Goal: Task Accomplishment & Management: Complete application form

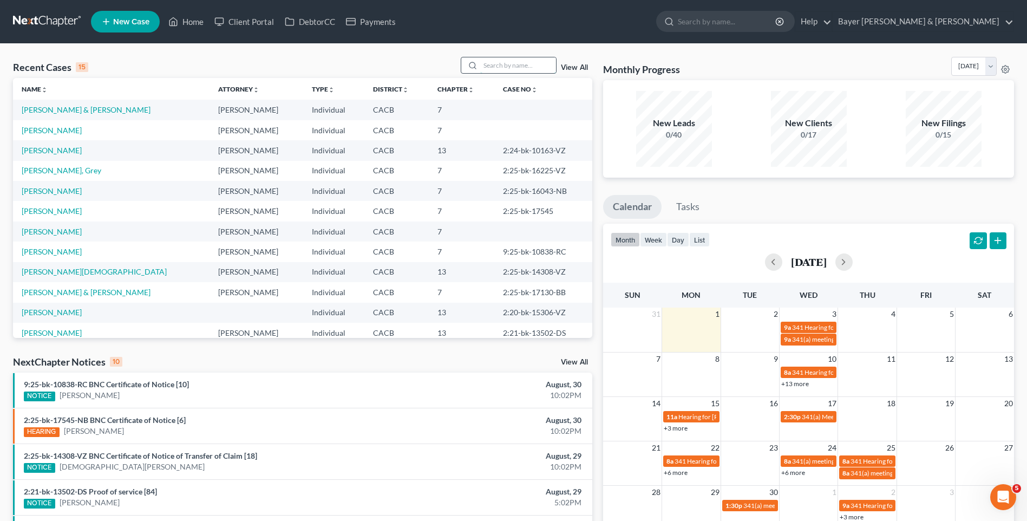
click at [513, 65] on input "search" at bounding box center [518, 65] width 76 height 16
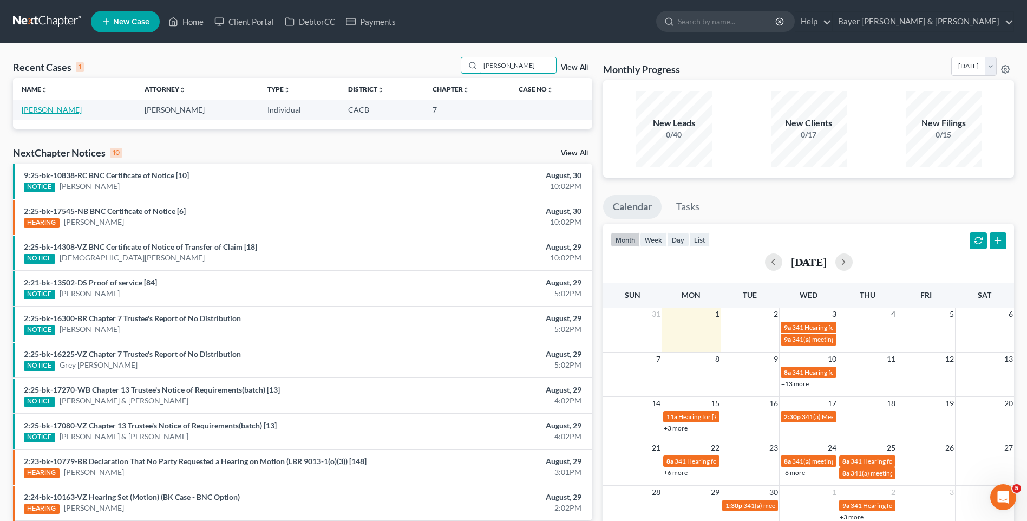
type input "[PERSON_NAME]"
click at [52, 110] on link "[PERSON_NAME]" at bounding box center [52, 109] width 60 height 9
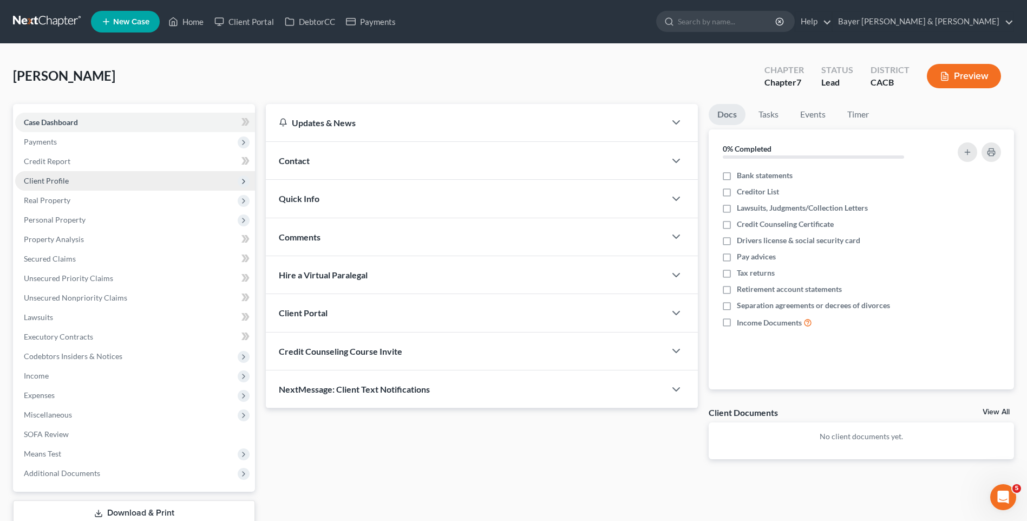
click at [65, 178] on span "Client Profile" at bounding box center [46, 180] width 45 height 9
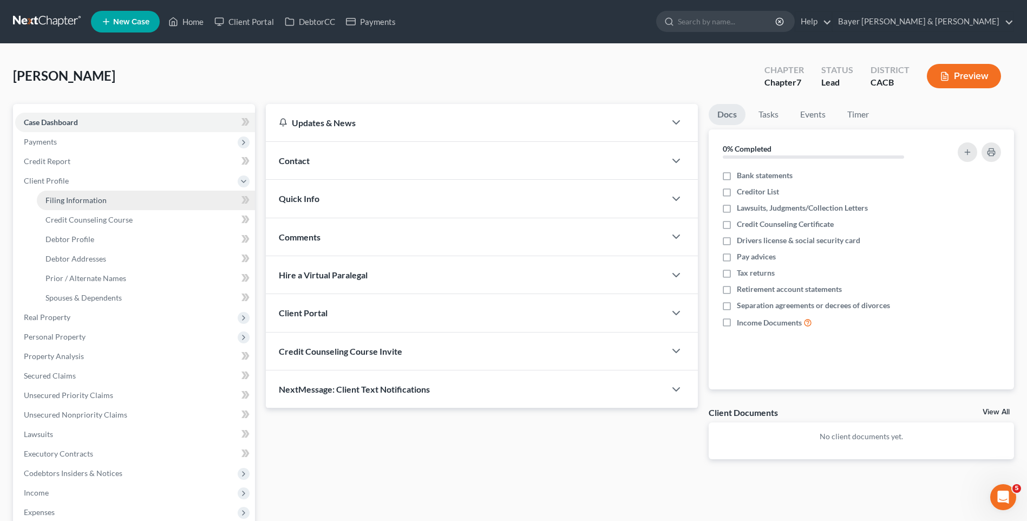
click at [82, 201] on span "Filing Information" at bounding box center [75, 199] width 61 height 9
select select "1"
select select "0"
select select "4"
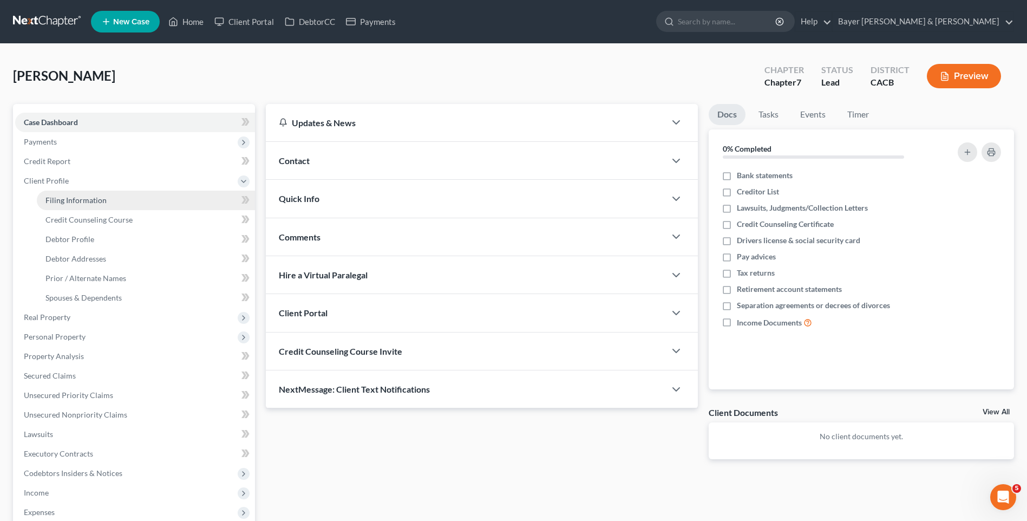
select select "0"
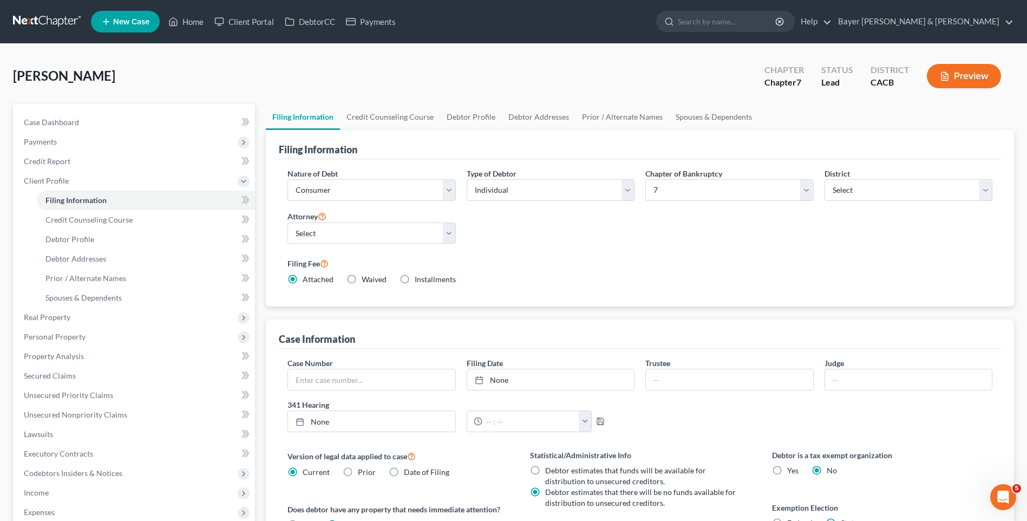
scroll to position [194, 0]
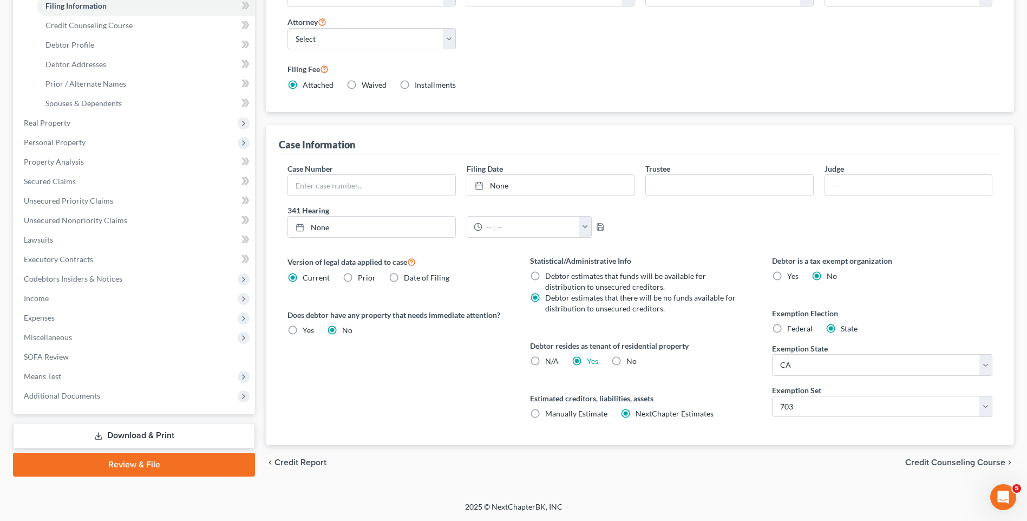
click at [941, 462] on span "Credit Counseling Course" at bounding box center [955, 462] width 100 height 9
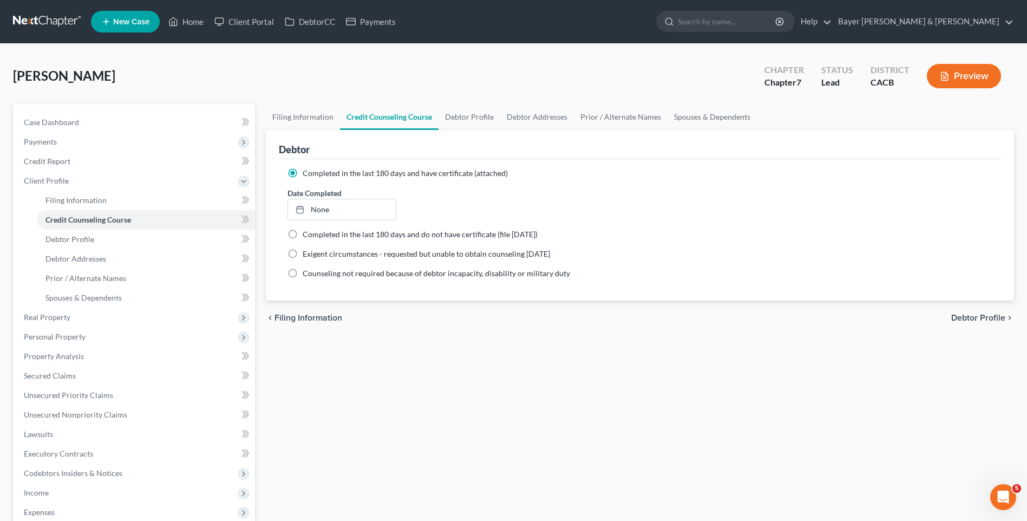
click at [967, 318] on span "Debtor Profile" at bounding box center [978, 317] width 54 height 9
select select "0"
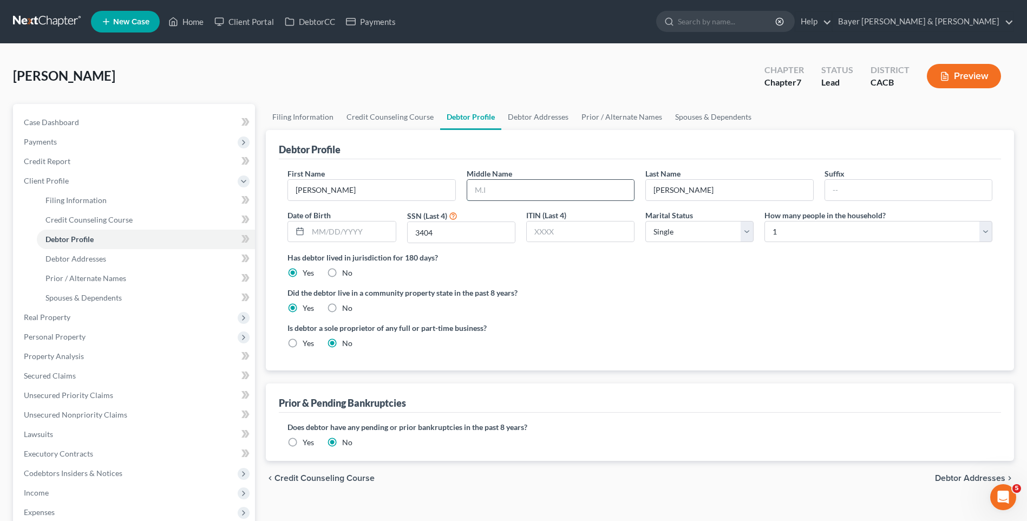
click at [471, 188] on input "text" at bounding box center [550, 190] width 167 height 21
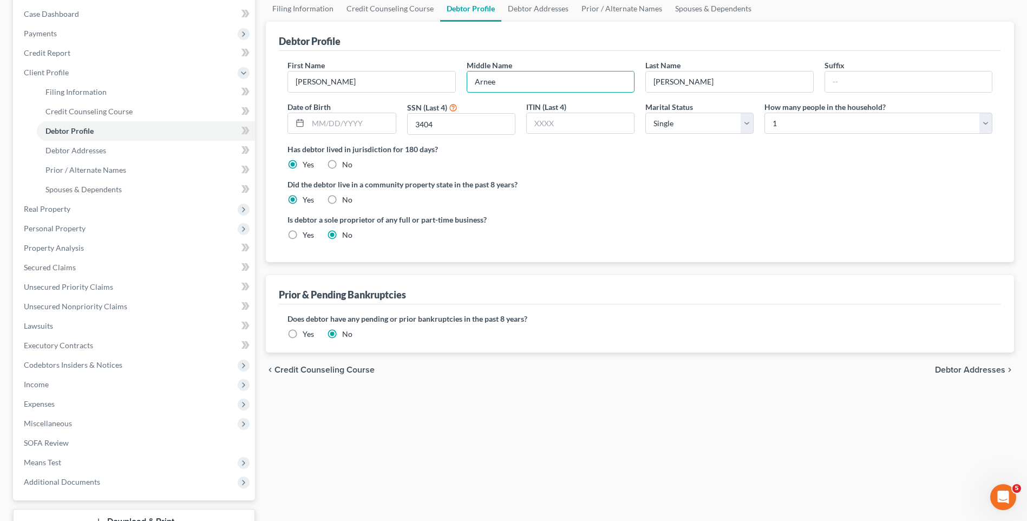
type input "Arnee"
click at [303, 336] on label "Yes" at bounding box center [308, 334] width 11 height 11
click at [307, 336] on input "Yes" at bounding box center [310, 332] width 7 height 7
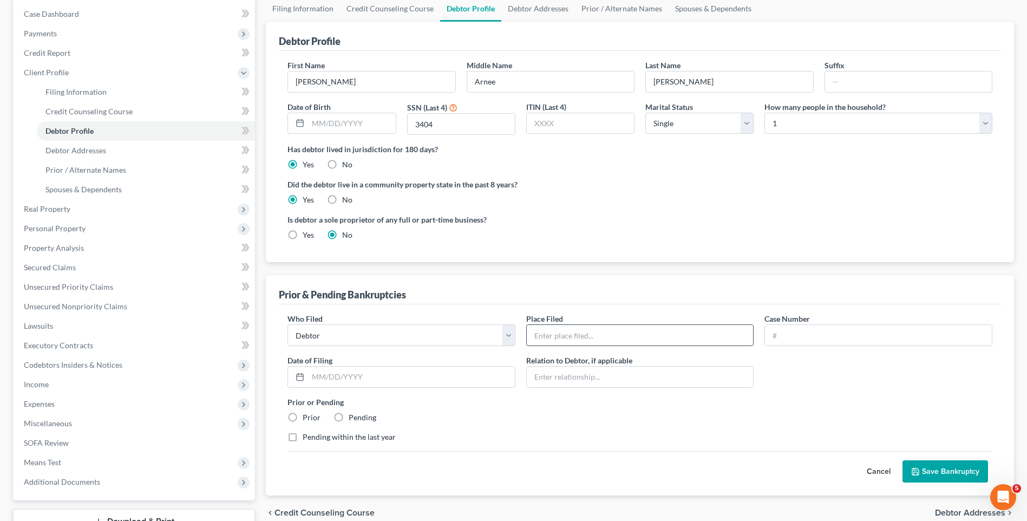
click at [543, 336] on input "text" at bounding box center [640, 335] width 227 height 21
type input "[GEOGRAPHIC_DATA] of [US_STATE] - [GEOGRAPHIC_DATA]"
click at [780, 336] on input "text" at bounding box center [878, 335] width 227 height 21
type input "2:09-bk-10153SB"
click at [316, 375] on input "text" at bounding box center [411, 376] width 207 height 21
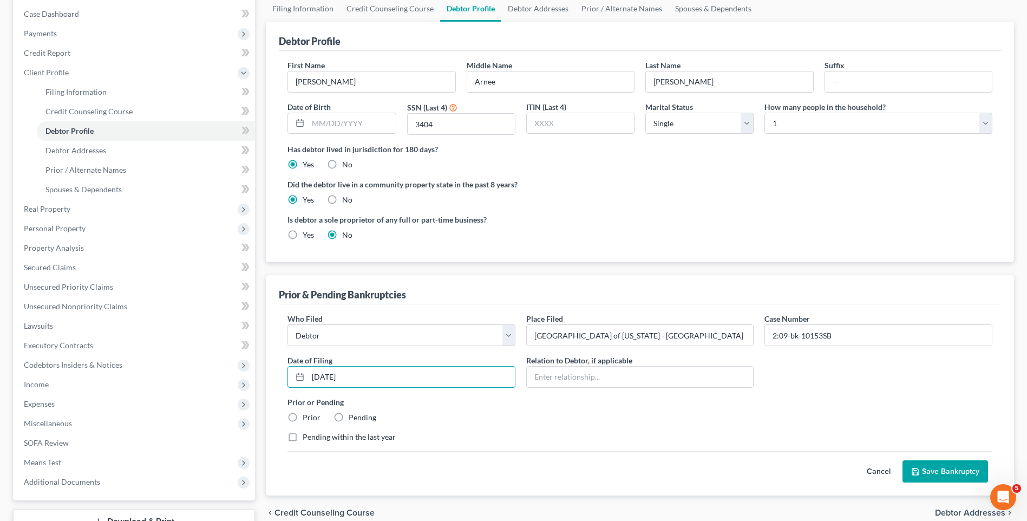
scroll to position [191, 0]
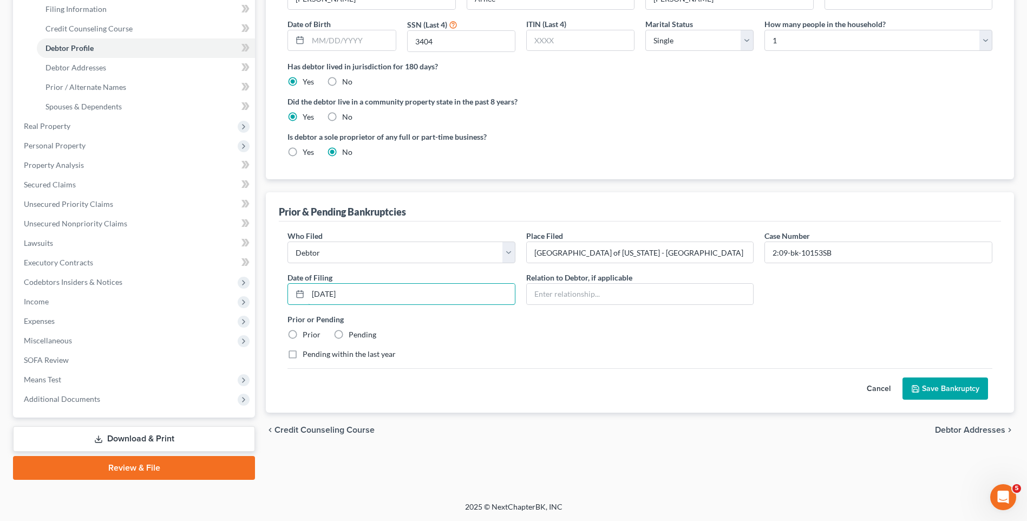
type input "[DATE]"
click at [303, 333] on label "Prior" at bounding box center [312, 334] width 18 height 11
click at [307, 333] on input "Prior" at bounding box center [310, 332] width 7 height 7
radio input "true"
click at [946, 388] on button "Save Bankruptcy" at bounding box center [945, 388] width 86 height 23
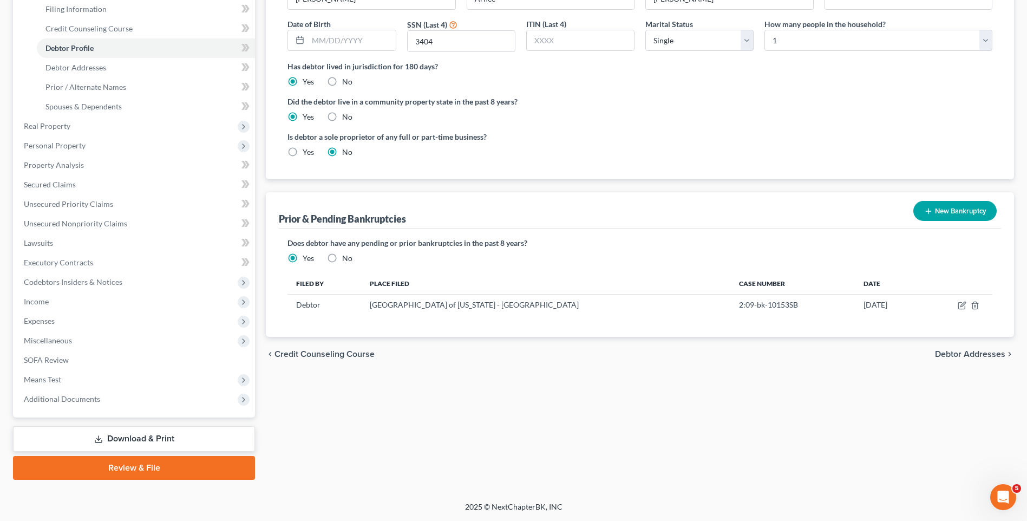
click at [969, 357] on span "Debtor Addresses" at bounding box center [970, 354] width 70 height 9
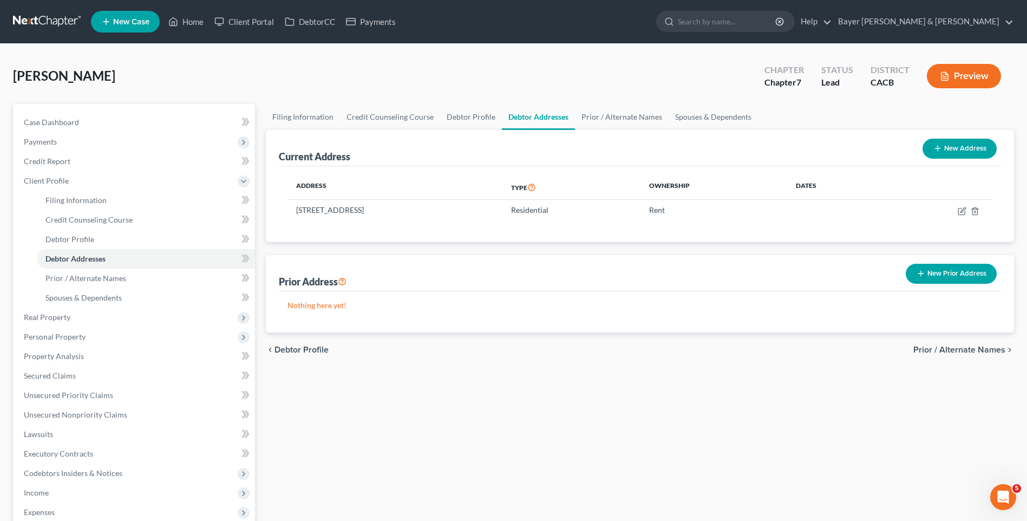
click at [933, 267] on button "New Prior Address" at bounding box center [950, 274] width 91 height 20
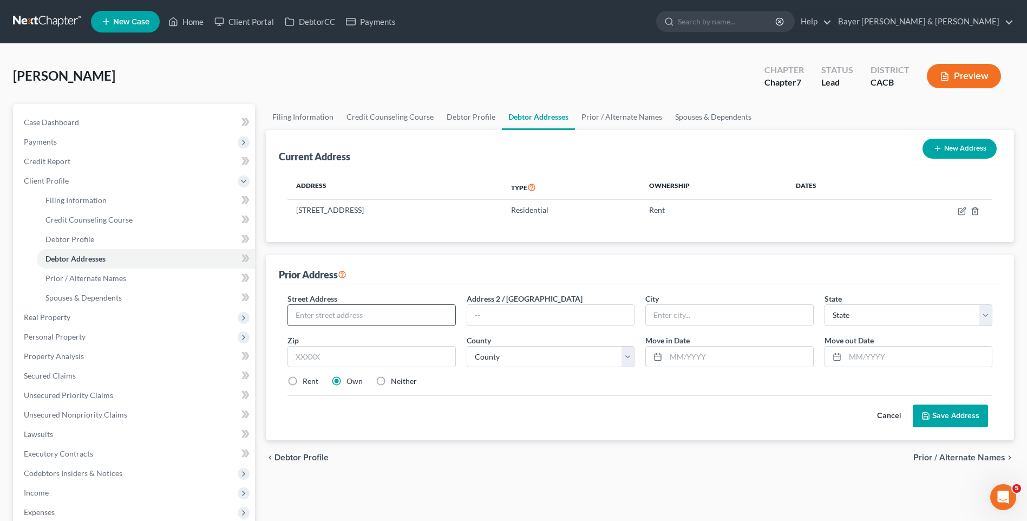
click at [326, 317] on input "text" at bounding box center [371, 315] width 167 height 21
type input "[STREET_ADDRESS]"
click at [689, 318] on input "text" at bounding box center [729, 315] width 167 height 21
type input "[GEOGRAPHIC_DATA]"
click at [884, 319] on select "State [US_STATE] AK AR AZ CA CO CT DE DC [GEOGRAPHIC_DATA] [GEOGRAPHIC_DATA] GU…" at bounding box center [908, 315] width 168 height 22
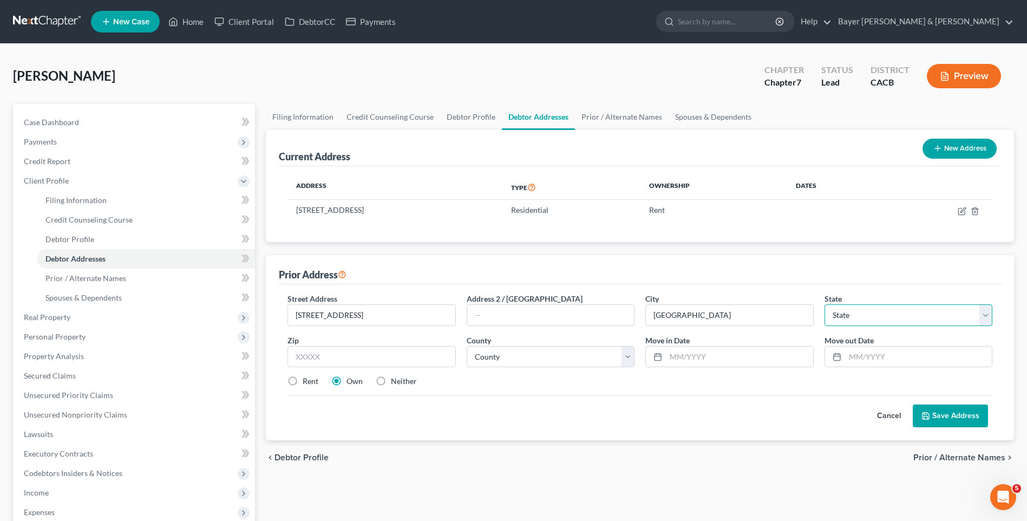
select select "4"
click at [824, 304] on select "State [US_STATE] AK AR AZ CA CO CT DE DC [GEOGRAPHIC_DATA] [GEOGRAPHIC_DATA] GU…" at bounding box center [908, 315] width 168 height 22
click at [311, 358] on input "text" at bounding box center [371, 357] width 168 height 22
click at [633, 359] on select "County [GEOGRAPHIC_DATA] [GEOGRAPHIC_DATA] [GEOGRAPHIC_DATA] [GEOGRAPHIC_DATA] …" at bounding box center [551, 357] width 168 height 22
select select "35"
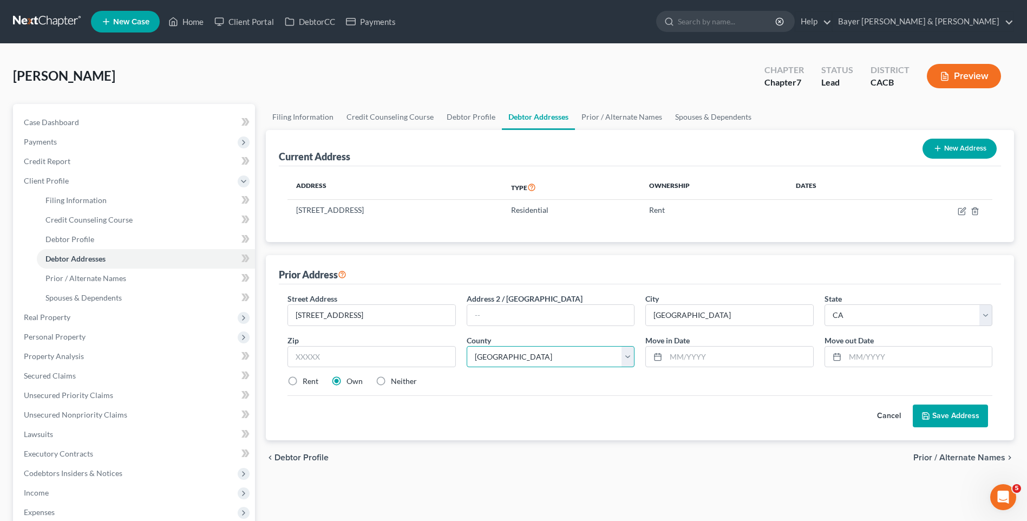
click at [467, 346] on select "County [GEOGRAPHIC_DATA] [GEOGRAPHIC_DATA] [GEOGRAPHIC_DATA] [GEOGRAPHIC_DATA] …" at bounding box center [551, 357] width 168 height 22
drag, startPoint x: 705, startPoint y: 351, endPoint x: 697, endPoint y: 345, distance: 10.4
click at [705, 351] on input "text" at bounding box center [739, 356] width 147 height 21
type input "[DATE]"
click at [869, 362] on input "text" at bounding box center [918, 356] width 147 height 21
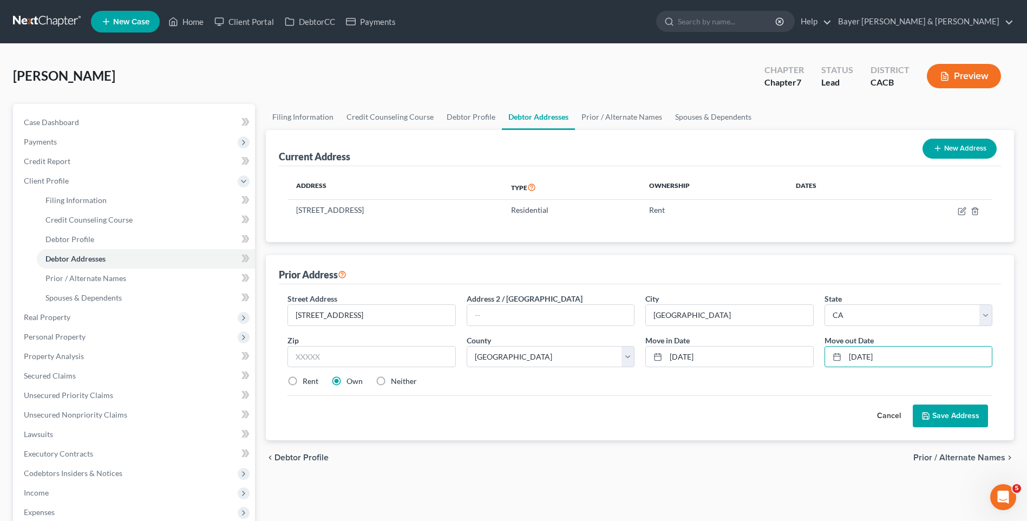
type input "[DATE]"
click at [944, 420] on button "Save Address" at bounding box center [949, 415] width 75 height 23
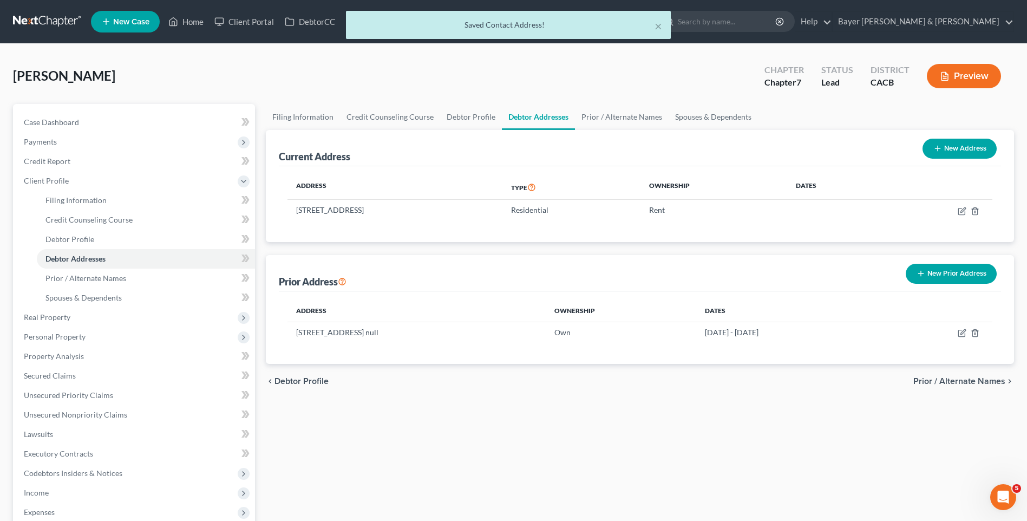
drag, startPoint x: 947, startPoint y: 272, endPoint x: 839, endPoint y: 287, distance: 108.7
click at [945, 272] on button "New Prior Address" at bounding box center [950, 274] width 91 height 20
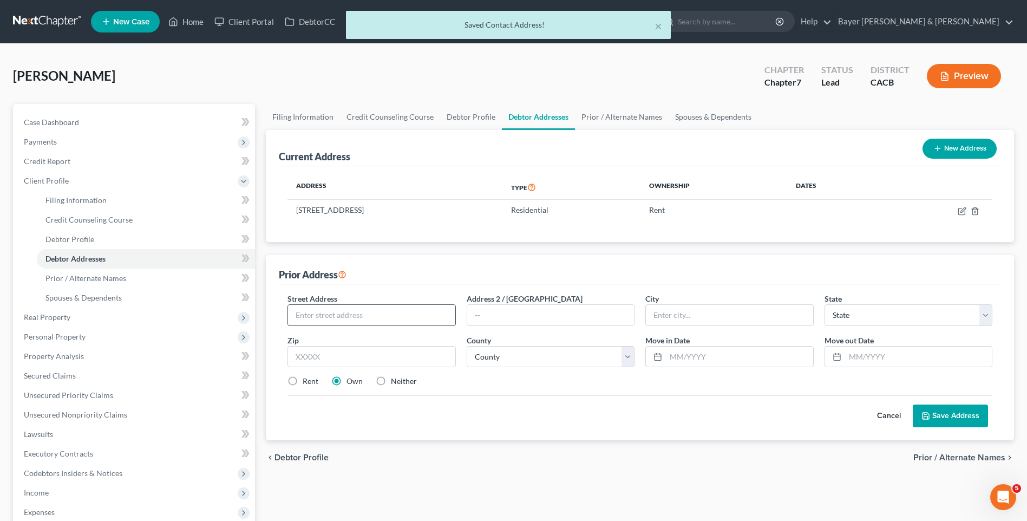
click at [307, 313] on input "text" at bounding box center [371, 315] width 167 height 21
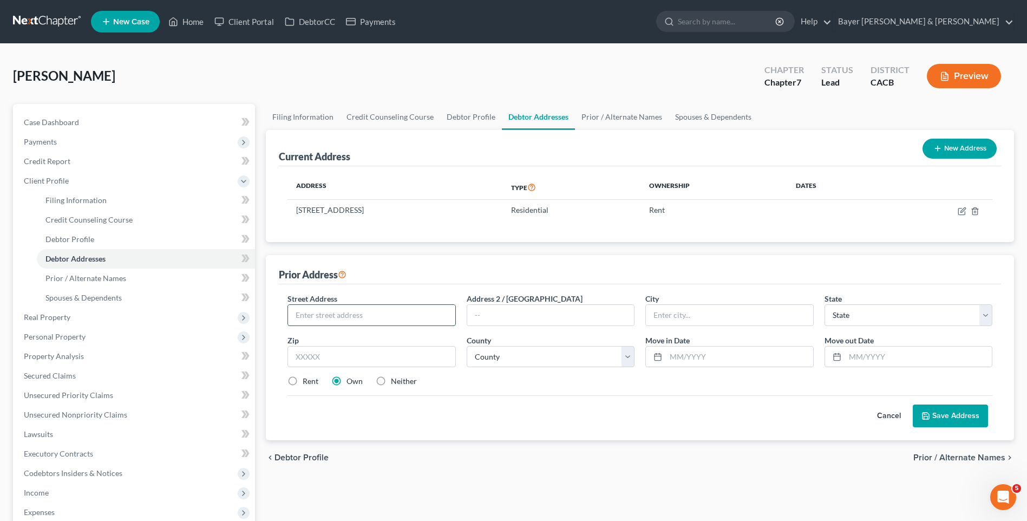
type input "5"
type input "[STREET_ADDRESS]"
click at [699, 318] on input "text" at bounding box center [729, 315] width 167 height 21
type input "[GEOGRAPHIC_DATA]"
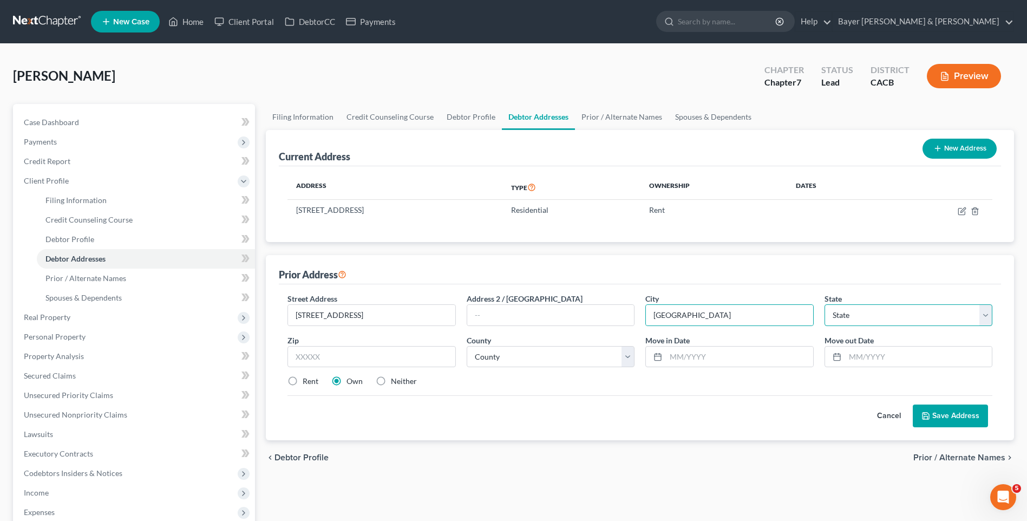
click at [879, 317] on select "State [US_STATE] AK AR AZ CA CO CT DE DC [GEOGRAPHIC_DATA] [GEOGRAPHIC_DATA] GU…" at bounding box center [908, 315] width 168 height 22
select select "4"
click at [824, 304] on select "State [US_STATE] AK AR AZ CA CO CT DE DC [GEOGRAPHIC_DATA] [GEOGRAPHIC_DATA] GU…" at bounding box center [908, 315] width 168 height 22
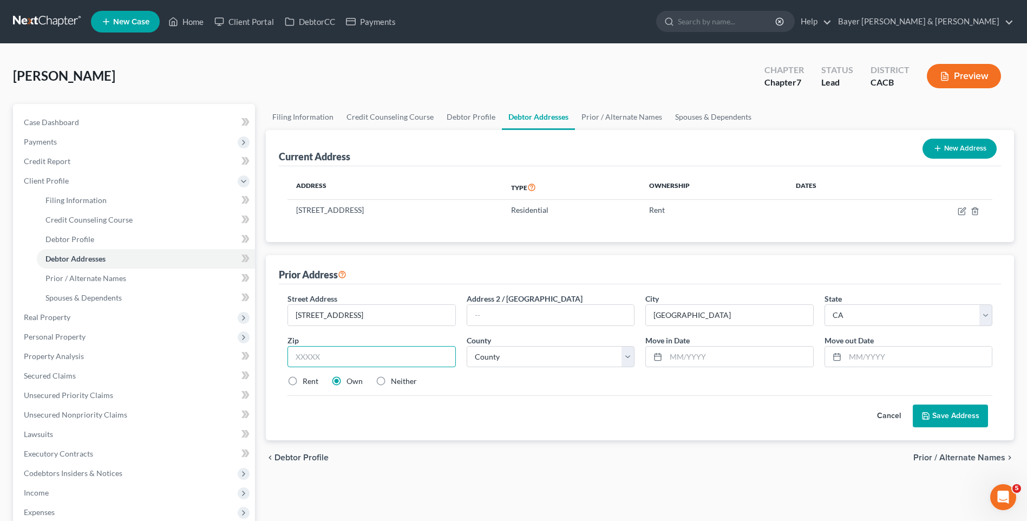
click at [315, 353] on input "text" at bounding box center [371, 357] width 168 height 22
type input "90808"
click at [507, 353] on select "County [GEOGRAPHIC_DATA] [GEOGRAPHIC_DATA] [GEOGRAPHIC_DATA] [GEOGRAPHIC_DATA] …" at bounding box center [551, 357] width 168 height 22
select select "18"
click at [467, 346] on select "County [GEOGRAPHIC_DATA] [GEOGRAPHIC_DATA] [GEOGRAPHIC_DATA] [GEOGRAPHIC_DATA] …" at bounding box center [551, 357] width 168 height 22
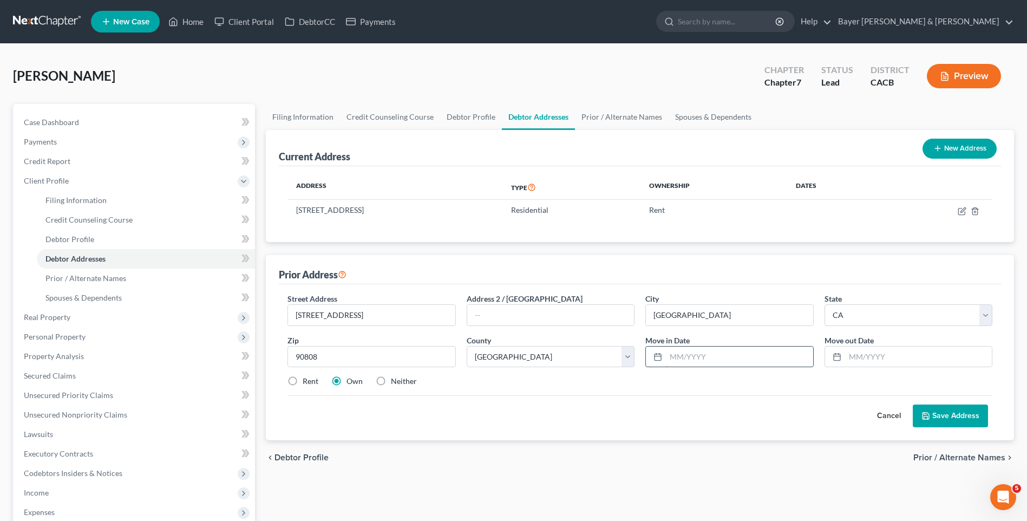
click at [673, 360] on input "text" at bounding box center [739, 356] width 147 height 21
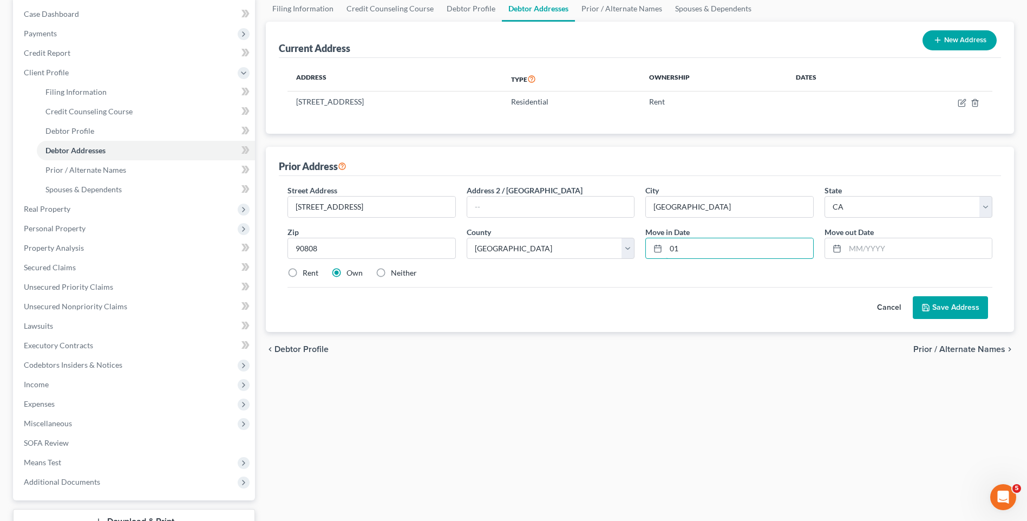
scroll to position [191, 0]
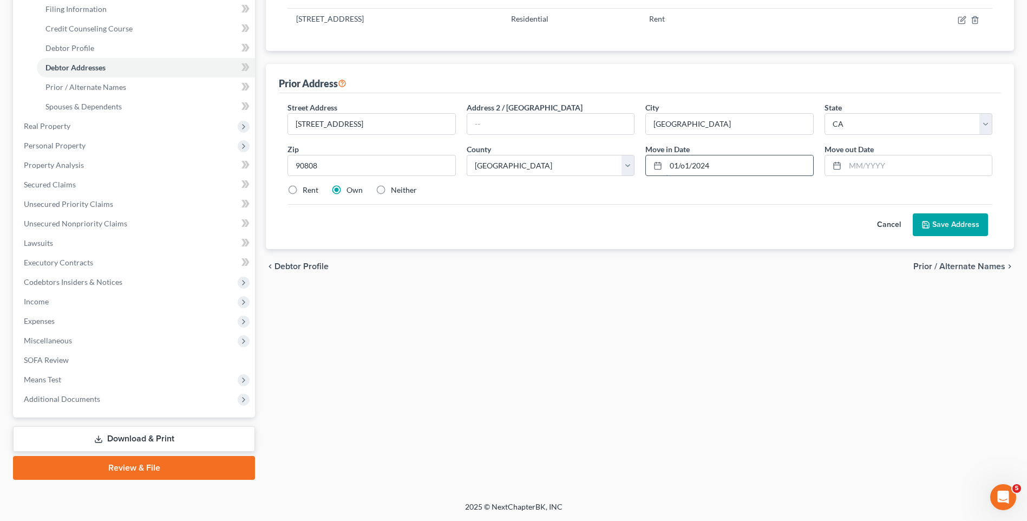
click at [684, 163] on input "01/o1/2024" at bounding box center [739, 165] width 147 height 21
type input "[DATE]"
click at [860, 163] on input "text" at bounding box center [918, 165] width 147 height 21
type input ")"
type input "[DATE]"
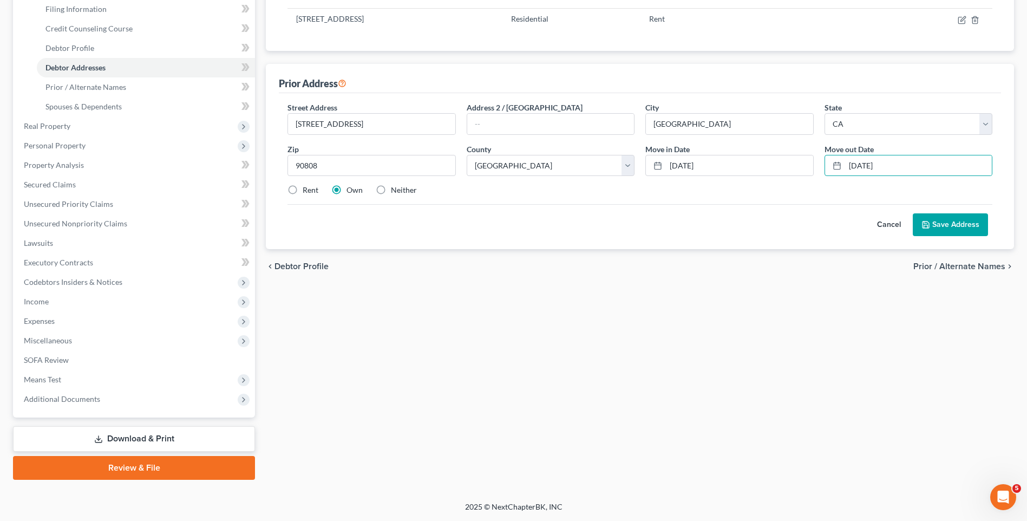
click at [937, 224] on button "Save Address" at bounding box center [949, 224] width 75 height 23
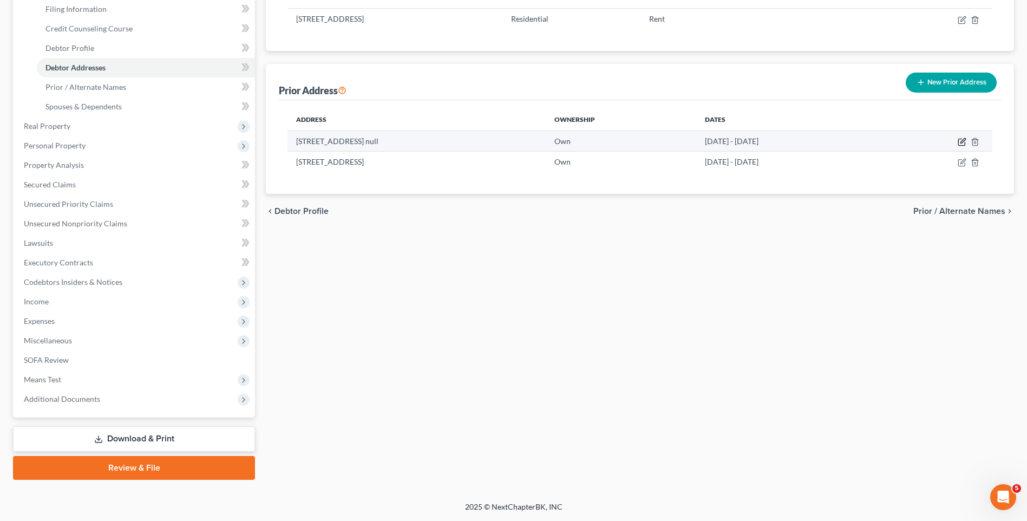
click at [962, 141] on icon "button" at bounding box center [961, 141] width 9 height 9
select select "4"
select select "35"
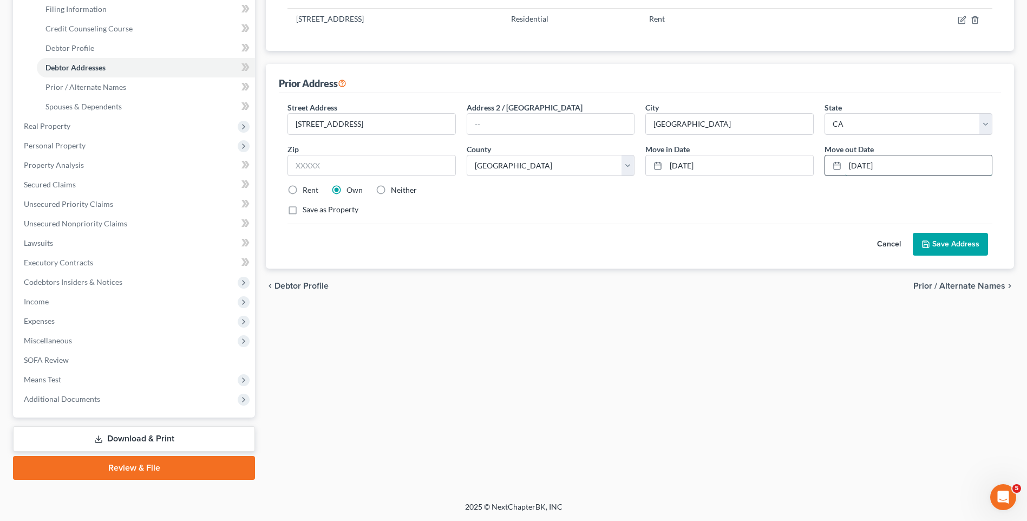
click at [856, 164] on input "[DATE]" at bounding box center [918, 165] width 147 height 21
type input "[DATE]"
click at [947, 239] on button "Save Address" at bounding box center [949, 244] width 75 height 23
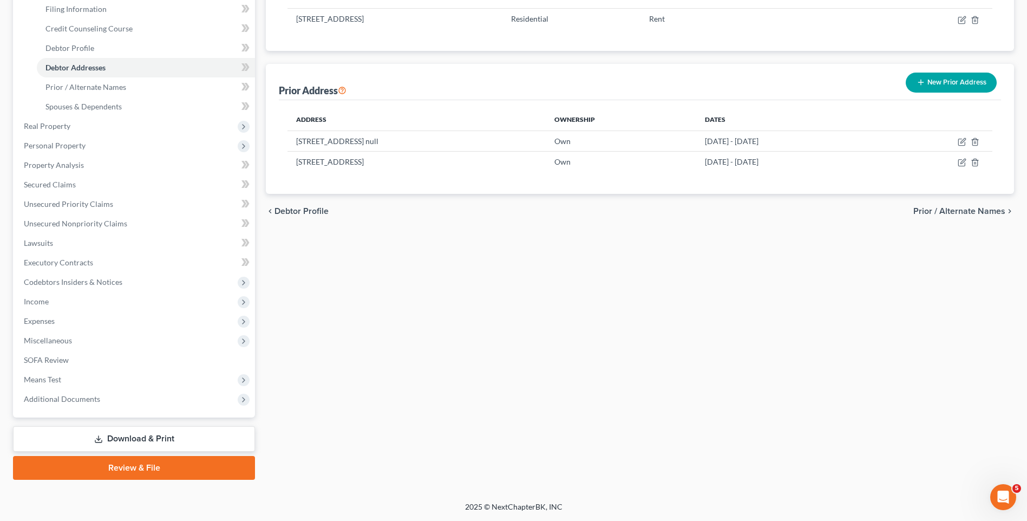
click at [937, 212] on span "Prior / Alternate Names" at bounding box center [959, 211] width 92 height 9
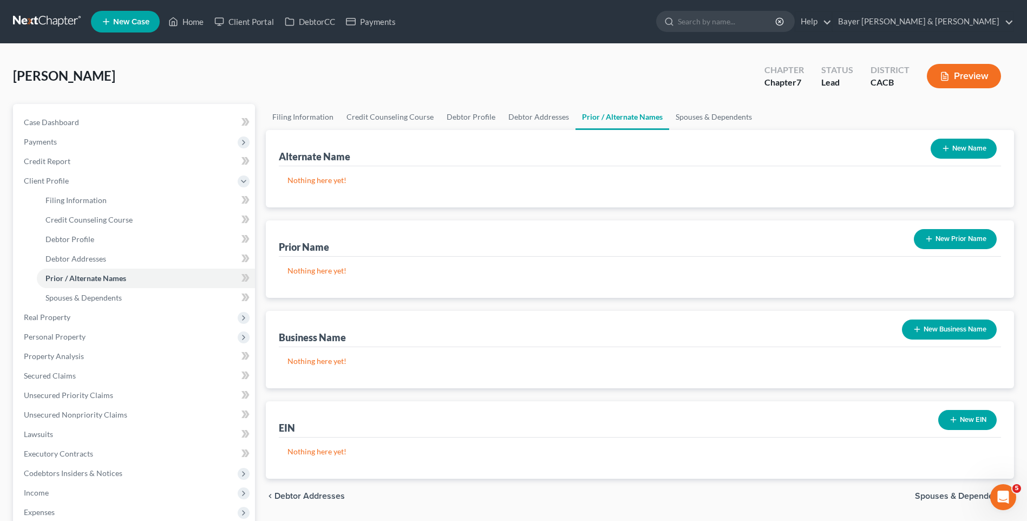
click at [942, 491] on span "Spouses & Dependents" at bounding box center [960, 495] width 90 height 9
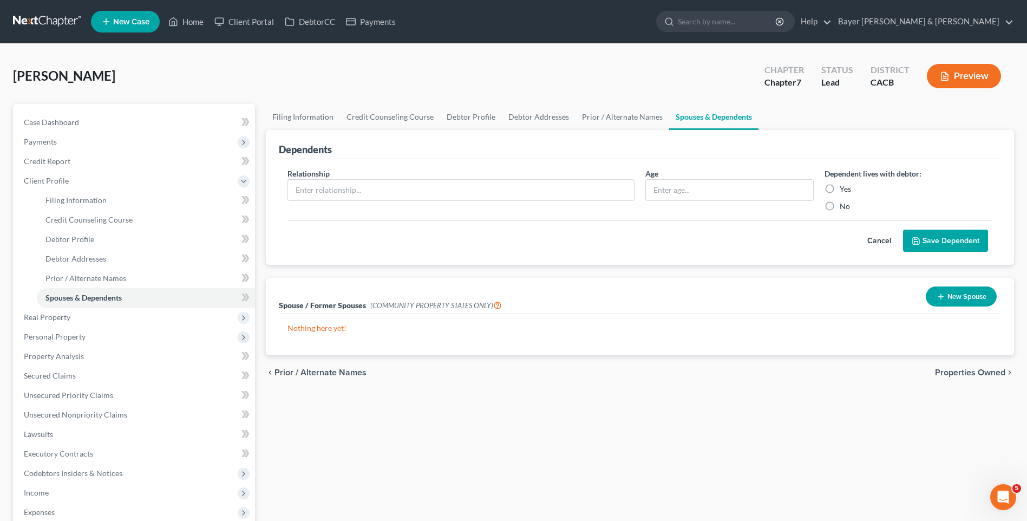
click at [961, 375] on span "Properties Owned" at bounding box center [970, 372] width 70 height 9
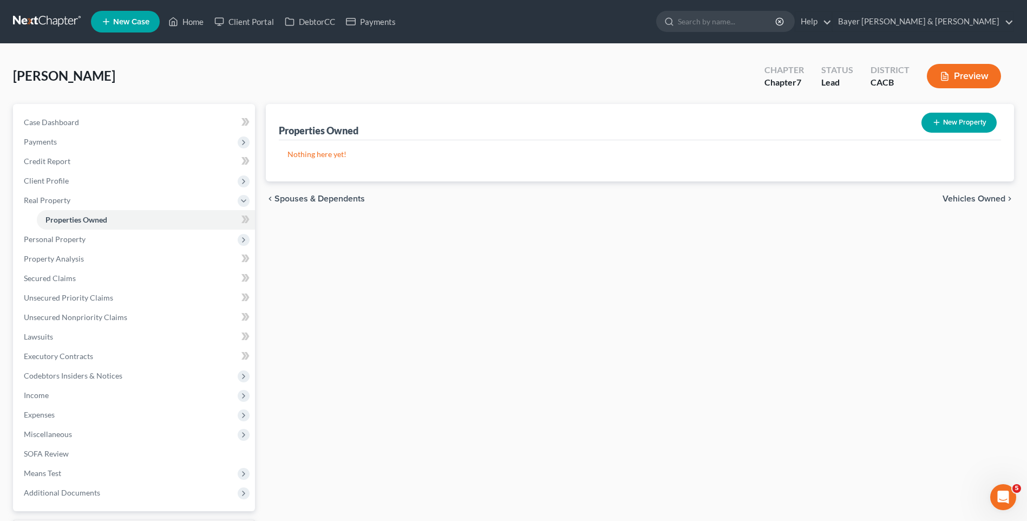
click at [983, 198] on span "Vehicles Owned" at bounding box center [973, 198] width 63 height 9
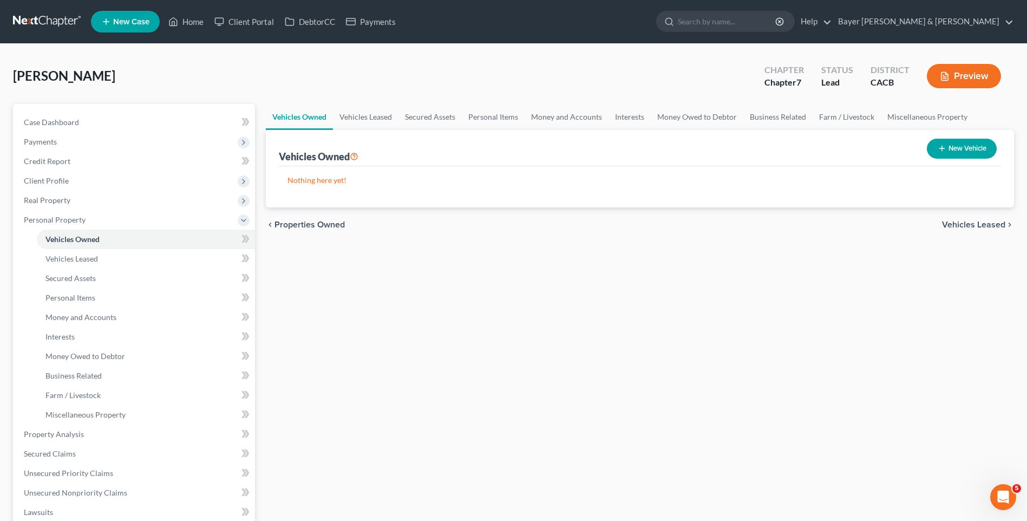
click at [970, 152] on button "New Vehicle" at bounding box center [962, 149] width 70 height 20
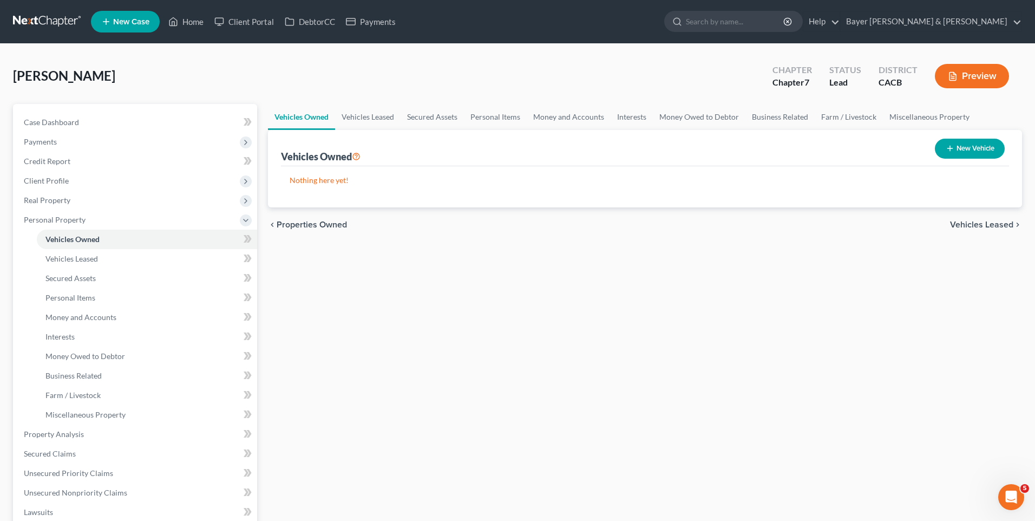
select select "0"
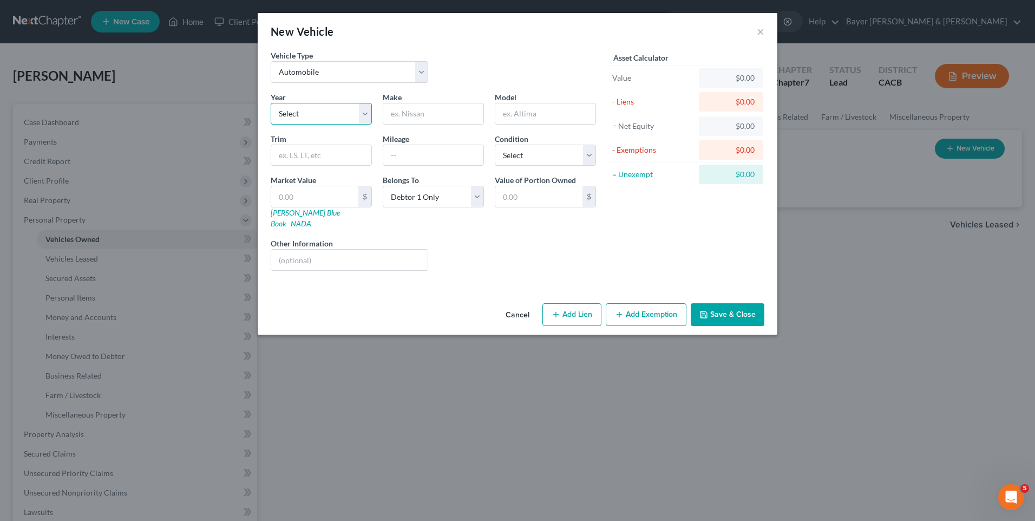
click at [343, 115] on select "Select 2026 2025 2024 2023 2022 2021 2020 2019 2018 2017 2016 2015 2014 2013 20…" at bounding box center [321, 114] width 101 height 22
select select "13"
click at [271, 103] on select "Select 2026 2025 2024 2023 2022 2021 2020 2019 2018 2017 2016 2015 2014 2013 20…" at bounding box center [321, 114] width 101 height 22
click at [412, 115] on input "text" at bounding box center [433, 113] width 100 height 21
type input "Lexus IS250"
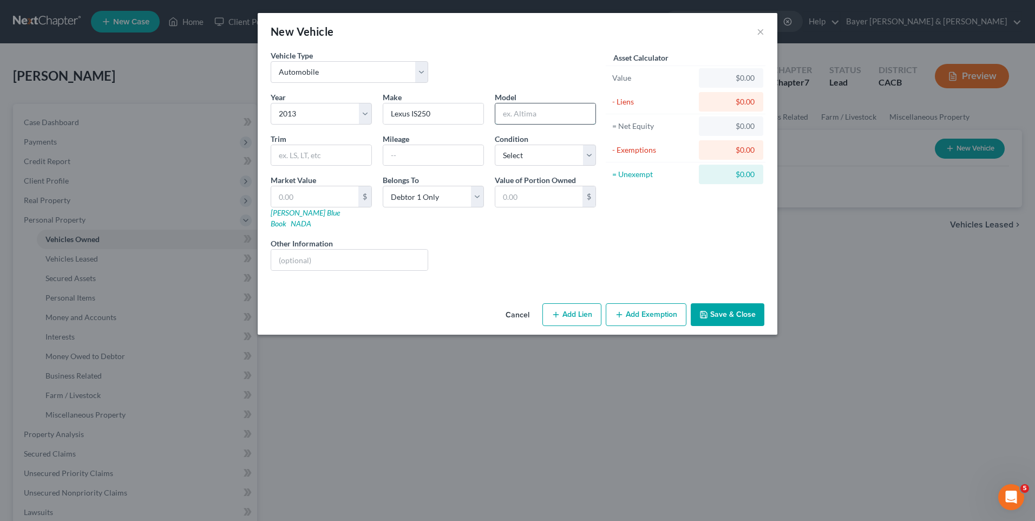
click at [509, 115] on input "text" at bounding box center [545, 113] width 100 height 21
type input "IS 250"
click at [432, 113] on input "Lexus IS250" at bounding box center [433, 113] width 100 height 21
type input "Lexus"
click at [397, 157] on input "text" at bounding box center [433, 155] width 100 height 21
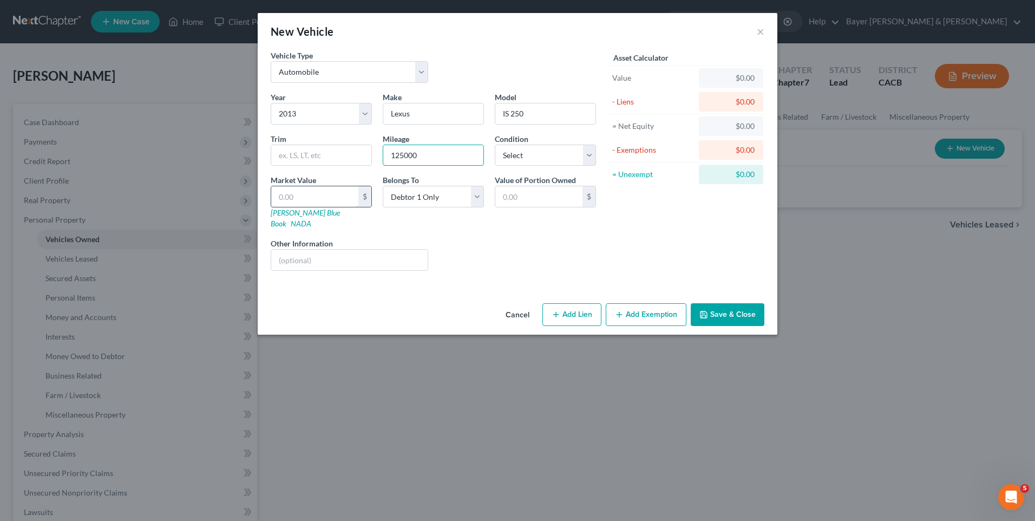
type input "125000"
click at [333, 197] on input "text" at bounding box center [314, 196] width 87 height 21
type input "6"
type input "6.00"
type input "60"
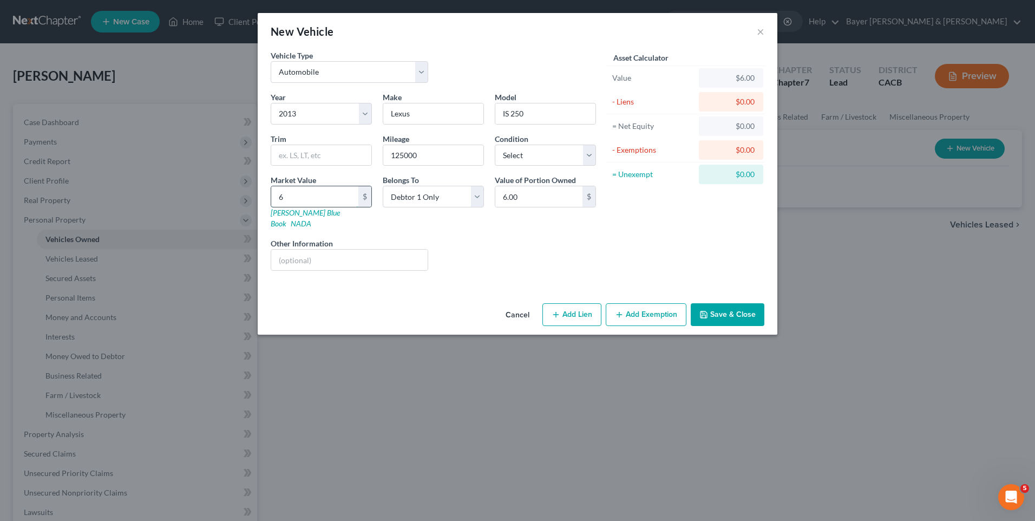
type input "60.00"
type input "600"
type input "600.00"
type input "6000"
type input "6,000.00"
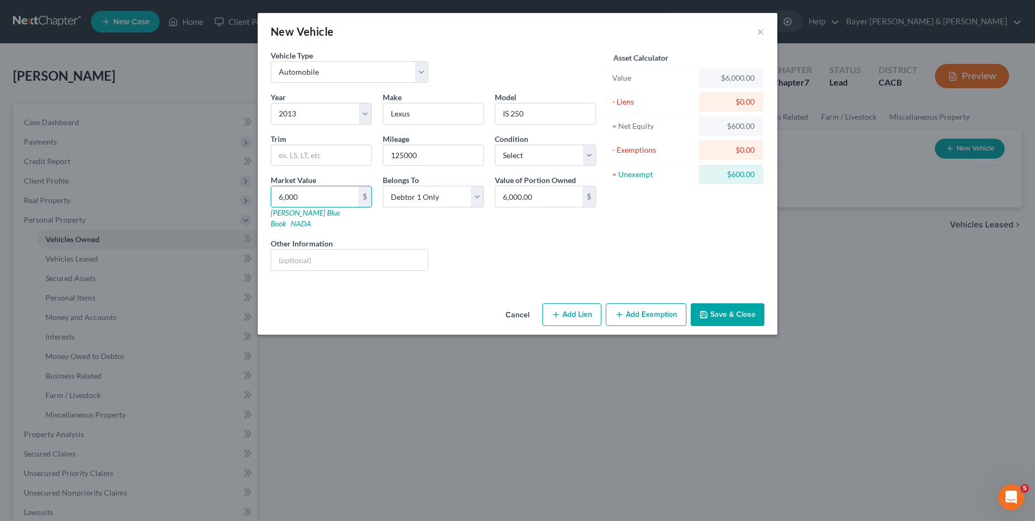
type input "6,000"
click at [631, 312] on button "Add Exemption" at bounding box center [646, 314] width 81 height 23
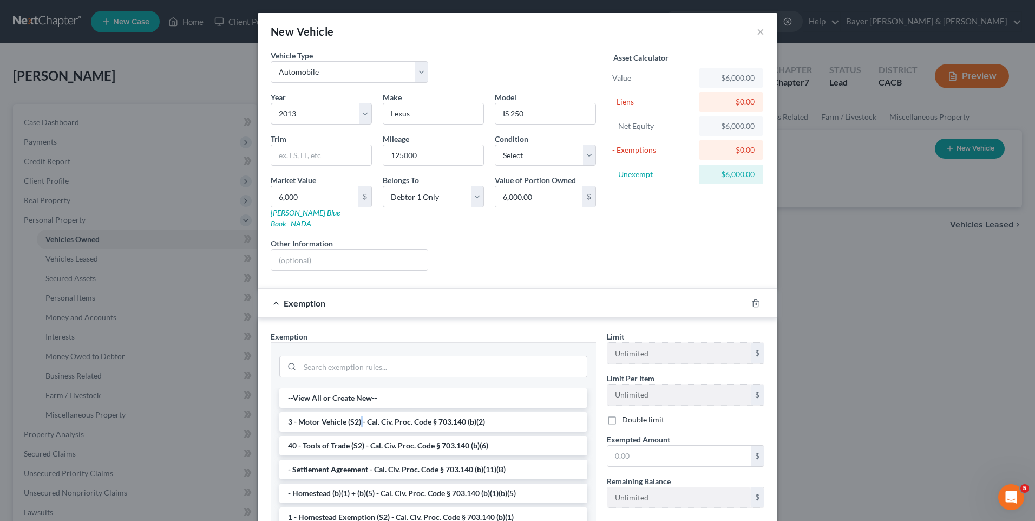
click at [358, 412] on li "3 - Motor Vehicle (S2) - Cal. Civ. Proc. Code § 703.140 (b)(2)" at bounding box center [433, 421] width 308 height 19
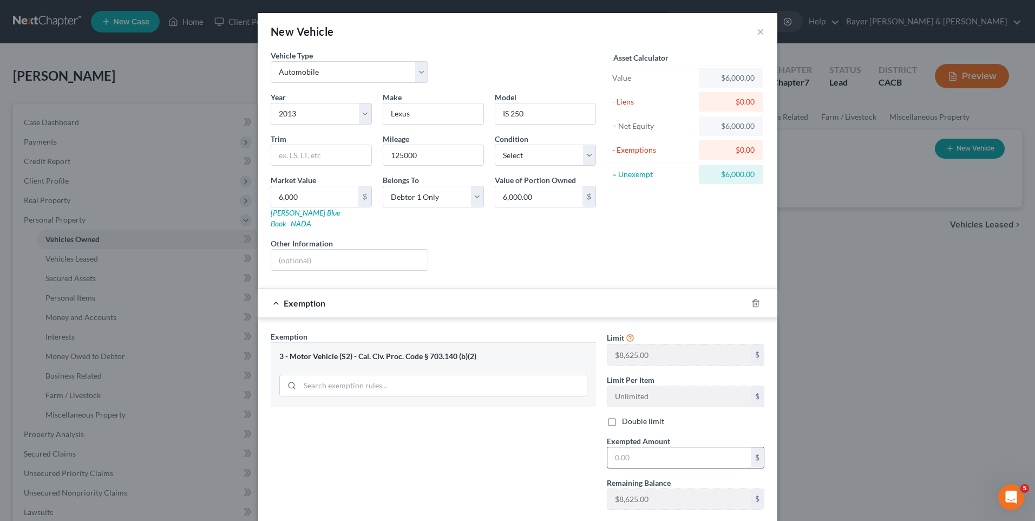
click at [640, 447] on input "text" at bounding box center [678, 457] width 143 height 21
click at [558, 436] on div "Exemption Set must be selected for CA. Exemption * 3 - Motor Vehicle (S2) - Cal…" at bounding box center [433, 424] width 336 height 187
click at [622, 447] on input "text" at bounding box center [678, 457] width 143 height 21
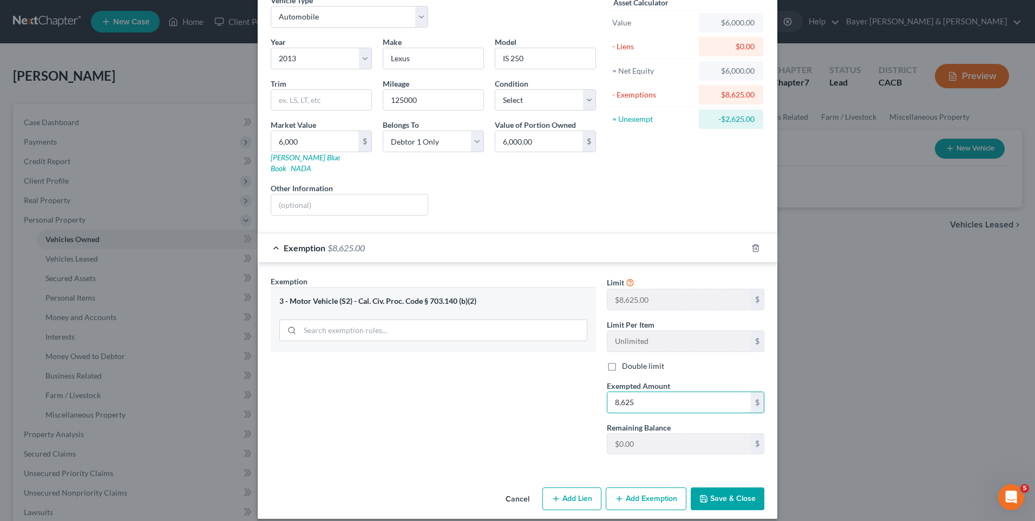
type input "8,625"
click at [733, 492] on button "Save & Close" at bounding box center [728, 498] width 74 height 23
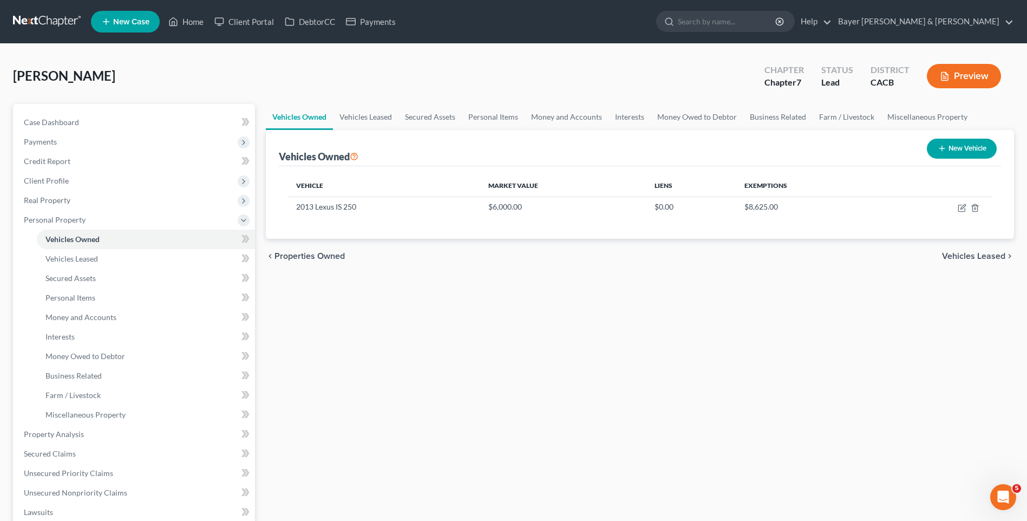
click at [975, 255] on span "Vehicles Leased" at bounding box center [973, 256] width 63 height 9
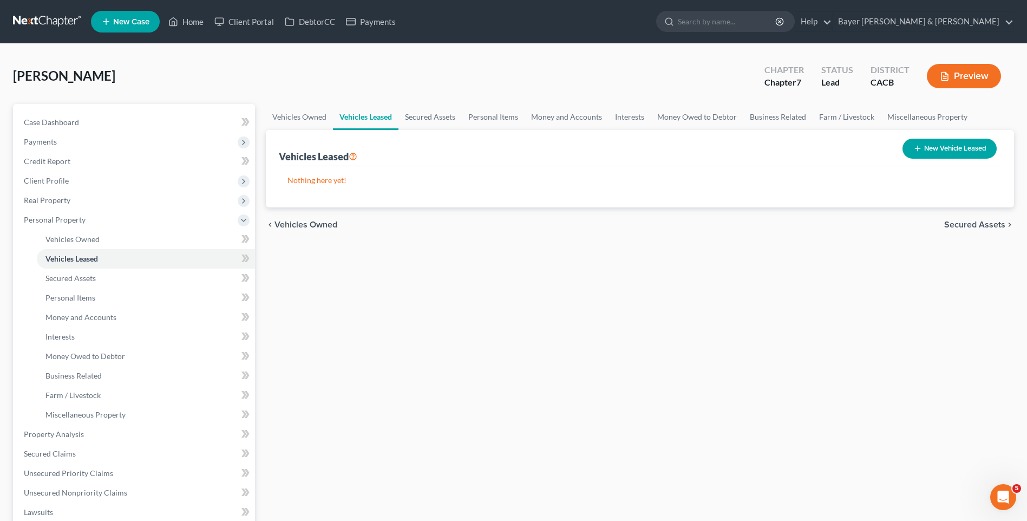
click at [962, 225] on span "Secured Assets" at bounding box center [974, 224] width 61 height 9
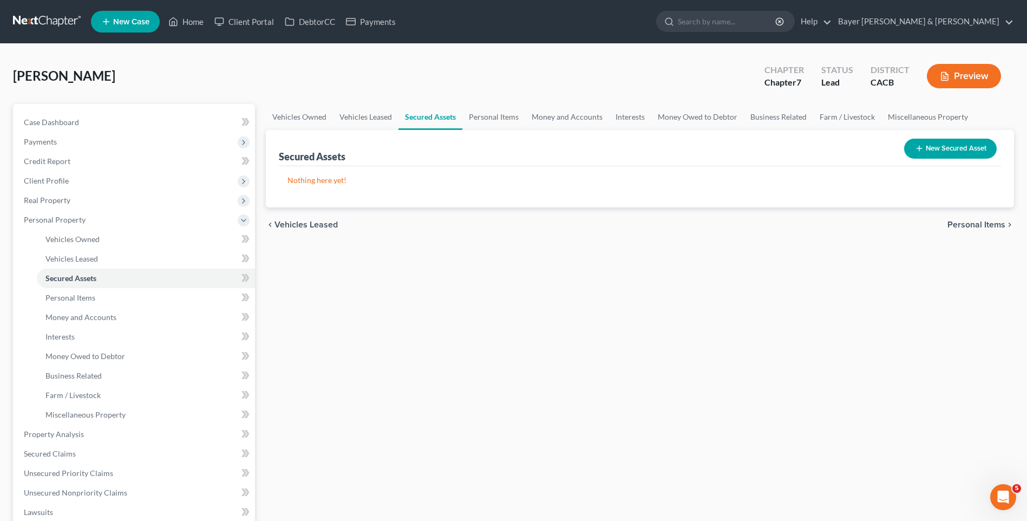
click at [970, 225] on span "Personal Items" at bounding box center [976, 224] width 58 height 9
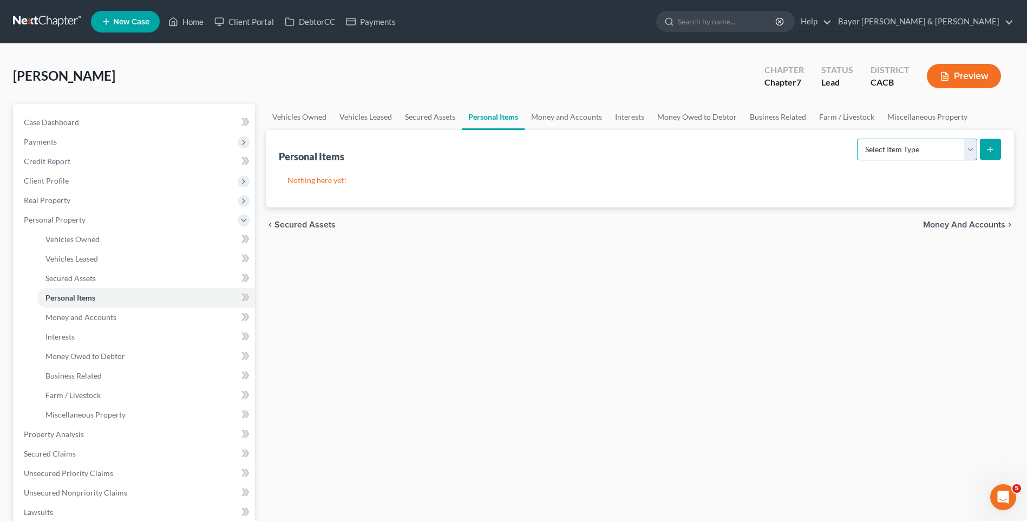
click at [972, 147] on select "Select Item Type Clothing Collectibles Of Value Electronics Firearms Household …" at bounding box center [917, 150] width 120 height 22
select select "clothing"
click at [858, 139] on select "Select Item Type Clothing Collectibles Of Value Electronics Firearms Household …" at bounding box center [917, 150] width 120 height 22
click at [984, 147] on button "submit" at bounding box center [990, 149] width 21 height 21
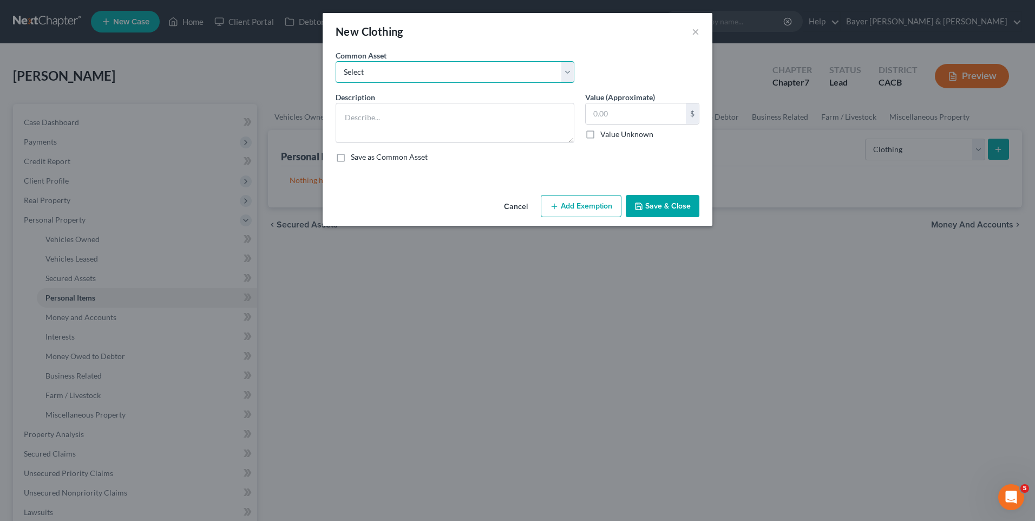
click at [361, 71] on select "Select Clothing" at bounding box center [455, 72] width 239 height 22
select select "0"
click at [336, 61] on select "Select Clothing" at bounding box center [455, 72] width 239 height 22
type textarea "Clothing"
type input "1,000.00"
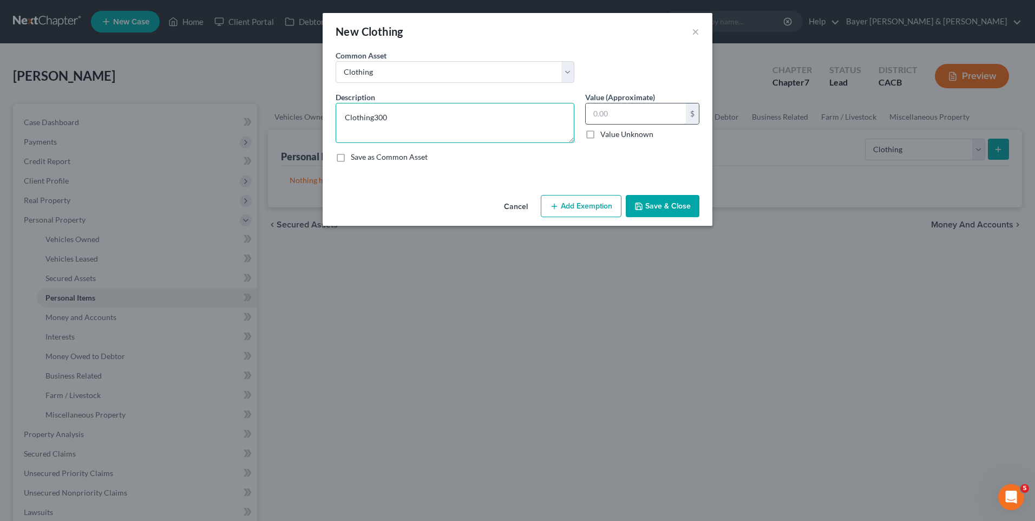
type textarea "Clothing300"
click at [596, 111] on input "text" at bounding box center [636, 113] width 100 height 21
drag, startPoint x: 402, startPoint y: 117, endPoint x: 304, endPoint y: 117, distance: 98.5
click at [304, 117] on div "New Clothing × An exemption set must first be selected from the Filing Informat…" at bounding box center [517, 260] width 1035 height 521
drag, startPoint x: 625, startPoint y: 116, endPoint x: 616, endPoint y: 110, distance: 11.0
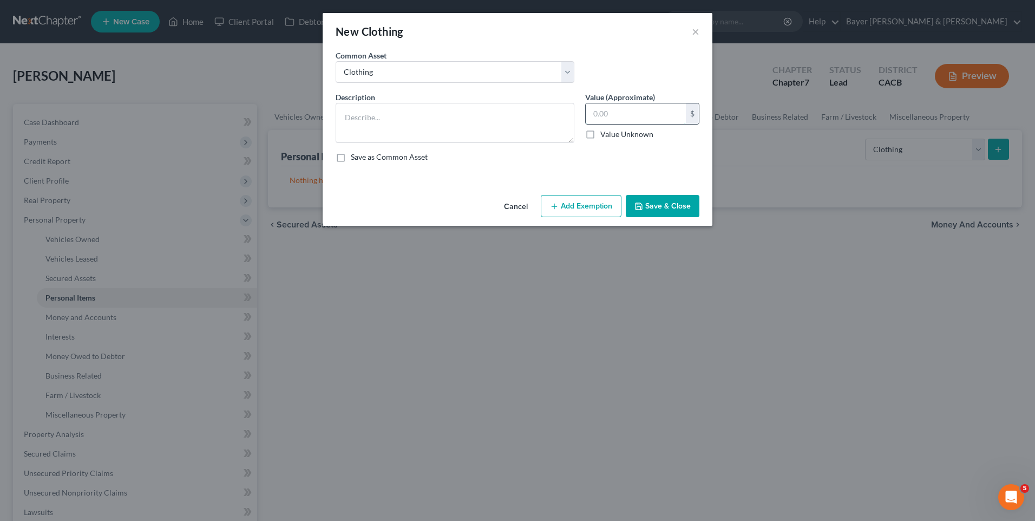
click at [625, 115] on input "text" at bounding box center [636, 113] width 100 height 21
type input "300"
click at [583, 208] on button "Add Exemption" at bounding box center [581, 206] width 81 height 23
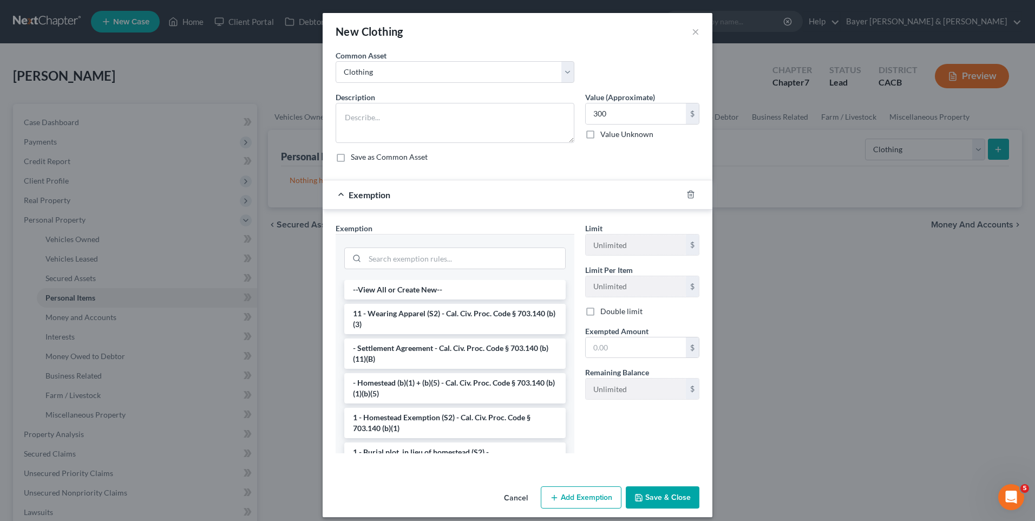
click at [469, 317] on li "11 - Wearing Apparel (S2) - Cal. Civ. Proc. Code § 703.140 (b)(3)" at bounding box center [454, 319] width 221 height 30
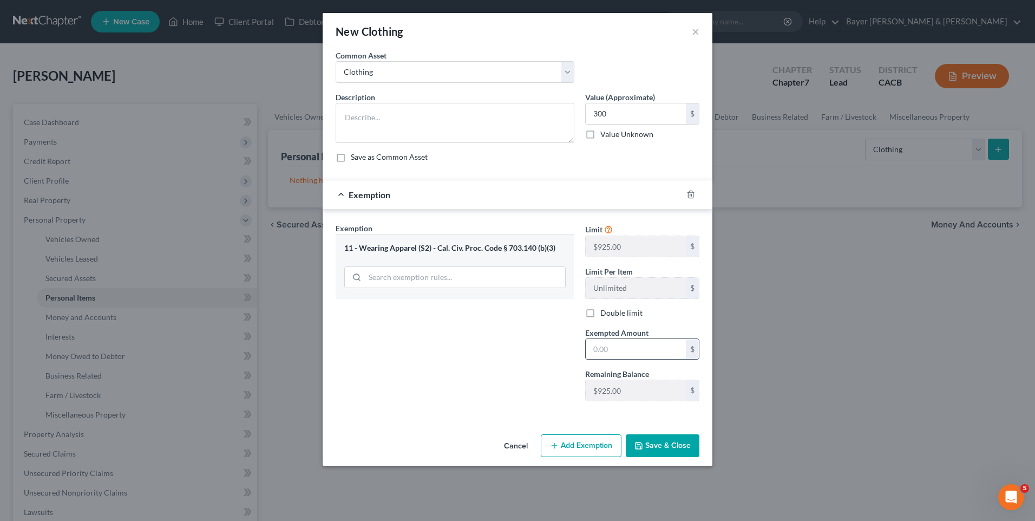
click at [618, 343] on input "text" at bounding box center [636, 349] width 100 height 21
type input "300"
click at [660, 441] on button "Save & Close" at bounding box center [663, 445] width 74 height 23
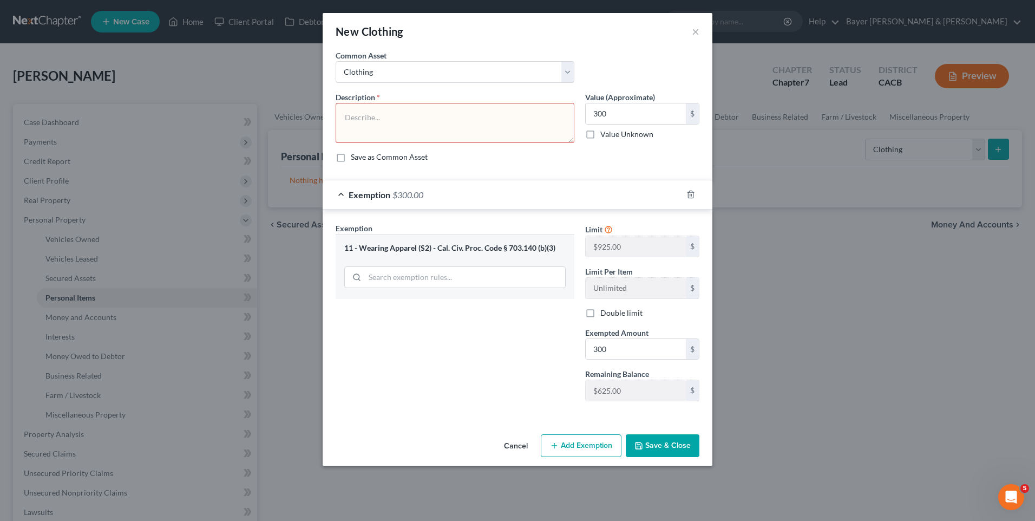
click at [428, 247] on div "11 - Wearing Apparel (S2) - Cal. Civ. Proc. Code § 703.140 (b)(3)" at bounding box center [454, 248] width 221 height 10
click at [390, 115] on textarea at bounding box center [455, 123] width 239 height 40
type textarea "Clothing"
click at [463, 180] on div "Exemption $300.00" at bounding box center [518, 195] width 390 height 30
click at [680, 442] on button "Save & Close" at bounding box center [663, 445] width 74 height 23
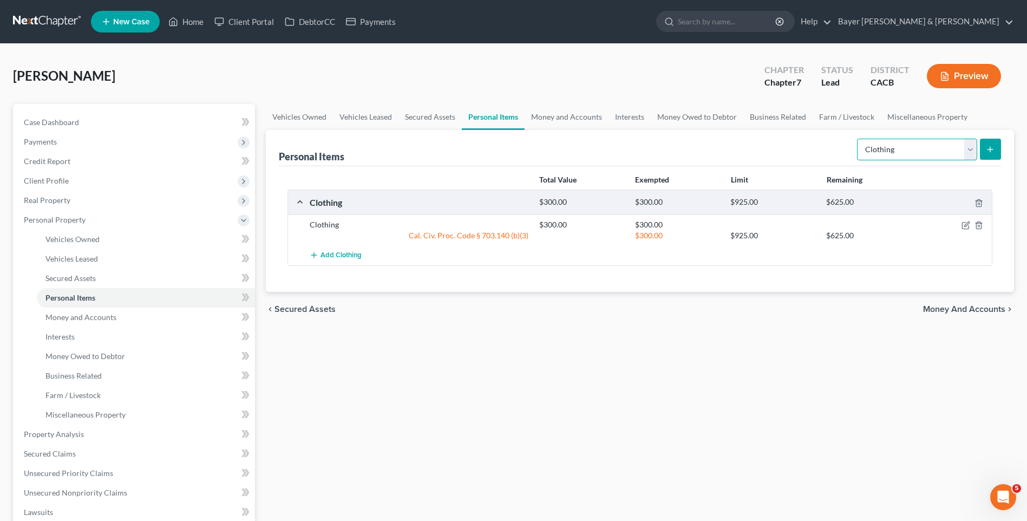
click at [969, 147] on select "Select Item Type Clothing Collectibles Of Value Electronics Firearms Household …" at bounding box center [917, 150] width 120 height 22
select select "household_goods"
click at [858, 139] on select "Select Item Type Clothing Collectibles Of Value Electronics Firearms Household …" at bounding box center [917, 150] width 120 height 22
click at [988, 146] on icon "submit" at bounding box center [990, 149] width 9 height 9
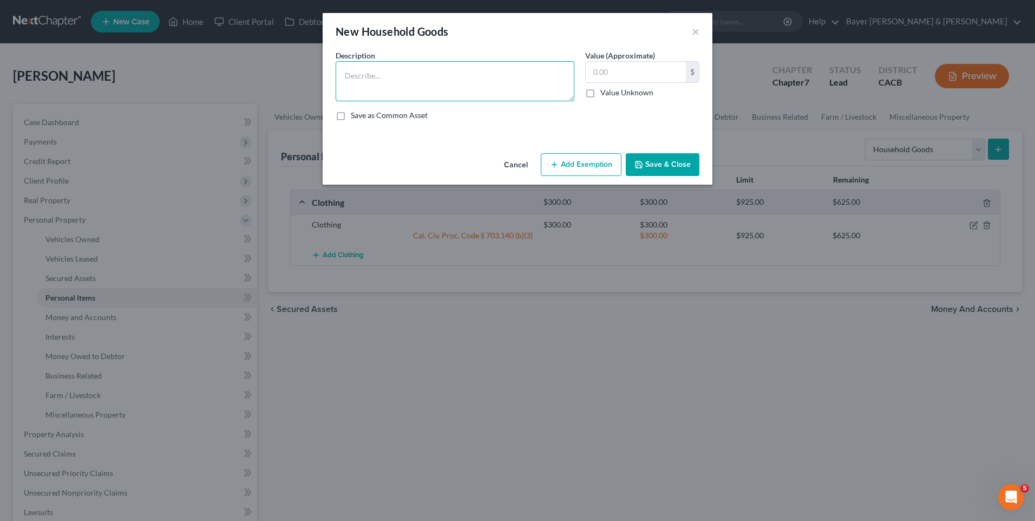
drag, startPoint x: 398, startPoint y: 82, endPoint x: 413, endPoint y: 82, distance: 15.2
click at [408, 82] on textarea at bounding box center [455, 81] width 239 height 40
type textarea "Household goods and furnishings"
click at [618, 76] on input "text" at bounding box center [636, 72] width 100 height 21
drag, startPoint x: 620, startPoint y: 73, endPoint x: 583, endPoint y: 69, distance: 36.5
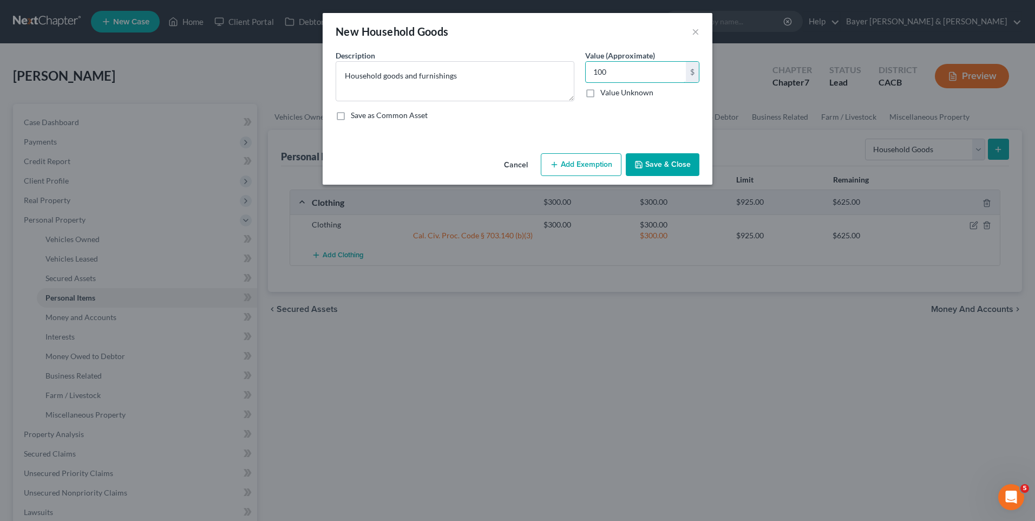
click at [583, 69] on div "Value (Approximate) 100.00 $ Value Unknown Balance Undetermined 100 $ Value Unk…" at bounding box center [642, 75] width 125 height 51
type input "200"
click at [588, 158] on button "Add Exemption" at bounding box center [581, 164] width 81 height 23
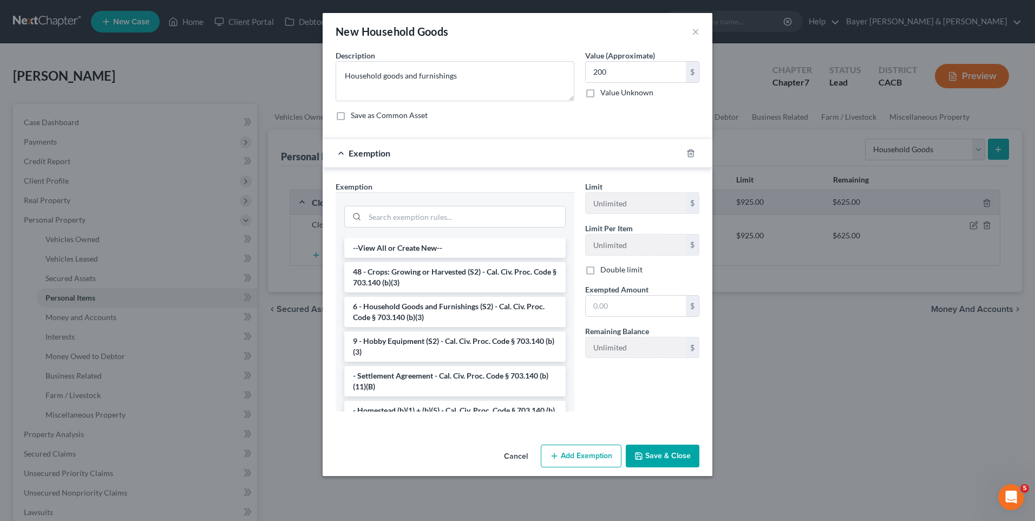
click at [389, 308] on li "6 - Household Goods and Furnishings (S2) - Cal. Civ. Proc. Code § 703.140 (b)(3)" at bounding box center [454, 312] width 221 height 30
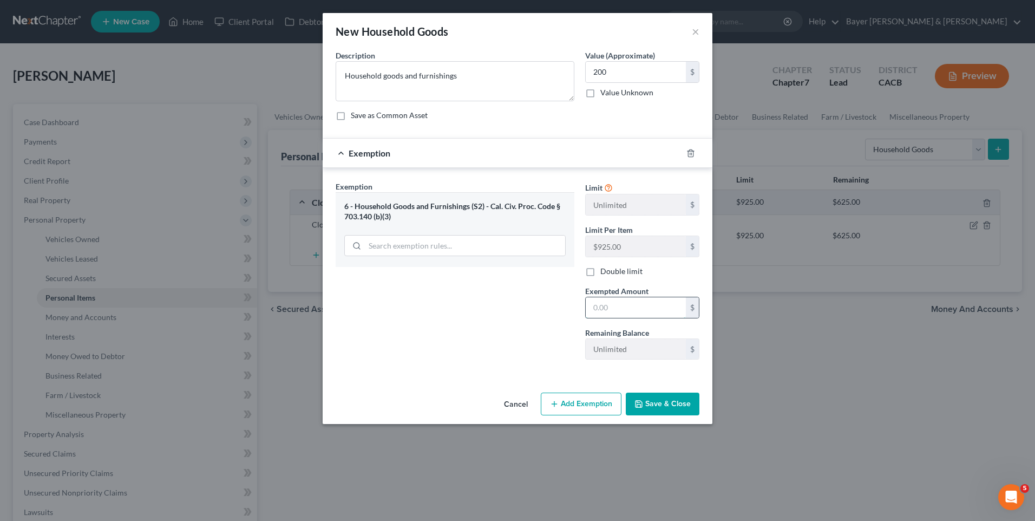
click at [601, 309] on input "text" at bounding box center [636, 307] width 100 height 21
type input "200"
click at [658, 399] on button "Save & Close" at bounding box center [663, 403] width 74 height 23
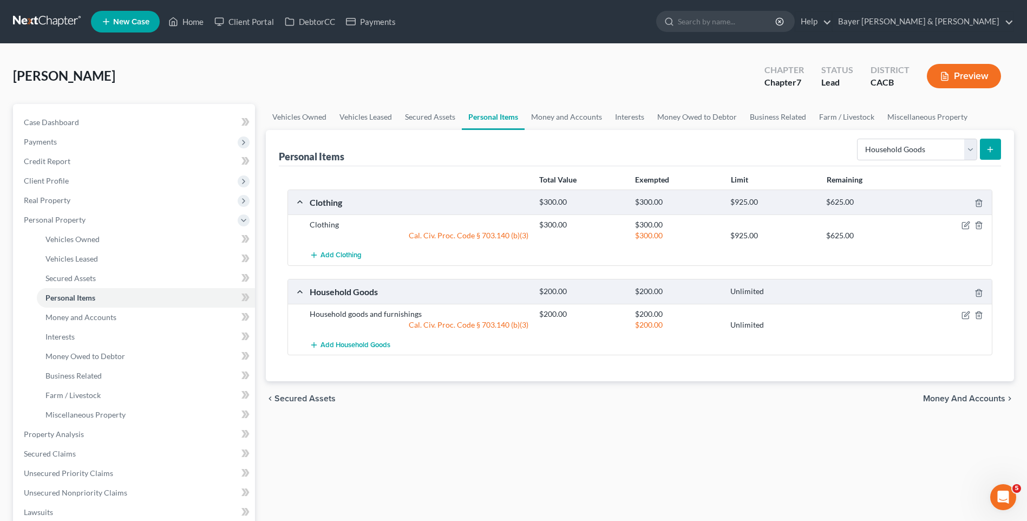
click at [989, 152] on icon "submit" at bounding box center [990, 149] width 9 height 9
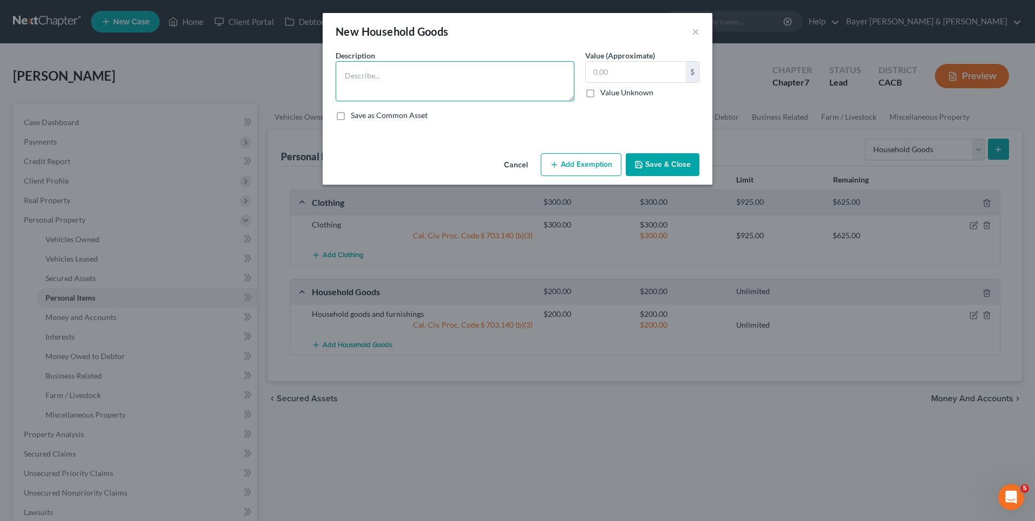
click at [406, 70] on textarea at bounding box center [455, 81] width 239 height 40
click at [516, 168] on button "Cancel" at bounding box center [515, 165] width 41 height 22
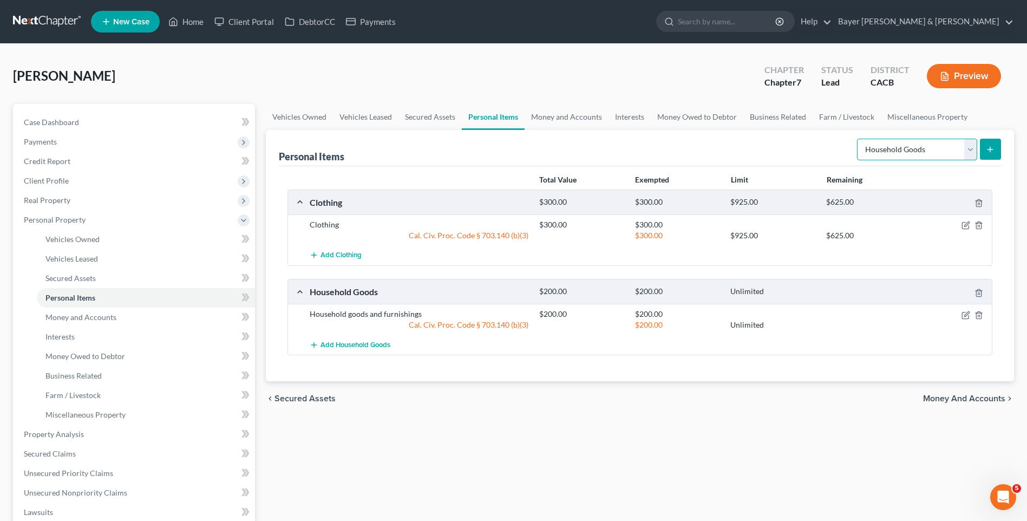
click at [966, 146] on select "Select Item Type Clothing Collectibles Of Value Electronics Firearms Household …" at bounding box center [917, 150] width 120 height 22
select select "electronics"
click at [858, 139] on select "Select Item Type Clothing Collectibles Of Value Electronics Firearms Household …" at bounding box center [917, 150] width 120 height 22
click at [989, 143] on button "submit" at bounding box center [990, 149] width 21 height 21
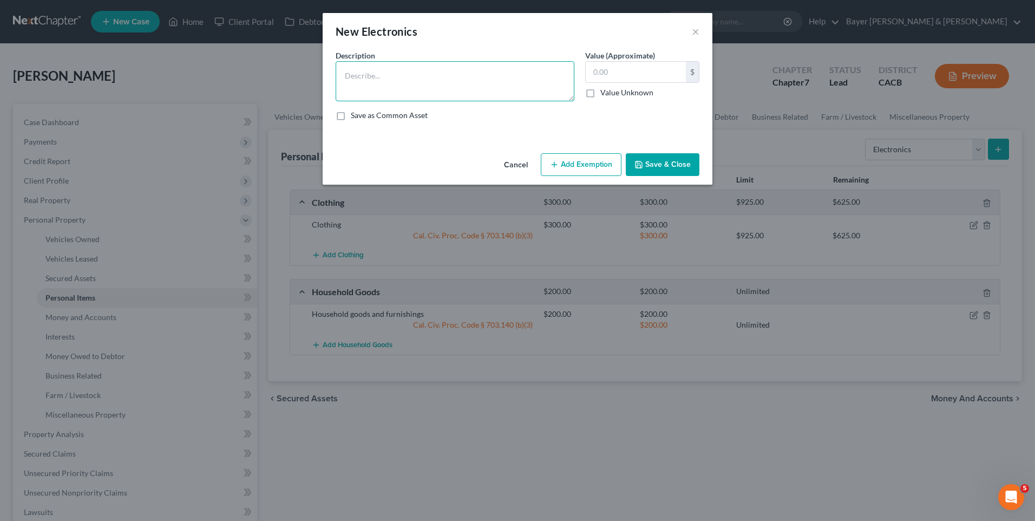
click at [408, 82] on textarea at bounding box center [455, 81] width 239 height 40
type textarea "TV $50 Printer/Scanner $25"
click at [606, 73] on input "text" at bounding box center [636, 72] width 100 height 21
type input "75"
click at [593, 162] on button "Add Exemption" at bounding box center [581, 164] width 81 height 23
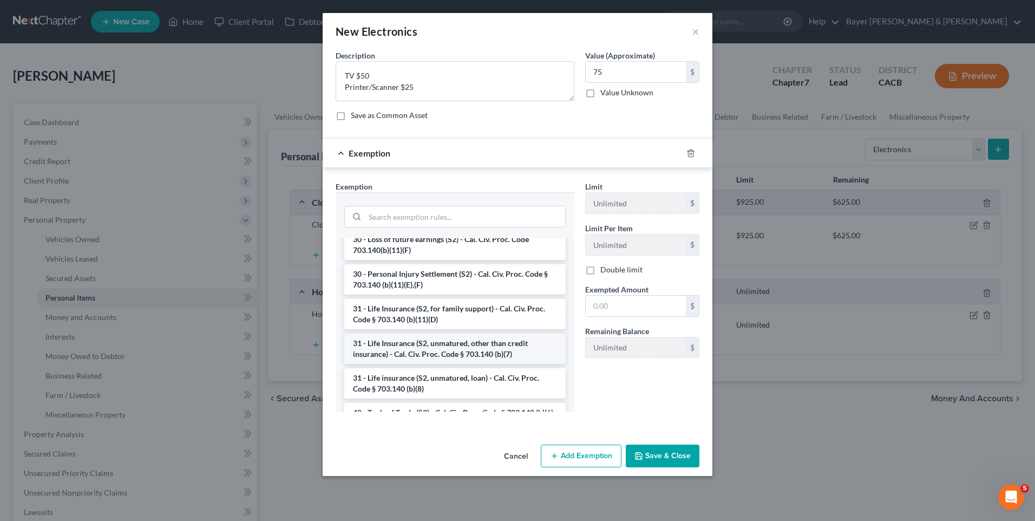
scroll to position [866, 0]
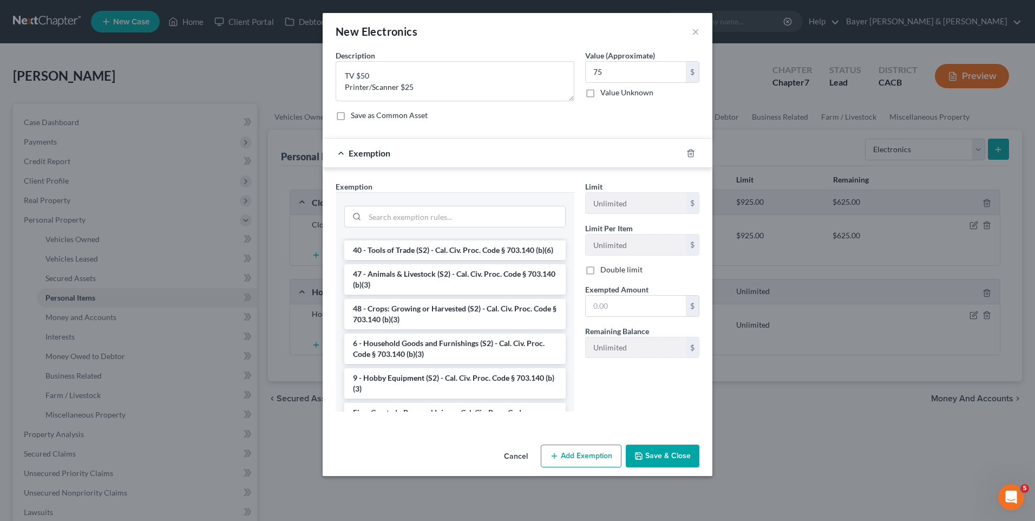
drag, startPoint x: 419, startPoint y: 372, endPoint x: 449, endPoint y: 355, distance: 34.2
click at [419, 364] on li "6 - Household Goods and Furnishings (S2) - Cal. Civ. Proc. Code § 703.140 (b)(3)" at bounding box center [454, 348] width 221 height 30
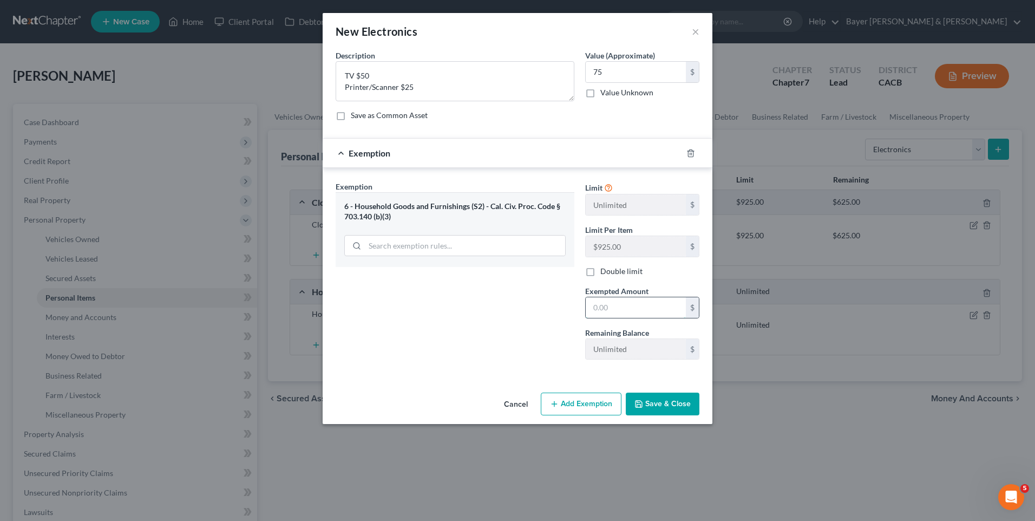
click at [614, 312] on input "text" at bounding box center [636, 307] width 100 height 21
type input "75"
click at [668, 407] on button "Save & Close" at bounding box center [663, 403] width 74 height 23
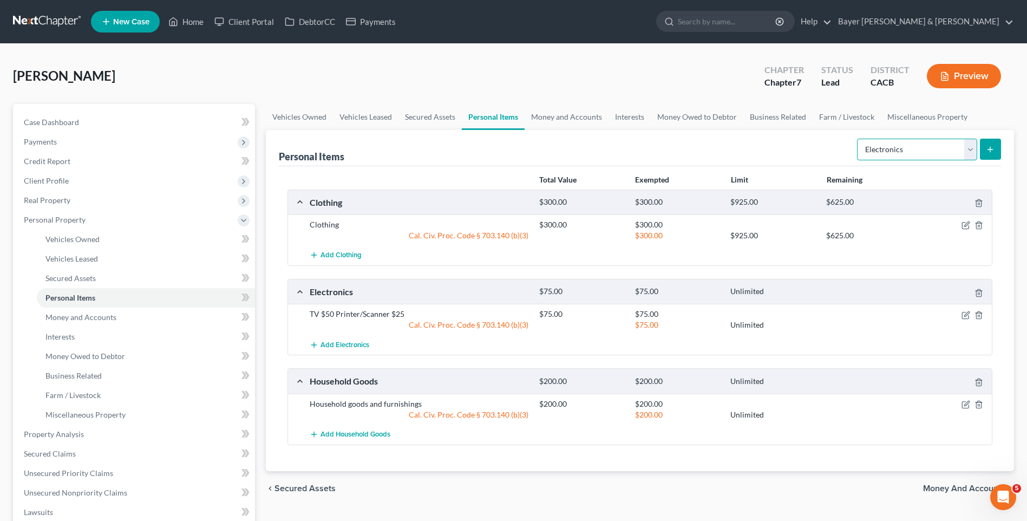
click at [968, 146] on select "Select Item Type Clothing Collectibles Of Value Electronics Firearms Household …" at bounding box center [917, 150] width 120 height 22
drag, startPoint x: 940, startPoint y: 489, endPoint x: 945, endPoint y: 468, distance: 22.2
click at [940, 489] on span "Money and Accounts" at bounding box center [964, 488] width 82 height 9
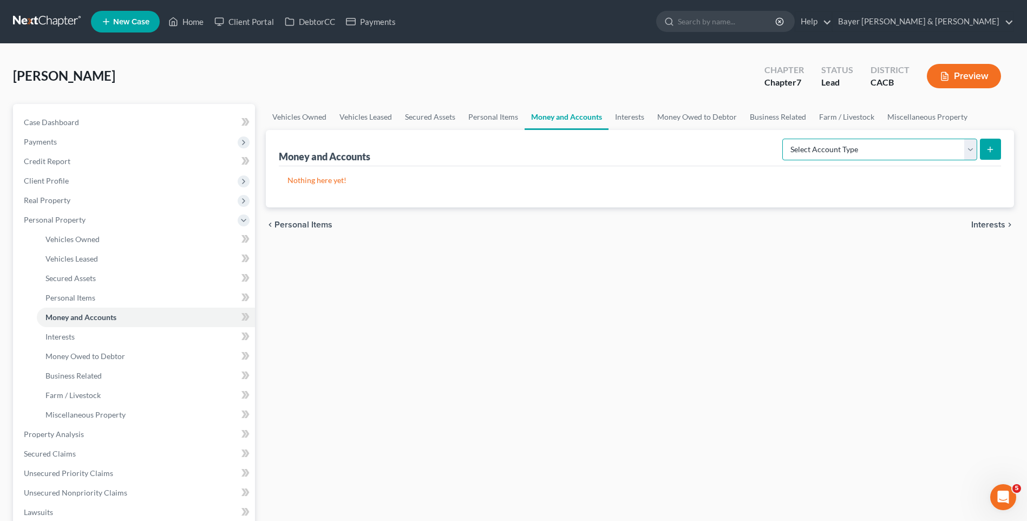
click at [963, 152] on select "Select Account Type Brokerage Cash on Hand Certificates of Deposit Checking Acc…" at bounding box center [879, 150] width 195 height 22
select select "checking"
click at [784, 139] on select "Select Account Type Brokerage Cash on Hand Certificates of Deposit Checking Acc…" at bounding box center [879, 150] width 195 height 22
click at [984, 143] on button "submit" at bounding box center [990, 149] width 21 height 21
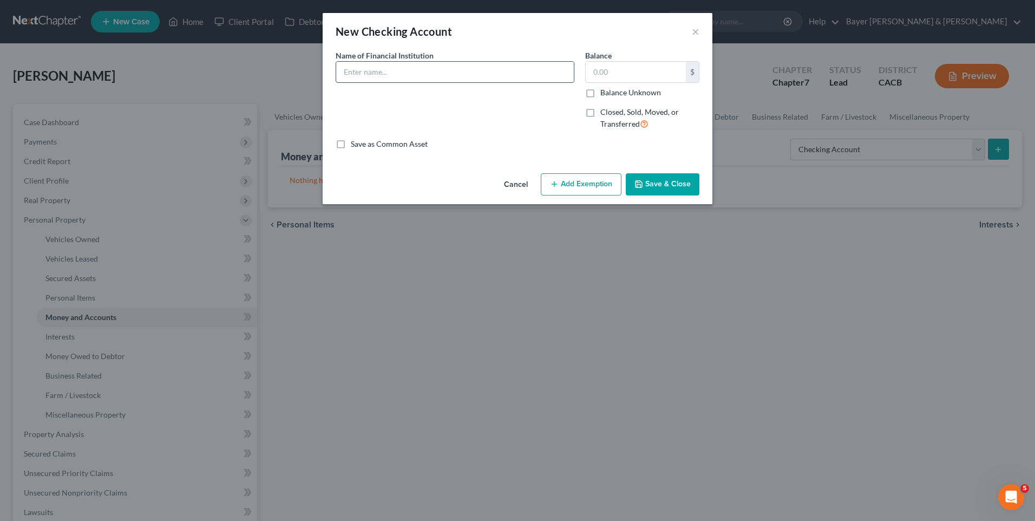
click at [362, 68] on input "text" at bounding box center [455, 72] width 238 height 21
type input "Arrowhead Credit Union"
click at [608, 75] on input "text" at bounding box center [636, 72] width 100 height 21
type input "500"
click at [573, 188] on button "Add Exemption" at bounding box center [581, 184] width 81 height 23
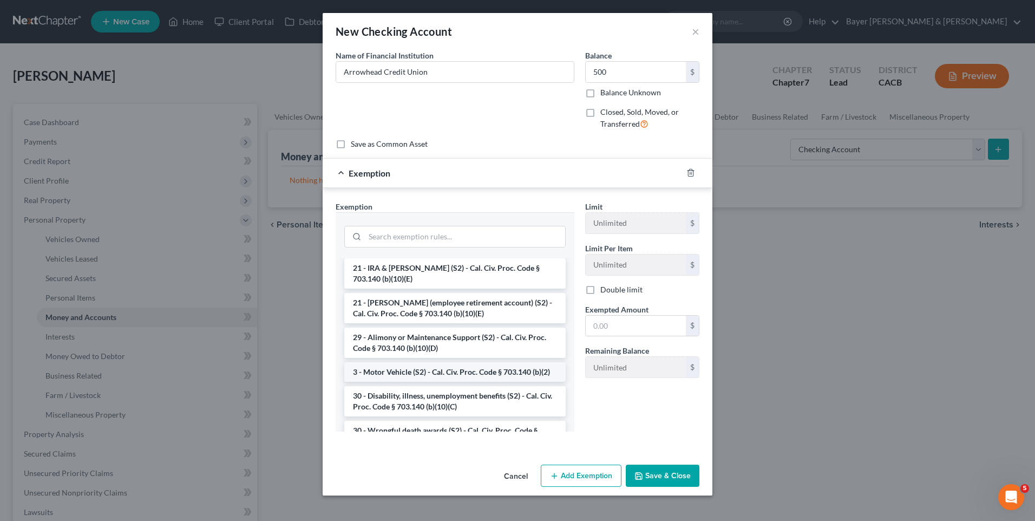
scroll to position [216, 0]
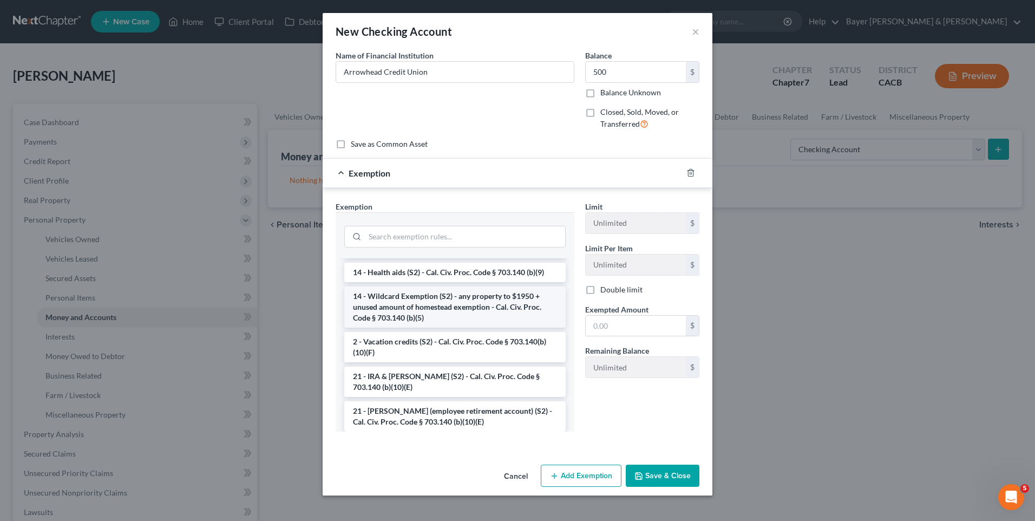
click at [459, 308] on li "14 - Wildcard Exemption (S2) - any property to $1950 + unused amount of homeste…" at bounding box center [454, 306] width 221 height 41
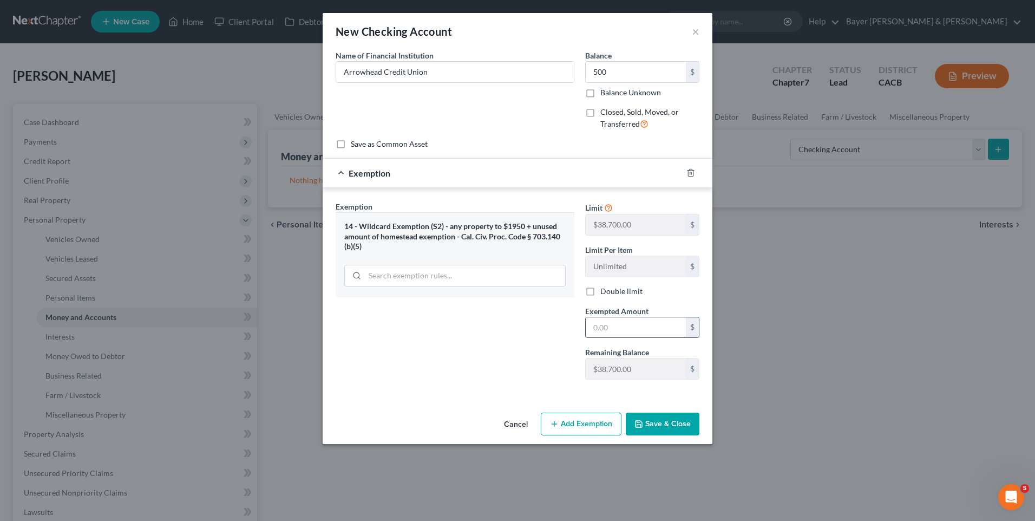
click at [613, 325] on input "text" at bounding box center [636, 327] width 100 height 21
type input "500"
drag, startPoint x: 501, startPoint y: 317, endPoint x: 539, endPoint y: 351, distance: 51.0
click at [503, 318] on div "Exemption Set must be selected for CA. Exemption * 14 - Wildcard Exemption (S2)…" at bounding box center [454, 294] width 249 height 187
drag, startPoint x: 679, startPoint y: 420, endPoint x: 673, endPoint y: 416, distance: 7.4
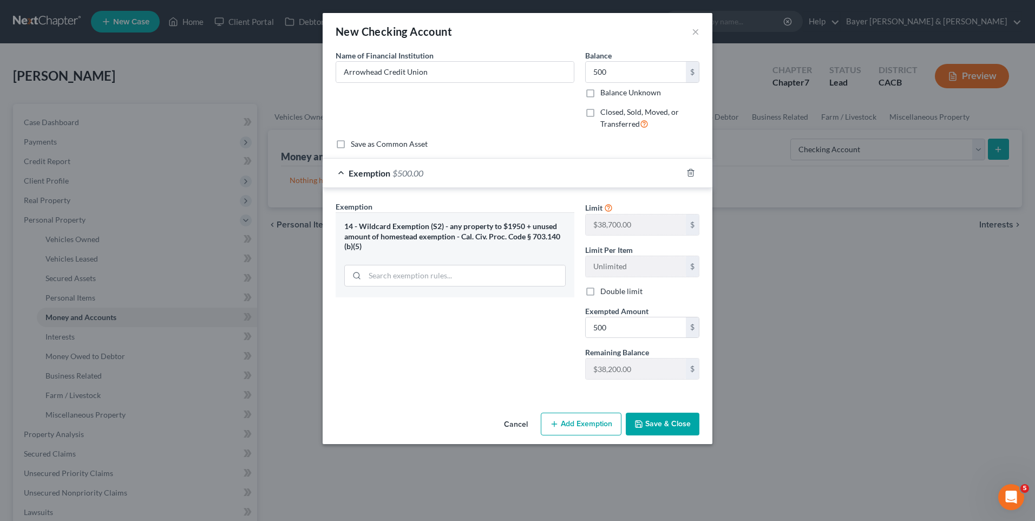
click at [675, 417] on button "Save & Close" at bounding box center [663, 423] width 74 height 23
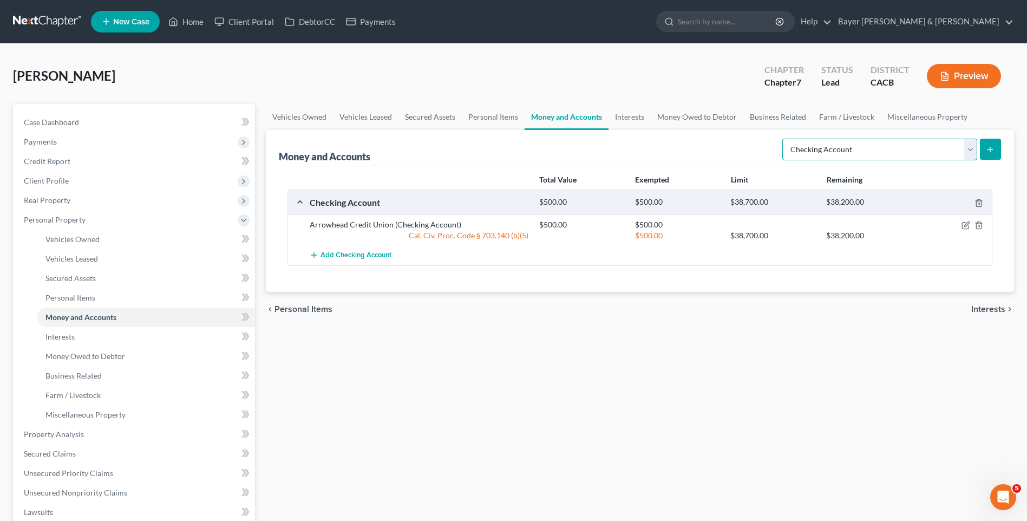
click at [968, 148] on select "Select Account Type Brokerage Cash on Hand Certificates of Deposit Checking Acc…" at bounding box center [879, 150] width 195 height 22
click at [975, 311] on span "Interests" at bounding box center [988, 309] width 34 height 9
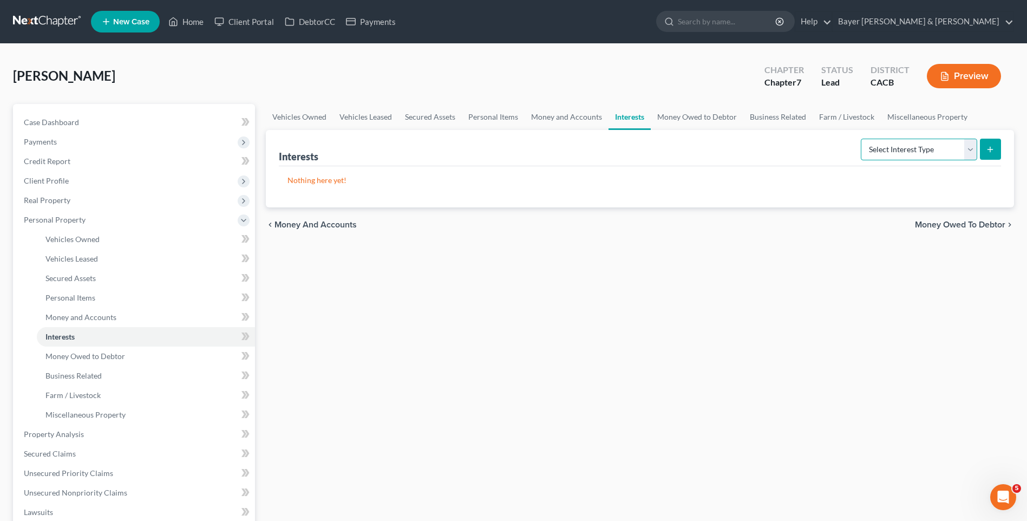
click at [974, 150] on select "Select Interest Type 401K Annuity Bond Education IRA Government Bond Government…" at bounding box center [919, 150] width 116 height 22
select select "401k"
click at [862, 139] on select "Select Interest Type 401K Annuity Bond Education IRA Government Bond Government…" at bounding box center [919, 150] width 116 height 22
click at [988, 149] on line "submit" at bounding box center [990, 149] width 5 height 0
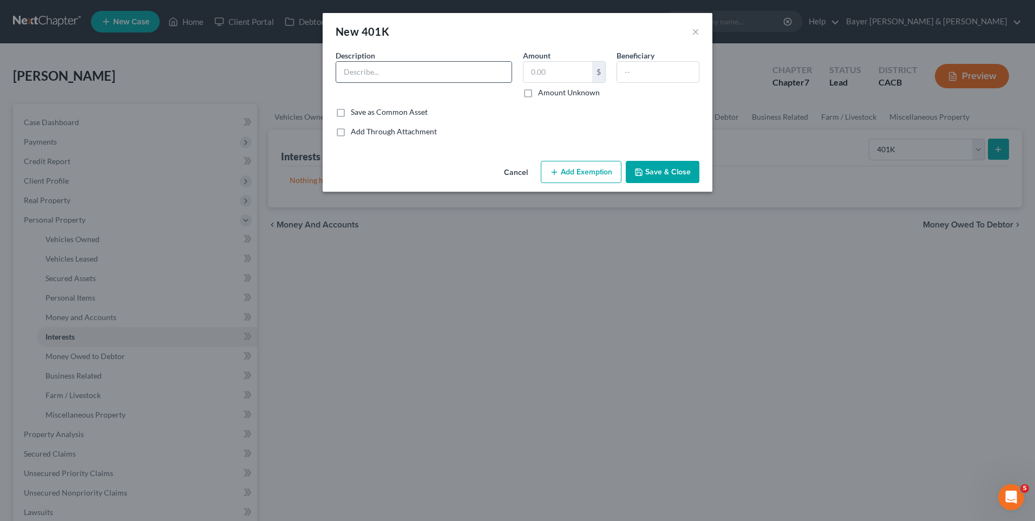
click at [373, 71] on input "text" at bounding box center [423, 72] width 175 height 21
type input "401K"
click at [547, 76] on input "text" at bounding box center [557, 72] width 69 height 21
type input "8,071"
click at [601, 168] on button "Add Exemption" at bounding box center [581, 172] width 81 height 23
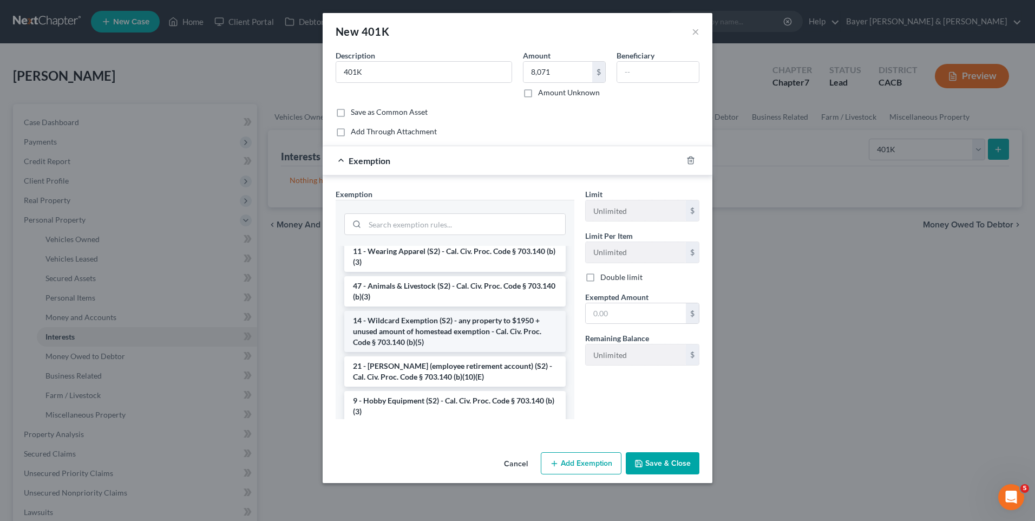
scroll to position [649, 0]
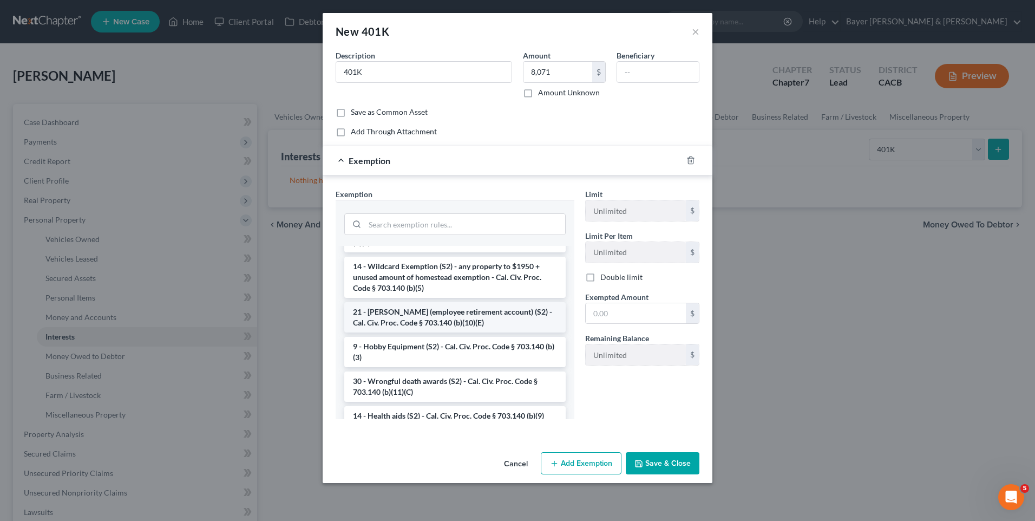
click at [418, 332] on li "21 - [PERSON_NAME] (employee retirement account) (S2) - Cal. Civ. Proc. Code § …" at bounding box center [454, 317] width 221 height 30
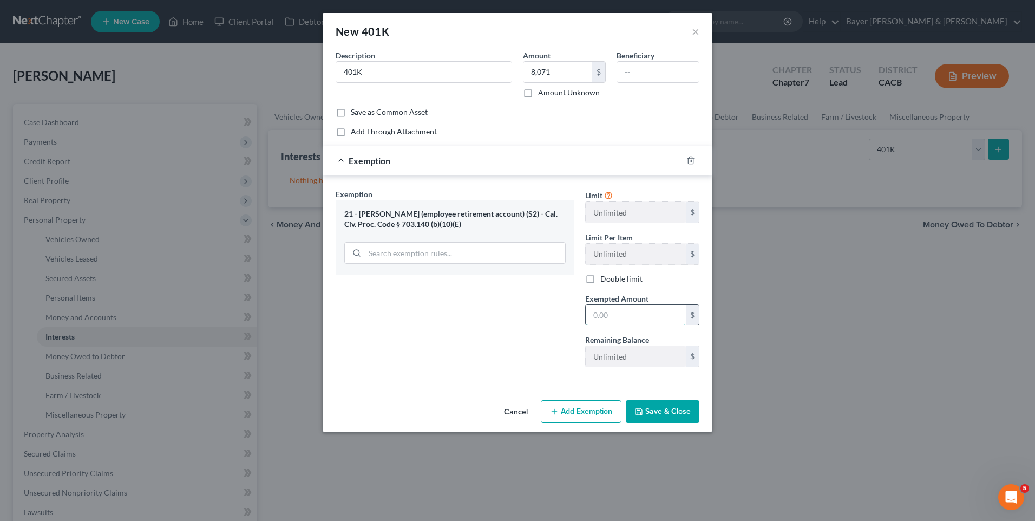
click at [612, 308] on input "text" at bounding box center [636, 315] width 100 height 21
type input "8,071"
click at [658, 415] on button "Save & Close" at bounding box center [663, 411] width 74 height 23
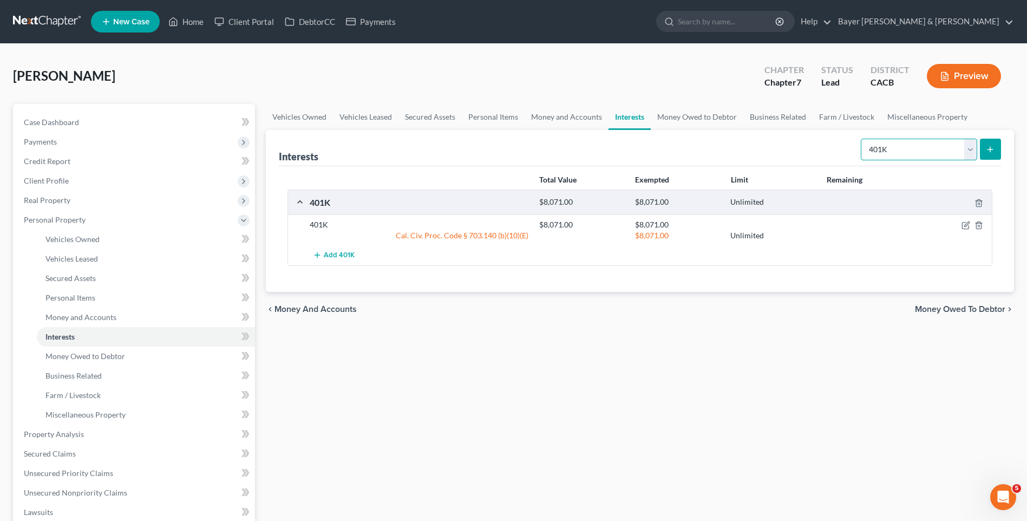
click at [967, 147] on select "Select Interest Type 401K Annuity Bond Education IRA Government Bond Government…" at bounding box center [919, 150] width 116 height 22
select select "term_life_insurance"
click at [862, 139] on select "Select Interest Type 401K Annuity Bond Education IRA Government Bond Government…" at bounding box center [919, 150] width 116 height 22
click at [996, 147] on button "submit" at bounding box center [990, 149] width 21 height 21
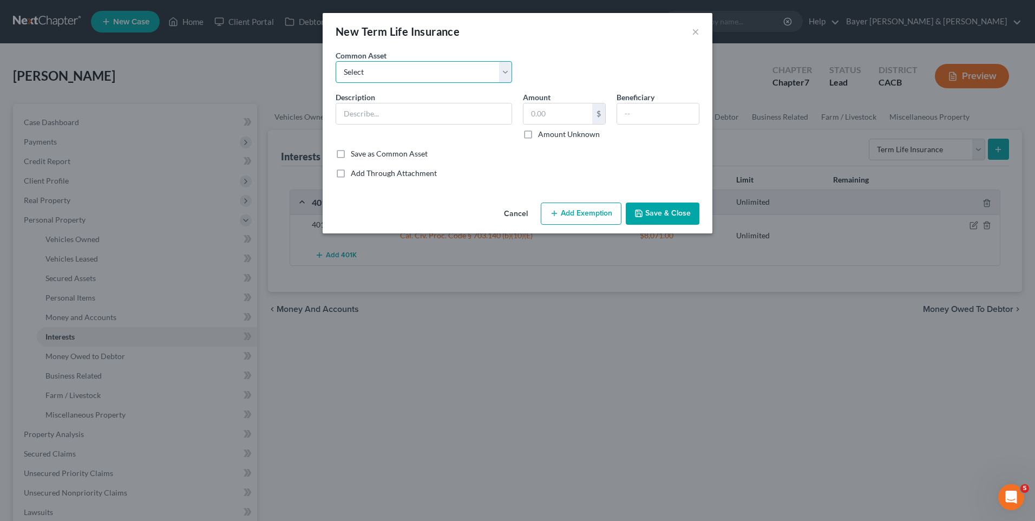
click at [343, 68] on select "Select Group life insurance" at bounding box center [424, 72] width 176 height 22
click at [330, 84] on div "An exemption set must first be selected from the Filing Information section. Co…" at bounding box center [518, 124] width 390 height 148
click at [369, 110] on input "text" at bounding box center [423, 113] width 175 height 21
click at [638, 111] on input "text" at bounding box center [658, 113] width 82 height 21
click at [424, 118] on input "Term life insurance $100000" at bounding box center [423, 113] width 175 height 21
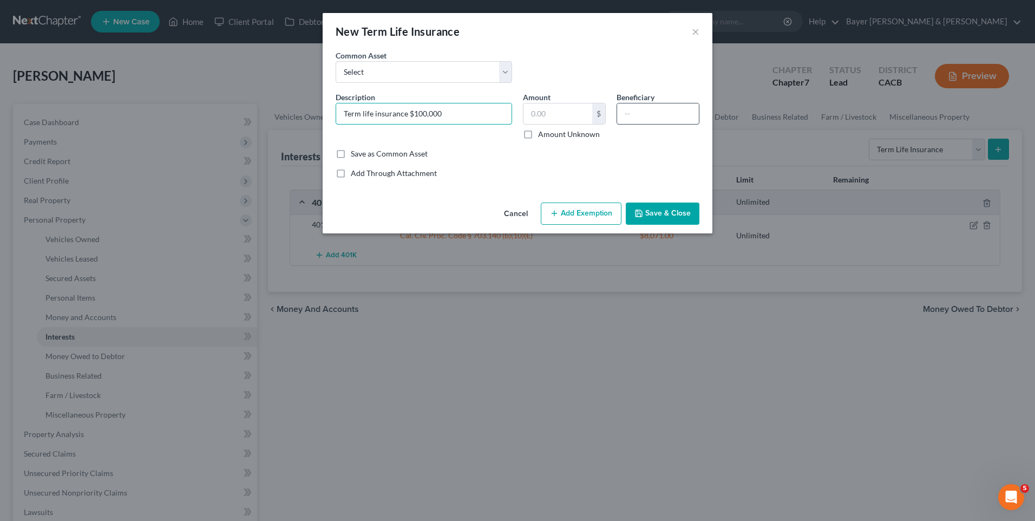
type input "Term life insurance $100,000"
click at [654, 112] on input "text" at bounding box center [658, 113] width 82 height 21
type input "Daughter"
click at [570, 216] on button "Add Exemption" at bounding box center [581, 213] width 81 height 23
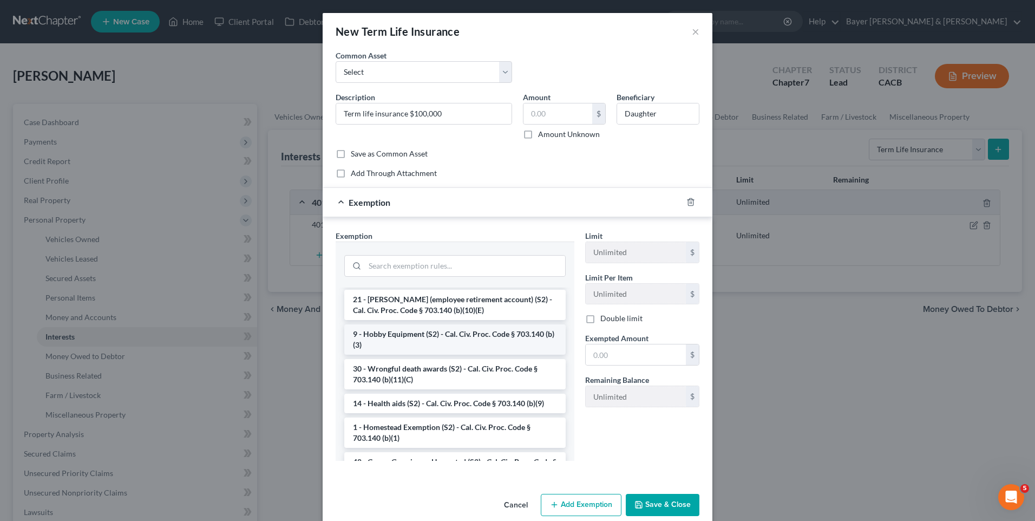
scroll to position [812, 0]
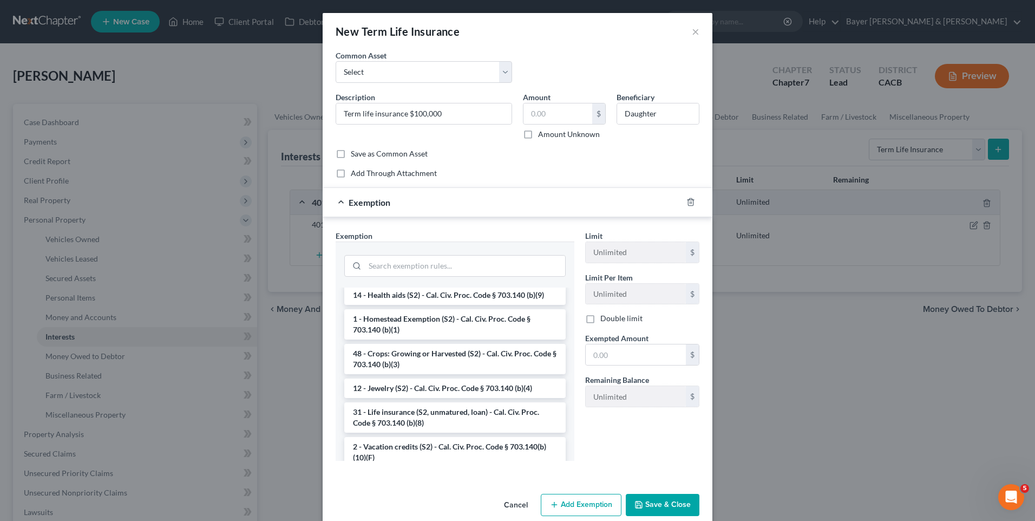
click at [420, 432] on li "31 - Life insurance (S2, unmatured, loan) - Cal. Civ. Proc. Code § 703.140 (b)(…" at bounding box center [454, 417] width 221 height 30
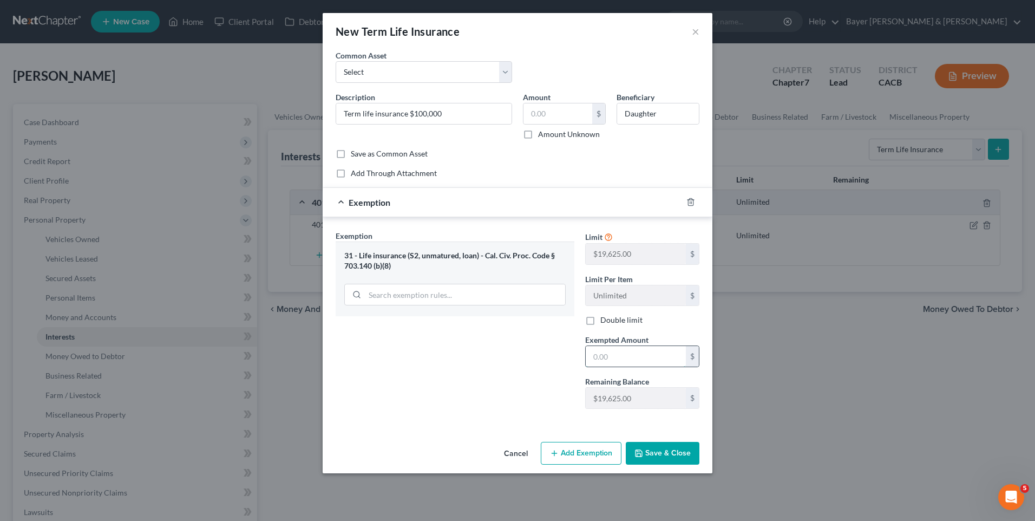
click at [601, 356] on input "text" at bounding box center [636, 356] width 100 height 21
click at [443, 357] on div "Exemption Set must be selected for CA. Exemption * 31 - Life insurance (S2, unm…" at bounding box center [454, 323] width 249 height 187
click at [555, 111] on input "text" at bounding box center [557, 113] width 69 height 21
click at [442, 333] on div "Exemption Set must be selected for CA. Exemption * 31 - Life insurance (S2, unm…" at bounding box center [454, 323] width 249 height 187
click at [599, 357] on input "text" at bounding box center [636, 356] width 100 height 21
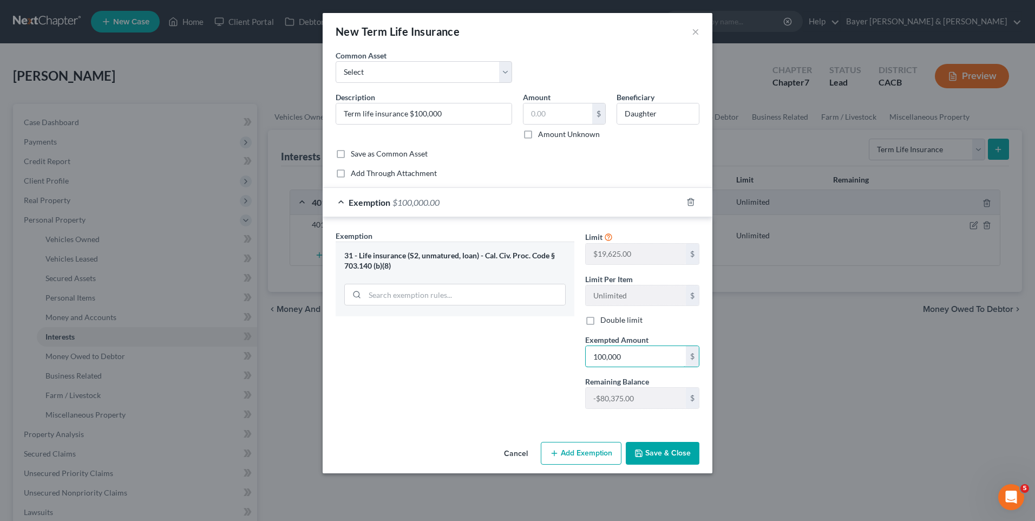
type input "100,000"
click at [641, 453] on polyline "button" at bounding box center [639, 454] width 4 height 3
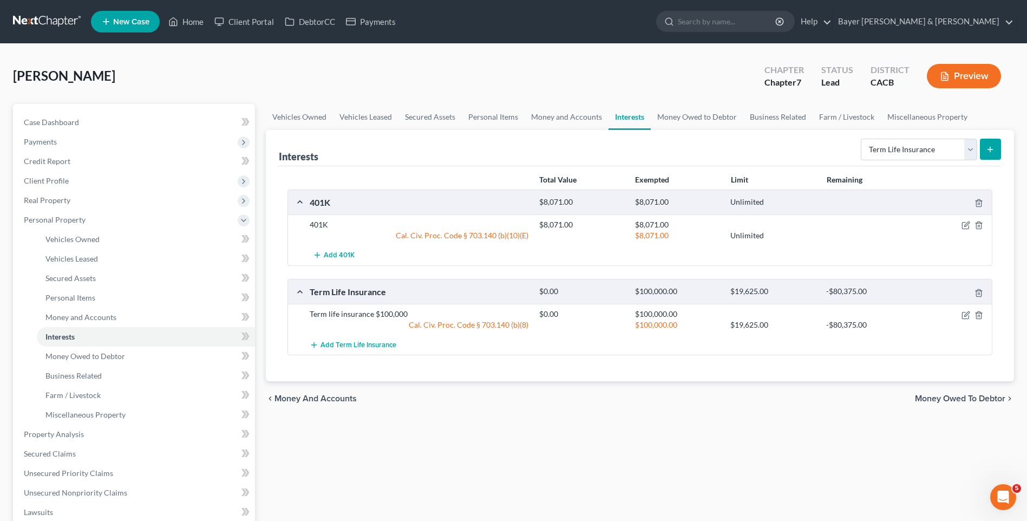
click at [931, 396] on span "Money Owed to Debtor" at bounding box center [960, 398] width 90 height 9
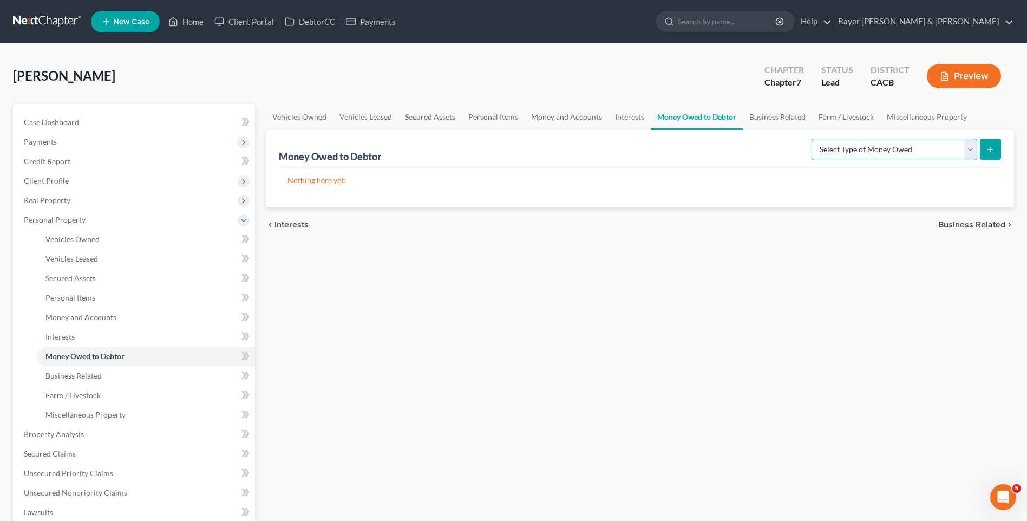
click at [968, 149] on select "Select Type of Money Owed Accounts Receivable Alimony Child Support Claims Agai…" at bounding box center [894, 150] width 166 height 22
select select "expected_tax_refund"
click at [813, 139] on select "Select Type of Money Owed Accounts Receivable Alimony Child Support Claims Agai…" at bounding box center [894, 150] width 166 height 22
click at [993, 146] on icon "submit" at bounding box center [990, 149] width 9 height 9
select select "0"
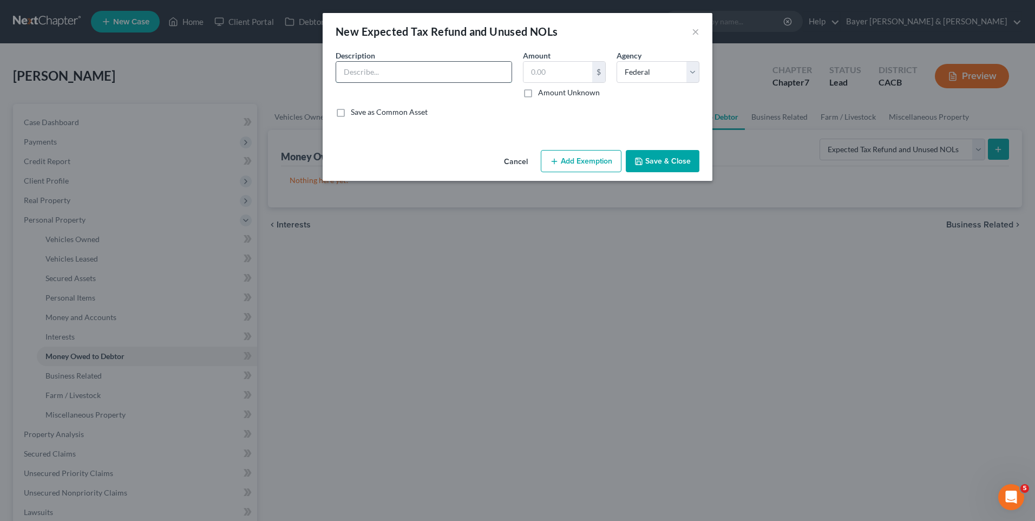
click at [428, 78] on input "text" at bounding box center [423, 72] width 175 height 21
type input "IRS -possible refund"
click at [543, 74] on input "text" at bounding box center [557, 72] width 69 height 21
type input "2,364"
click at [582, 162] on button "Add Exemption" at bounding box center [581, 161] width 81 height 23
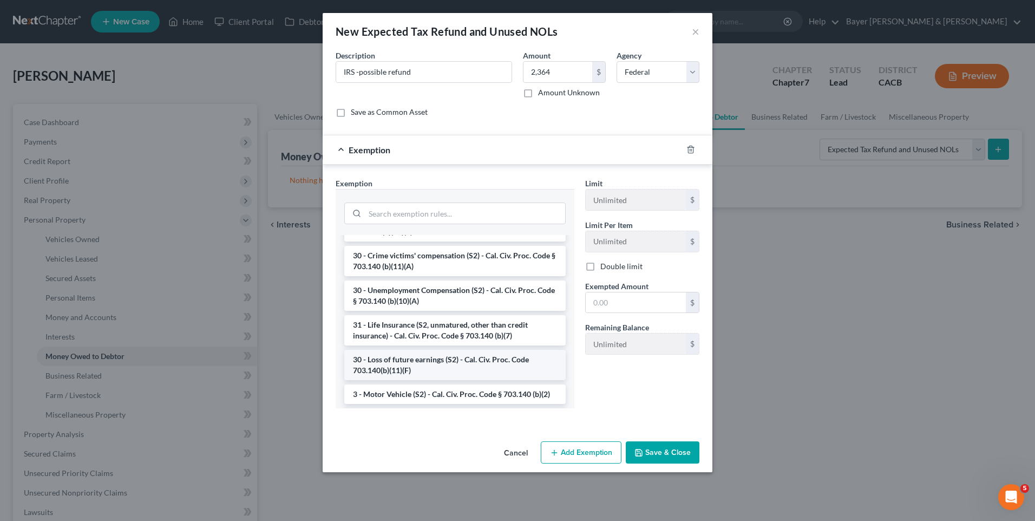
scroll to position [541, 0]
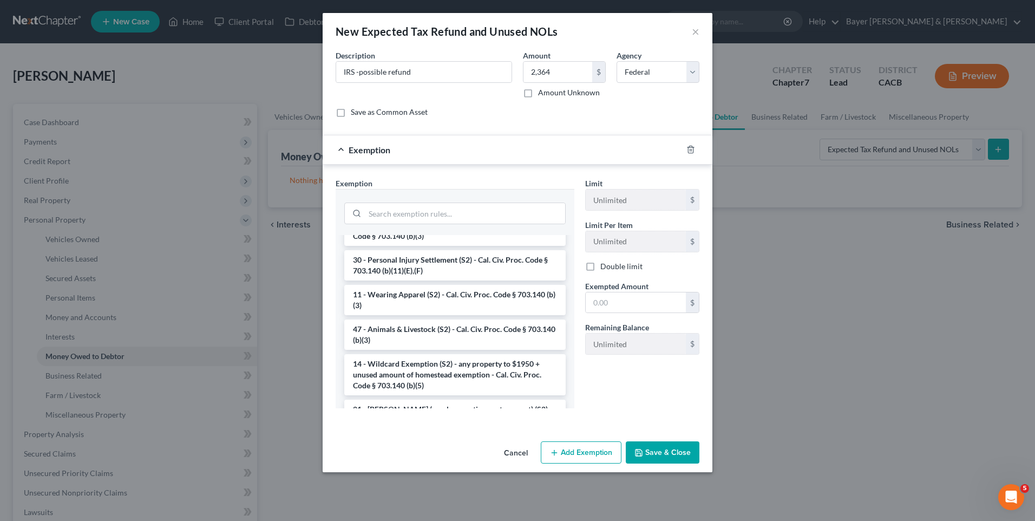
click at [419, 393] on li "14 - Wildcard Exemption (S2) - any property to $1950 + unused amount of homeste…" at bounding box center [454, 374] width 221 height 41
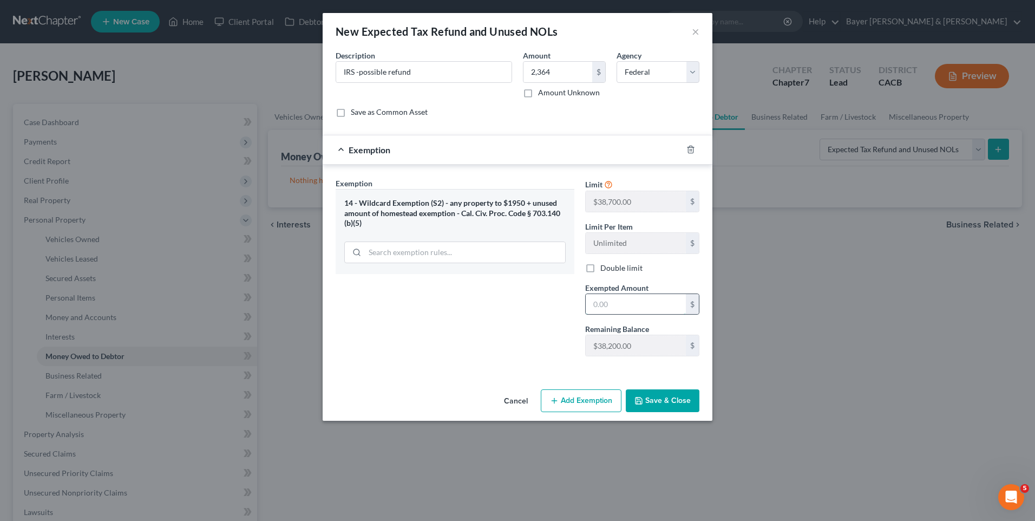
click at [606, 303] on input "text" at bounding box center [636, 304] width 100 height 21
type input "2,364"
drag, startPoint x: 679, startPoint y: 396, endPoint x: 692, endPoint y: 392, distance: 14.1
click at [679, 396] on button "Save & Close" at bounding box center [663, 400] width 74 height 23
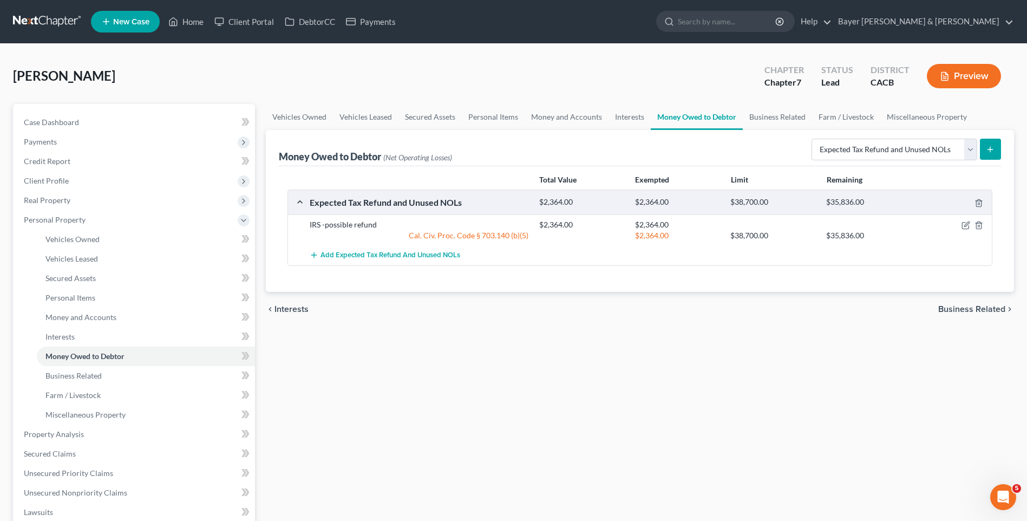
click at [984, 146] on button "submit" at bounding box center [990, 149] width 21 height 21
select select "0"
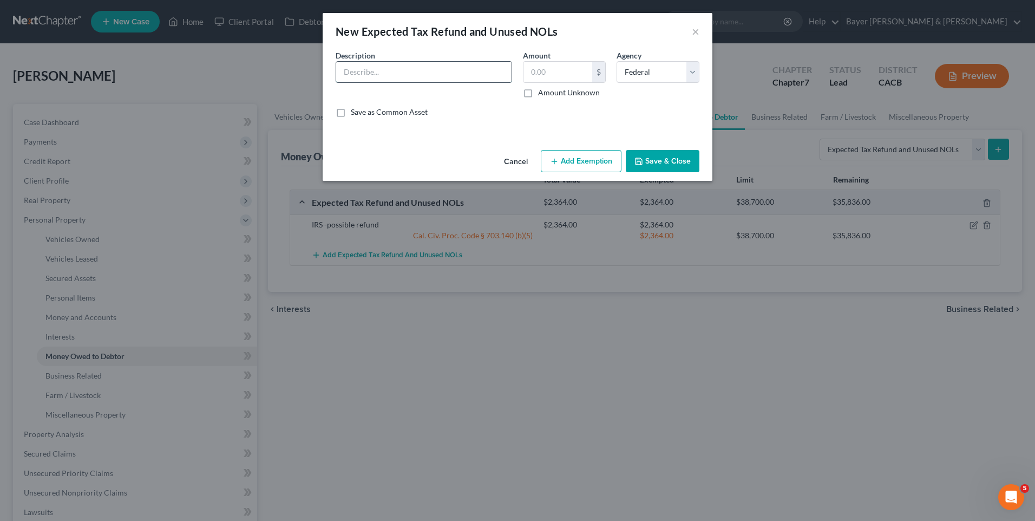
click at [391, 70] on input "text" at bounding box center [423, 72] width 175 height 21
type input "FTB-possible tax refund"
click at [541, 71] on input "text" at bounding box center [557, 72] width 69 height 21
type input "1,232"
click at [641, 78] on select "Select Federal State Local" at bounding box center [657, 72] width 83 height 22
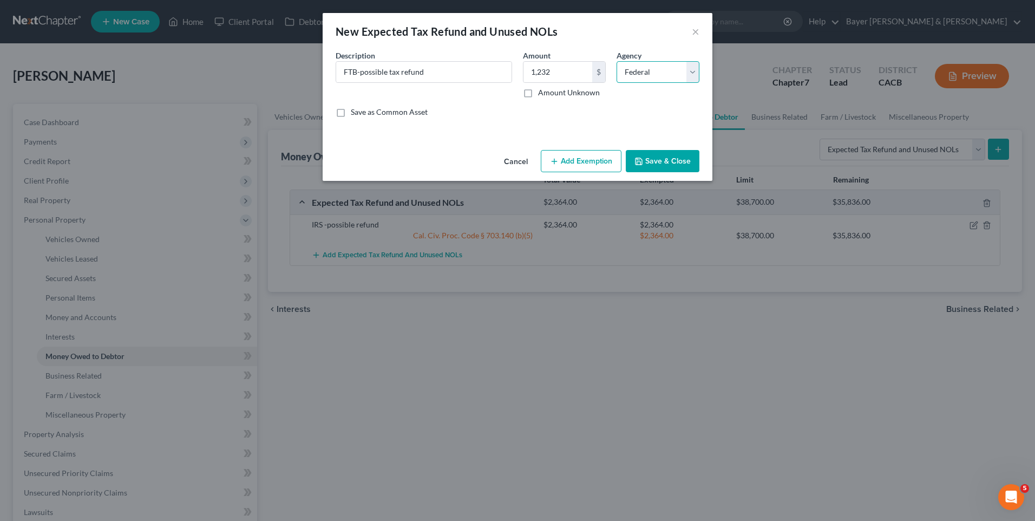
select select "1"
click at [616, 61] on select "Select Federal State Local" at bounding box center [657, 72] width 83 height 22
click at [590, 164] on button "Add Exemption" at bounding box center [581, 161] width 81 height 23
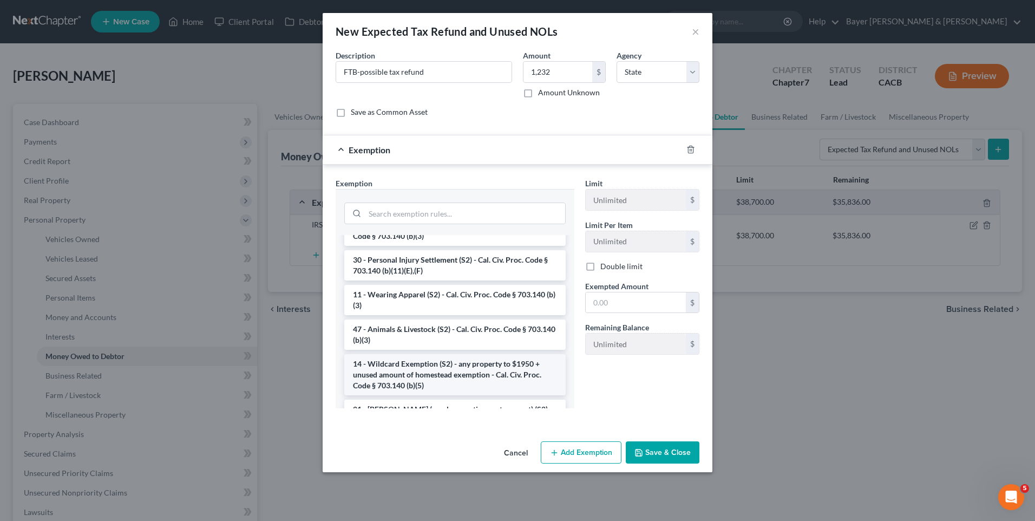
click at [401, 391] on li "14 - Wildcard Exemption (S2) - any property to $1950 + unused amount of homeste…" at bounding box center [454, 374] width 221 height 41
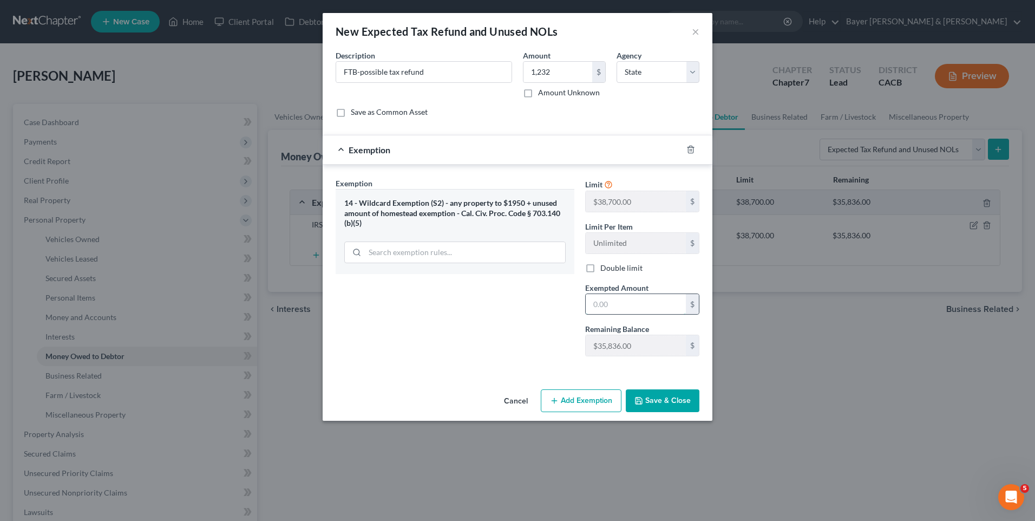
click at [594, 299] on input "text" at bounding box center [636, 304] width 100 height 21
type input "1,232"
drag, startPoint x: 663, startPoint y: 404, endPoint x: 657, endPoint y: 401, distance: 6.8
click at [659, 403] on button "Save & Close" at bounding box center [663, 400] width 74 height 23
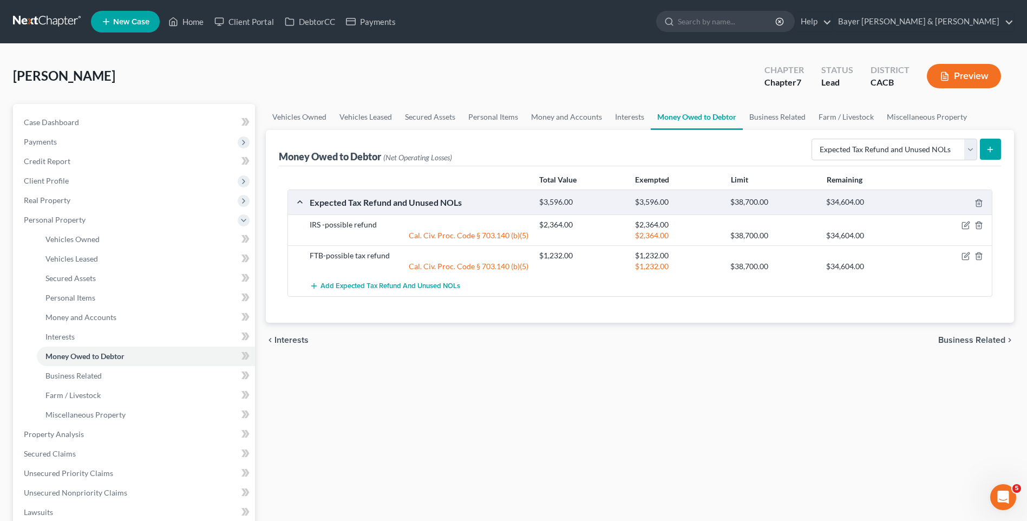
click at [964, 339] on span "Business Related" at bounding box center [971, 340] width 67 height 9
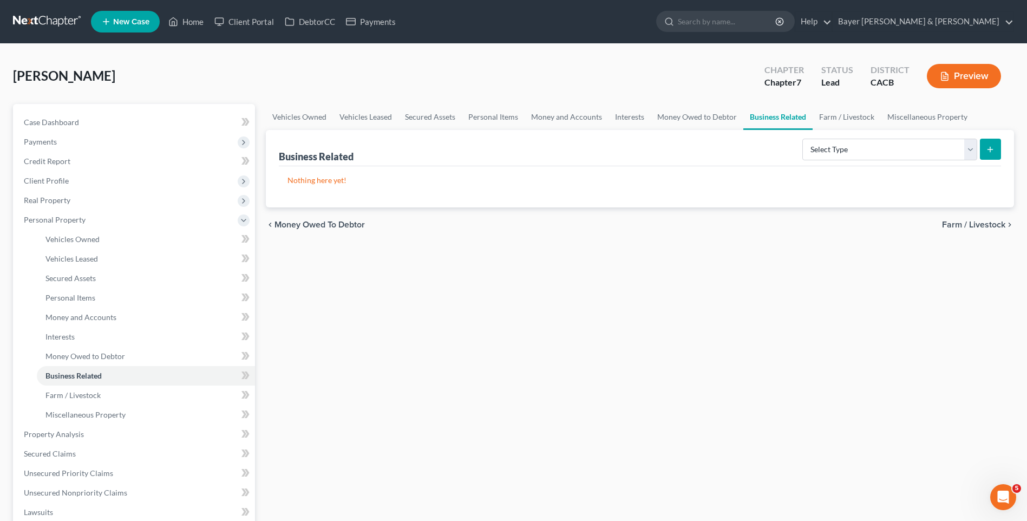
click at [958, 224] on span "Farm / Livestock" at bounding box center [973, 224] width 63 height 9
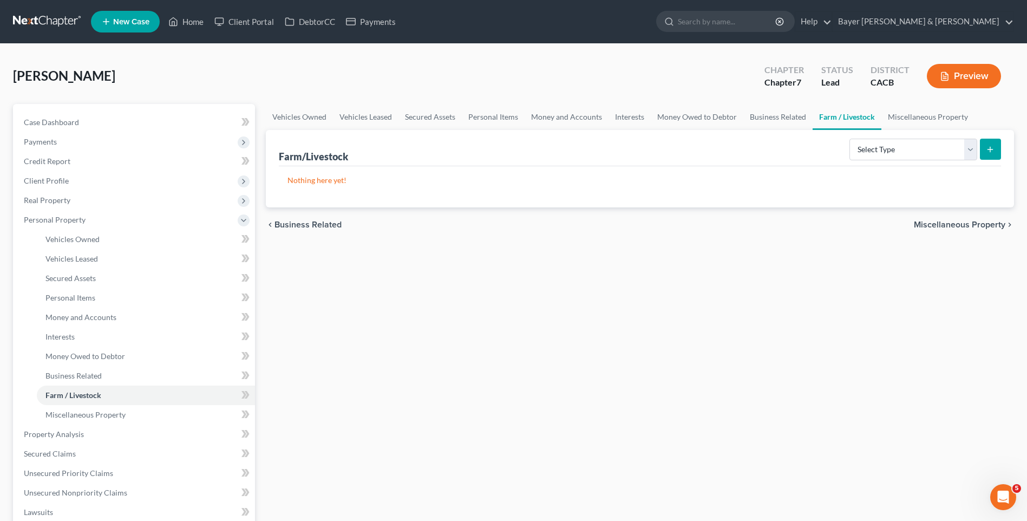
click at [963, 225] on span "Miscellaneous Property" at bounding box center [959, 224] width 91 height 9
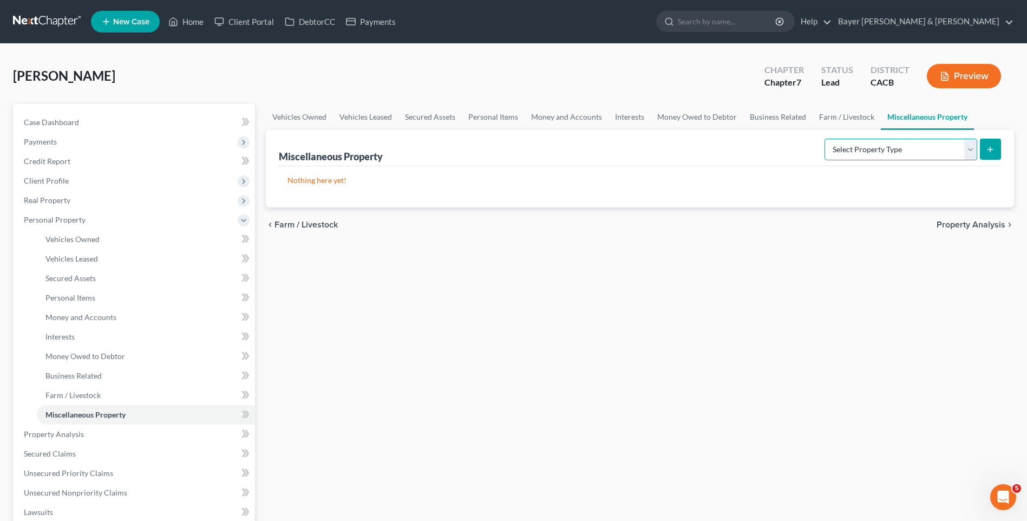
click at [969, 150] on select "Select Property Type Assigned for Creditor Benefit [DATE] Holding for Another N…" at bounding box center [900, 150] width 153 height 22
click at [951, 225] on span "Property Analysis" at bounding box center [970, 224] width 69 height 9
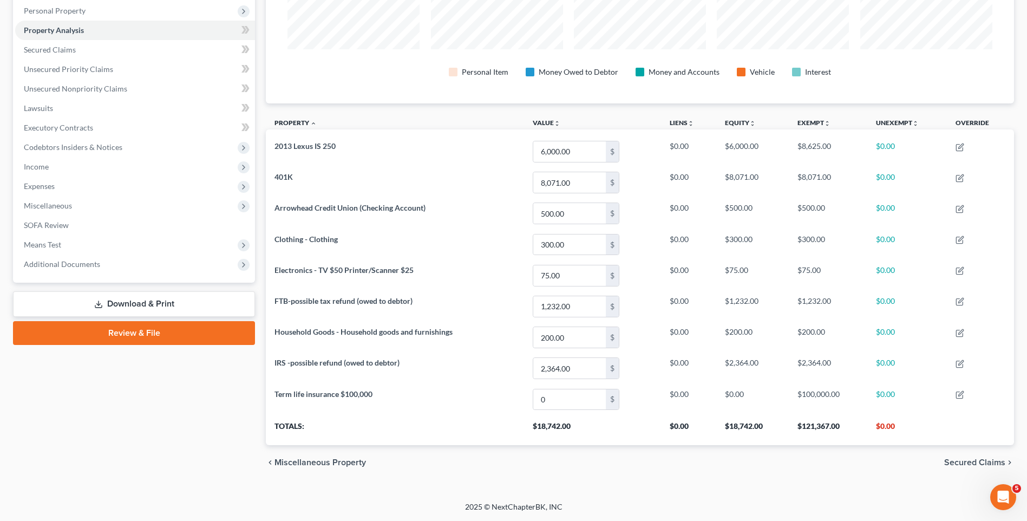
click at [951, 461] on span "Secured Claims" at bounding box center [974, 462] width 61 height 9
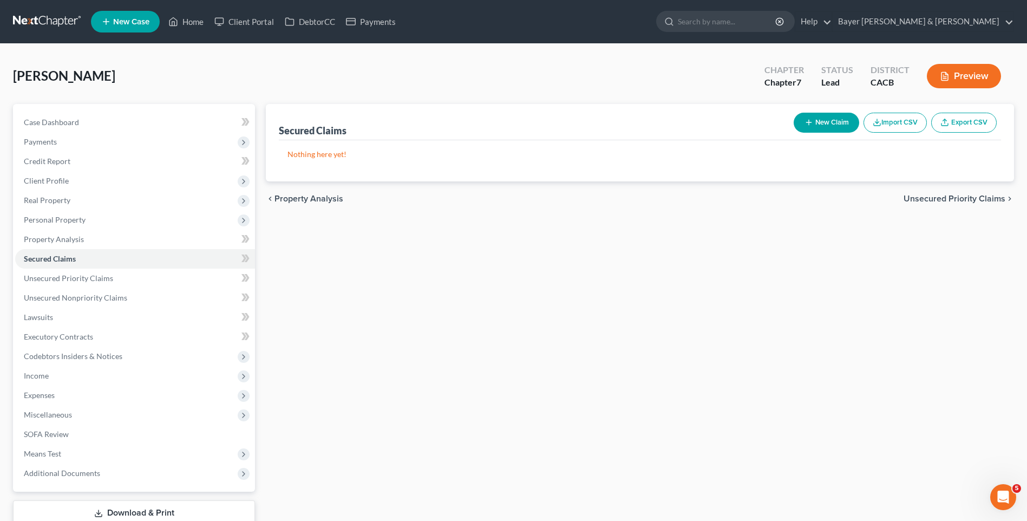
click at [946, 201] on span "Unsecured Priority Claims" at bounding box center [954, 198] width 102 height 9
click at [945, 199] on span "Unsecured Nonpriority Claims" at bounding box center [946, 198] width 117 height 9
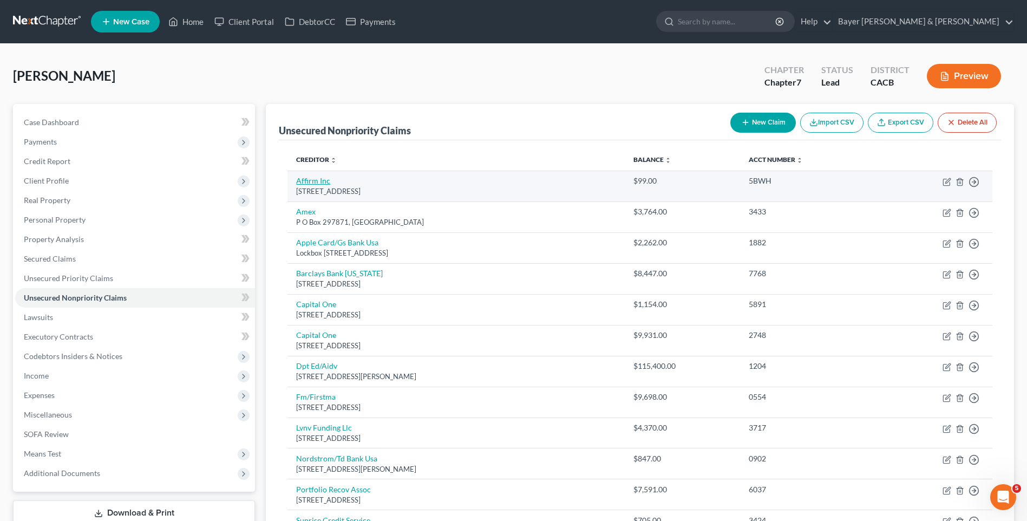
click at [323, 182] on link "Affirm Inc" at bounding box center [313, 180] width 34 height 9
select select "4"
select select "0"
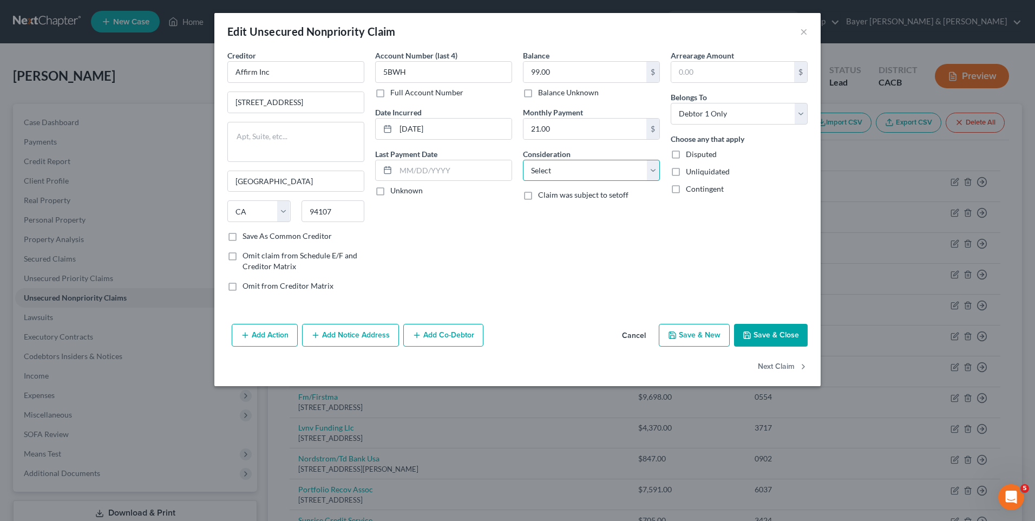
click at [655, 171] on select "Select Cable / Satellite Services Collection Agency Credit Card Debt Debt Couns…" at bounding box center [591, 171] width 137 height 22
select select "14"
click at [523, 160] on select "Select Cable / Satellite Services Collection Agency Credit Card Debt Debt Couns…" at bounding box center [591, 171] width 137 height 22
click at [579, 210] on input "text" at bounding box center [591, 211] width 136 height 21
type input "Loan"
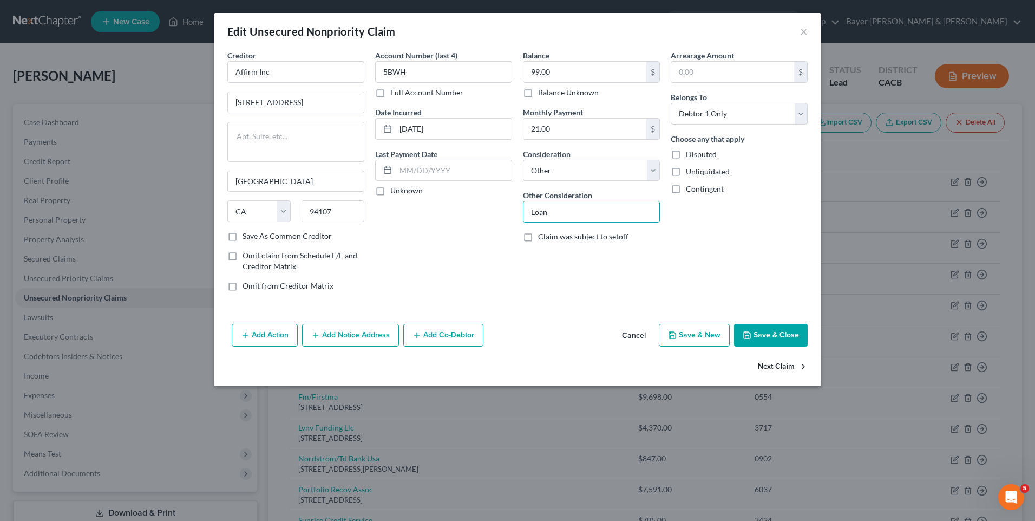
click at [767, 333] on button "Save & Close" at bounding box center [771, 335] width 74 height 23
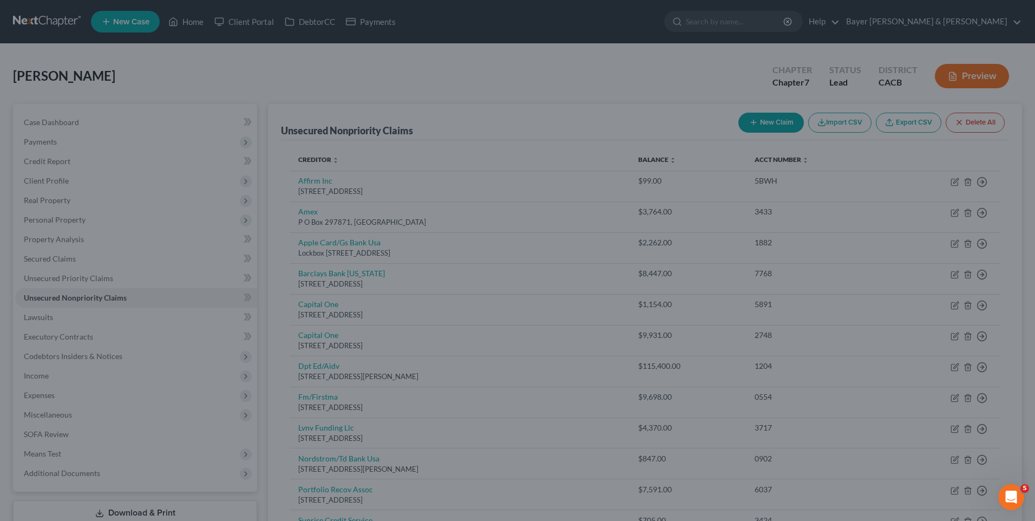
type input "0"
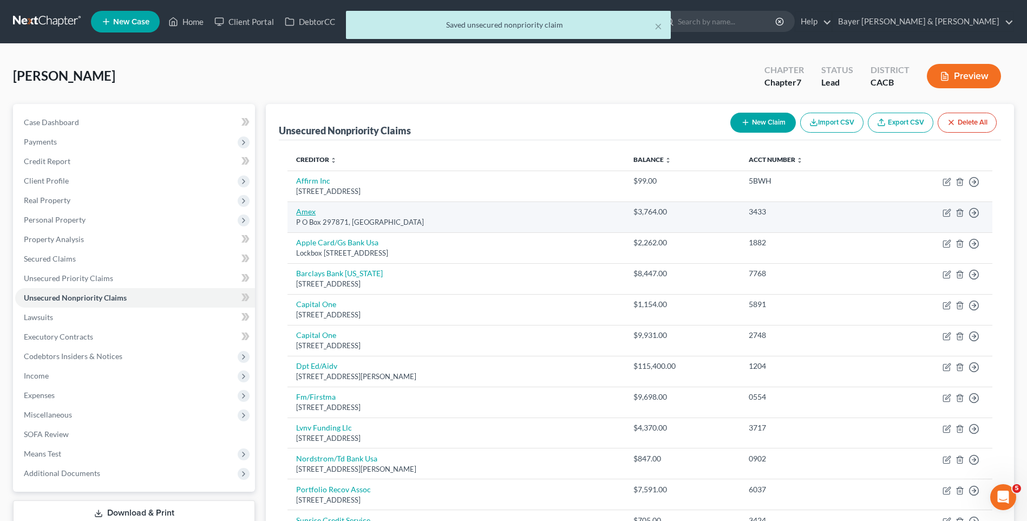
click at [303, 213] on link "Amex" at bounding box center [305, 211] width 19 height 9
select select "9"
select select "2"
select select "0"
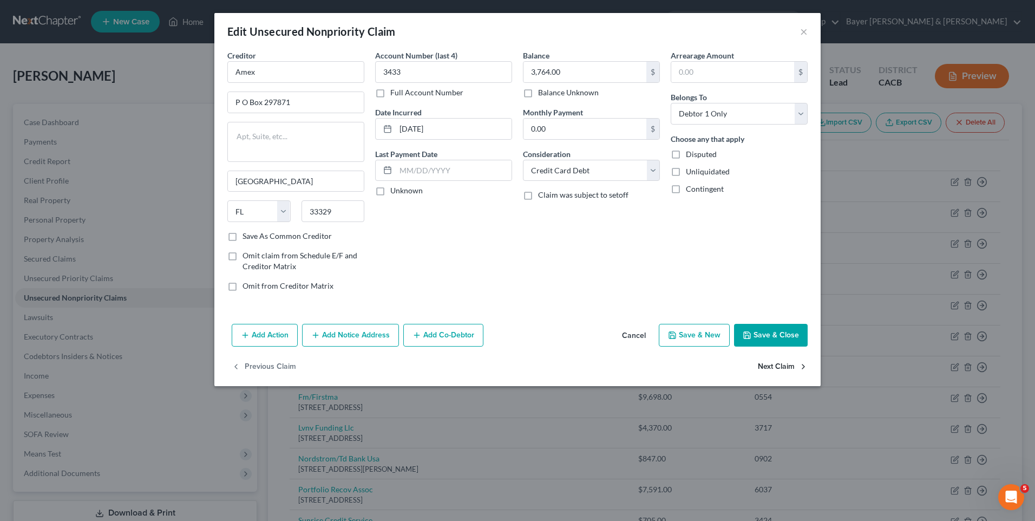
click at [794, 366] on button "Next Claim" at bounding box center [783, 366] width 50 height 23
select select "39"
select select "2"
select select "0"
click at [784, 366] on button "Next Claim" at bounding box center [783, 366] width 50 height 23
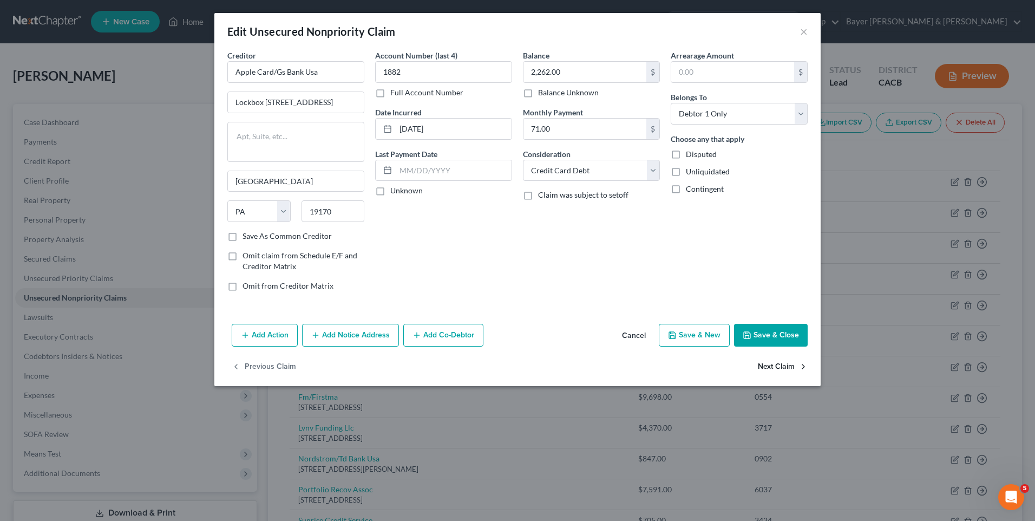
select select "7"
select select "2"
select select "0"
click at [784, 366] on button "Next Claim" at bounding box center [783, 366] width 50 height 23
select select "48"
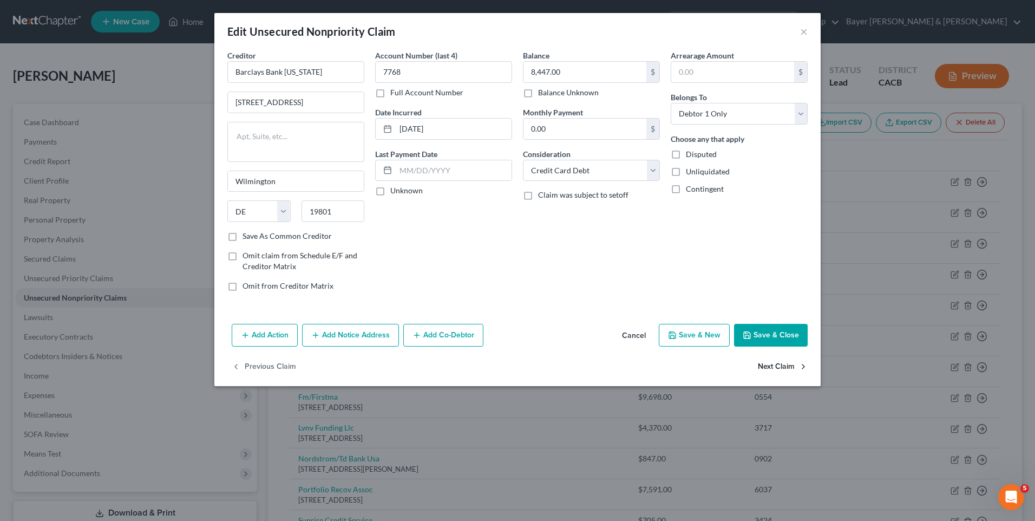
select select "2"
select select "0"
click at [784, 366] on button "Next Claim" at bounding box center [783, 366] width 50 height 23
select select "48"
select select "2"
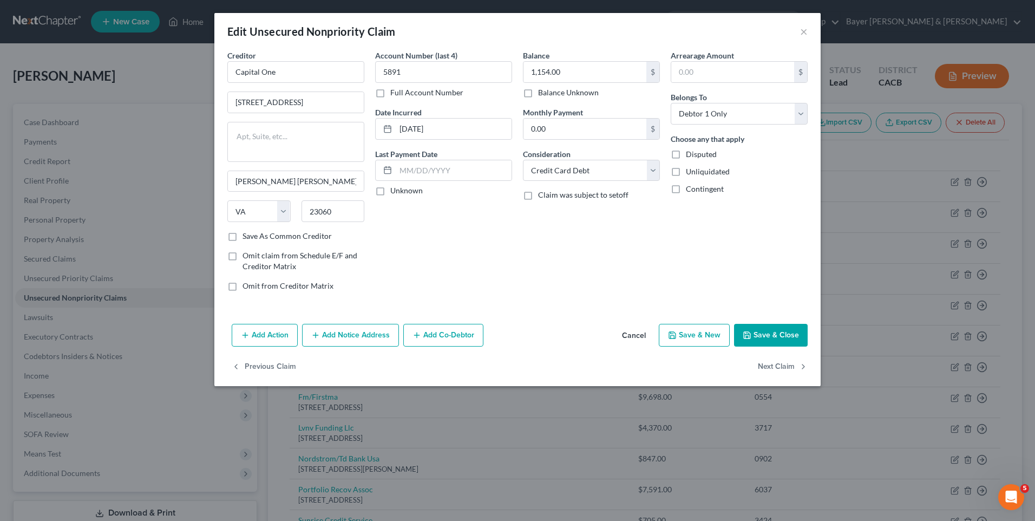
select select "0"
click at [784, 366] on button "Next Claim" at bounding box center [783, 366] width 50 height 23
select select "39"
select select "17"
select select "0"
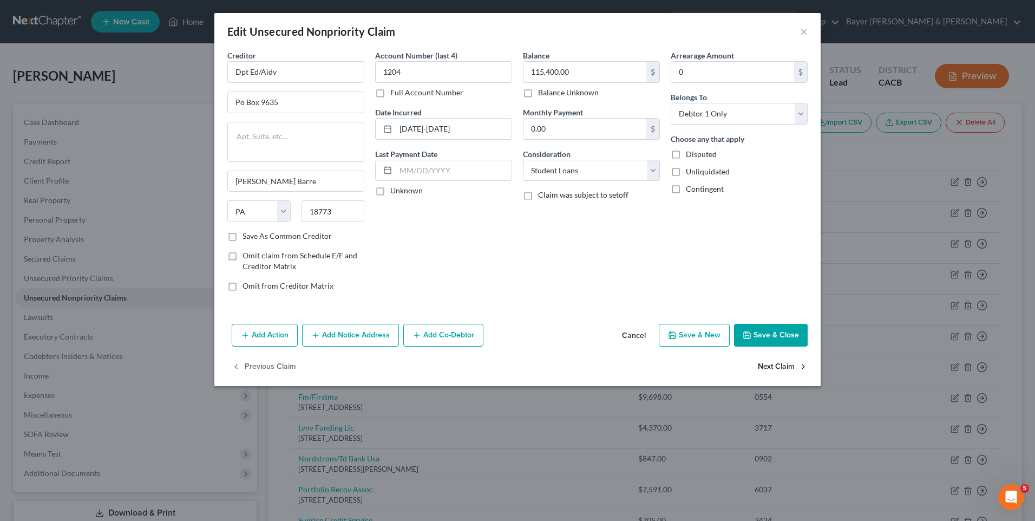
click at [784, 366] on button "Next Claim" at bounding box center [783, 366] width 50 height 23
select select "30"
select select "1"
select select "0"
click at [784, 366] on button "Next Claim" at bounding box center [783, 366] width 50 height 23
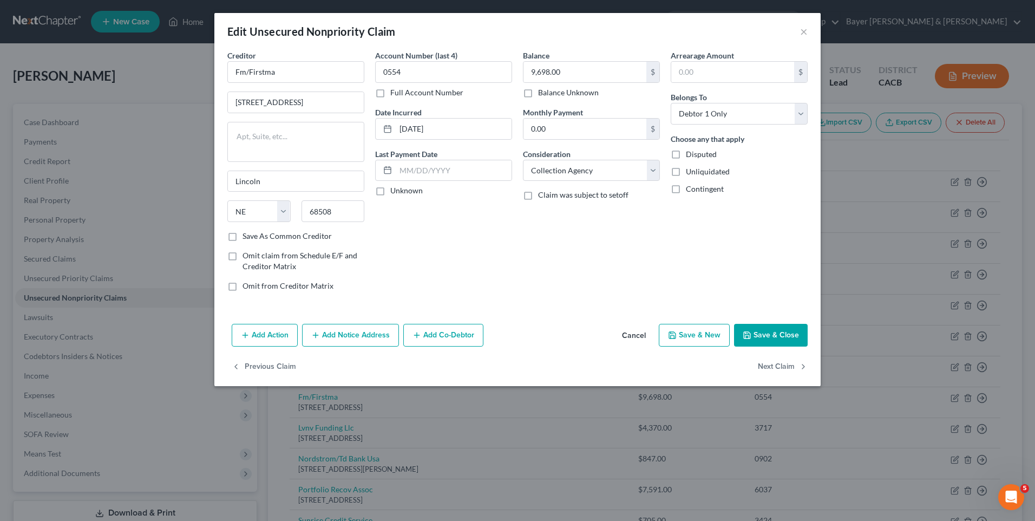
select select "42"
select select "0"
click at [651, 166] on select "Select Cable / Satellite Services Collection Agency Credit Card Debt Debt Couns…" at bounding box center [591, 171] width 137 height 22
select select "14"
click at [523, 160] on select "Select Cable / Satellite Services Collection Agency Credit Card Debt Debt Couns…" at bounding box center [591, 171] width 137 height 22
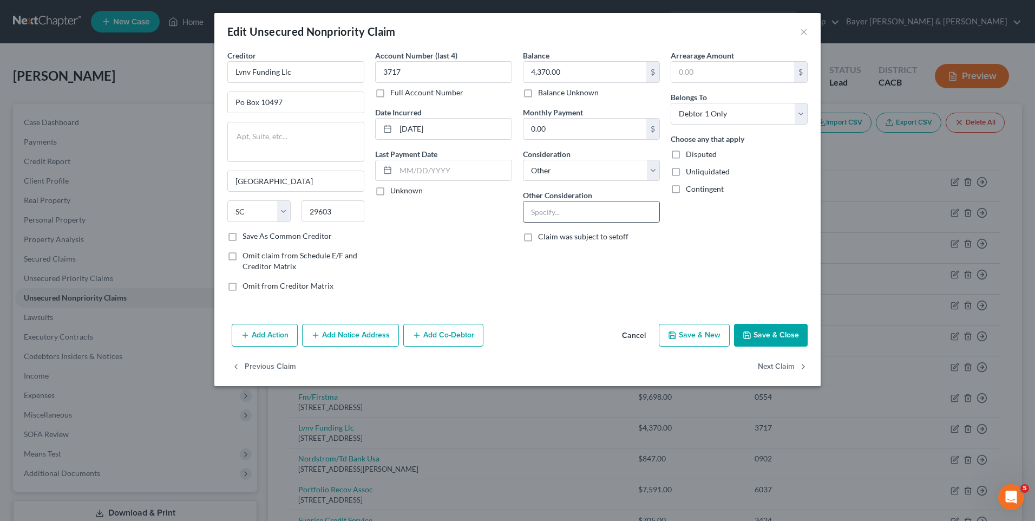
click at [577, 211] on input "text" at bounding box center [591, 211] width 136 height 21
type input "Loan"
click at [778, 336] on button "Save & Close" at bounding box center [771, 335] width 74 height 23
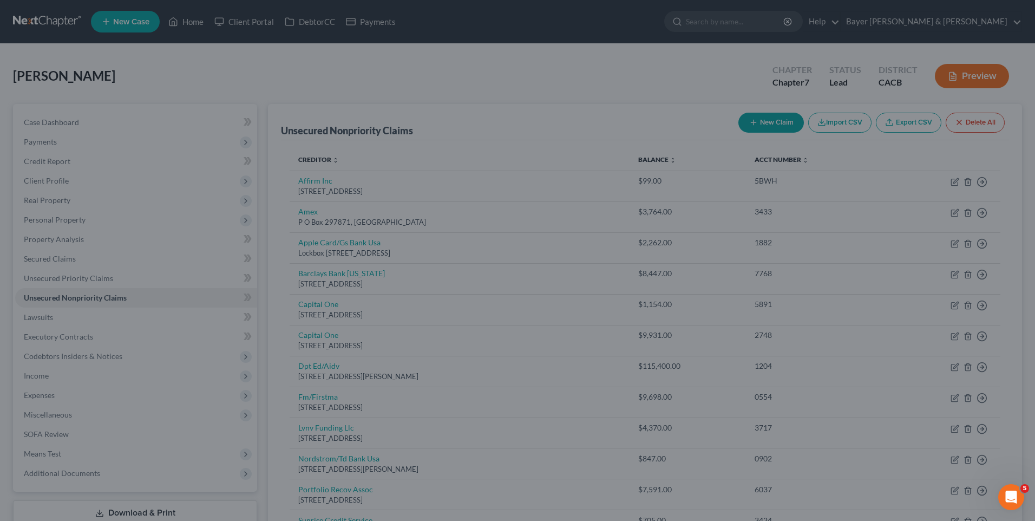
type input "0"
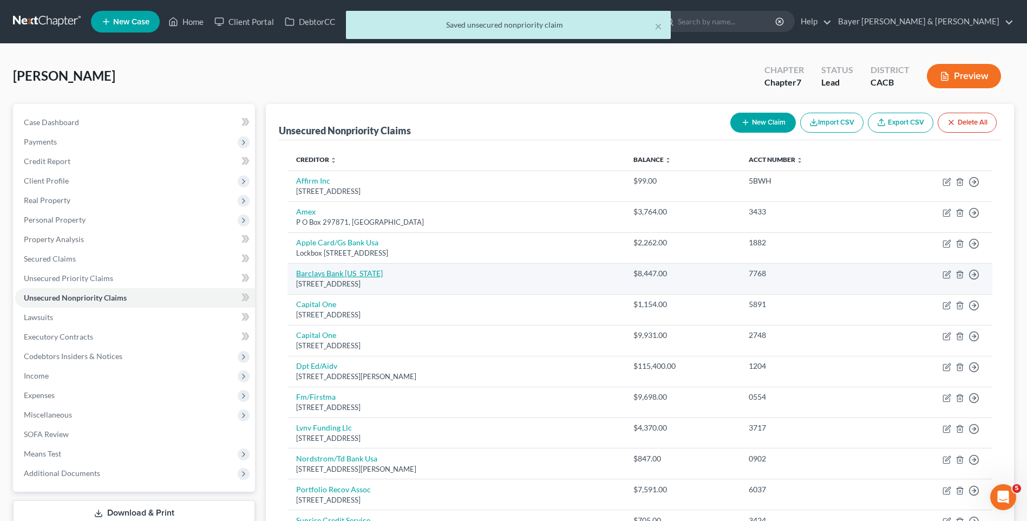
click at [316, 271] on link "Barclays Bank [US_STATE]" at bounding box center [339, 272] width 87 height 9
select select "7"
select select "2"
select select "0"
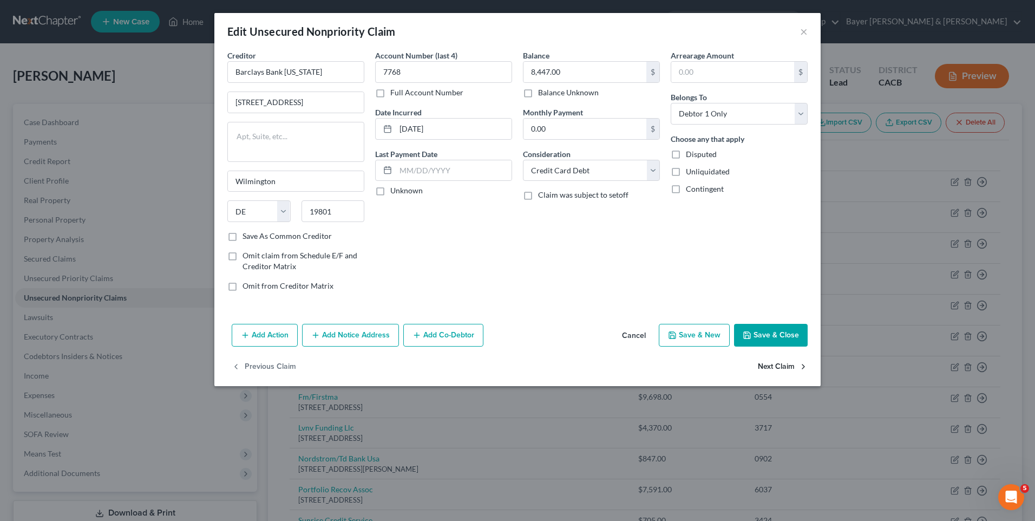
click at [773, 368] on button "Next Claim" at bounding box center [783, 366] width 50 height 23
select select "48"
select select "2"
select select "0"
click at [775, 368] on button "Next Claim" at bounding box center [783, 366] width 50 height 23
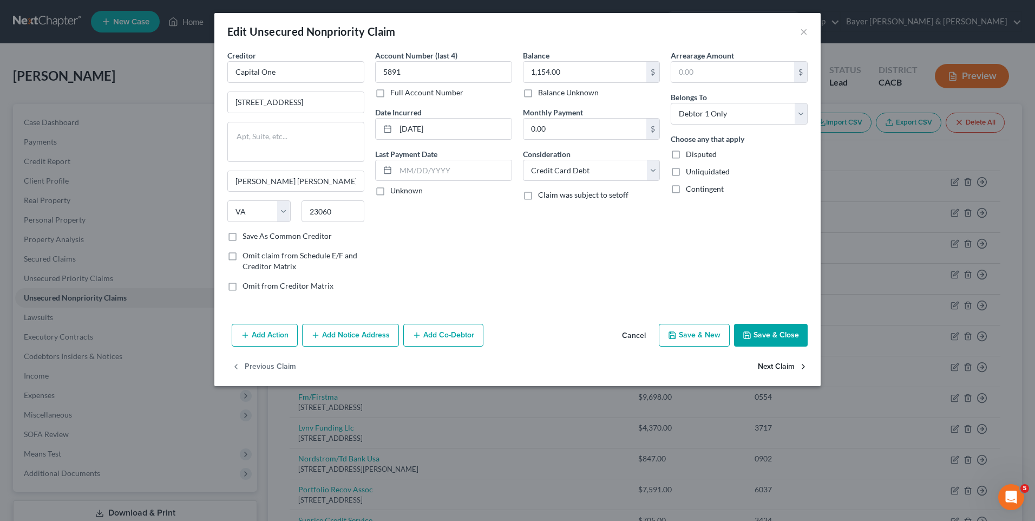
select select "48"
select select "2"
select select "0"
click at [775, 368] on button "Next Claim" at bounding box center [783, 366] width 50 height 23
select select "39"
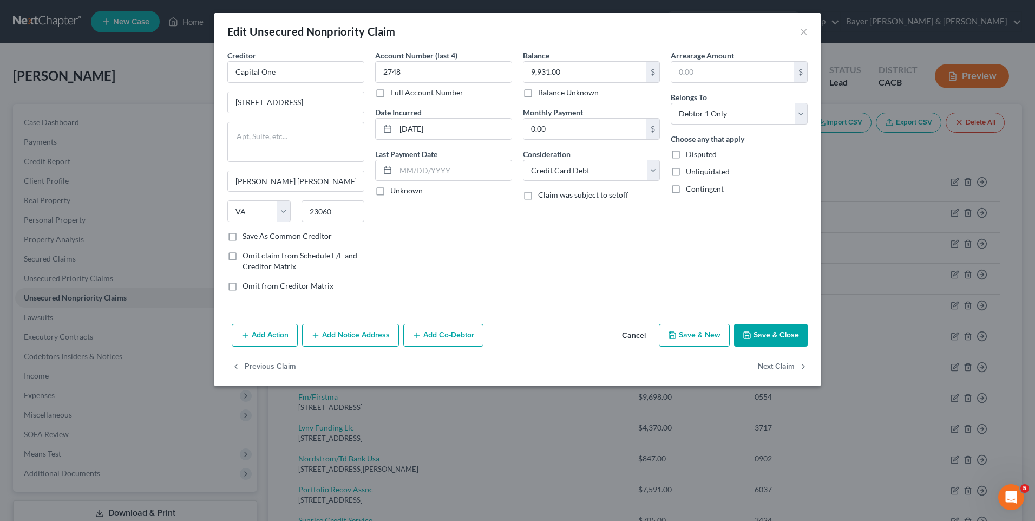
select select "17"
select select "0"
click at [775, 367] on button "Next Claim" at bounding box center [783, 366] width 50 height 23
select select "30"
select select "1"
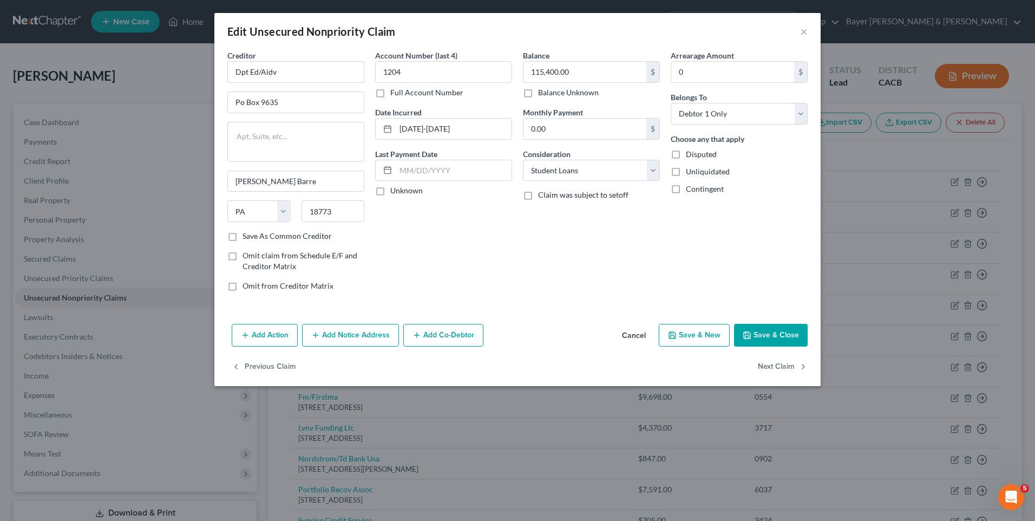
select select "0"
click at [776, 367] on button "Next Claim" at bounding box center [783, 366] width 50 height 23
select select "42"
select select "14"
select select "0"
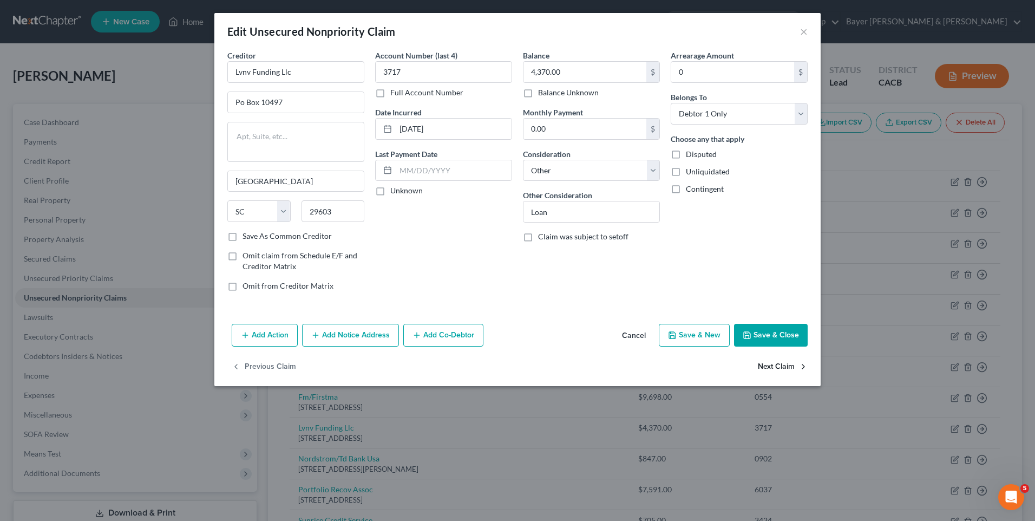
click at [776, 367] on button "Next Claim" at bounding box center [783, 366] width 50 height 23
select select "5"
select select "2"
select select "0"
click at [776, 366] on button "Next Claim" at bounding box center [783, 366] width 50 height 23
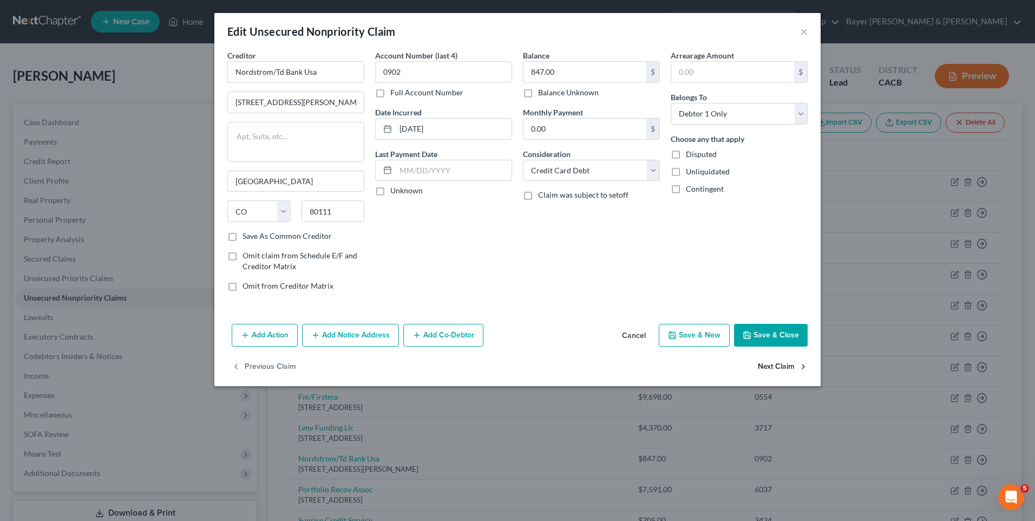
select select "48"
select select "0"
click at [658, 167] on select "Select Cable / Satellite Services Collection Agency Credit Card Debt Debt Couns…" at bounding box center [591, 171] width 137 height 22
select select "14"
click at [523, 160] on select "Select Cable / Satellite Services Collection Agency Credit Card Debt Debt Couns…" at bounding box center [591, 171] width 137 height 22
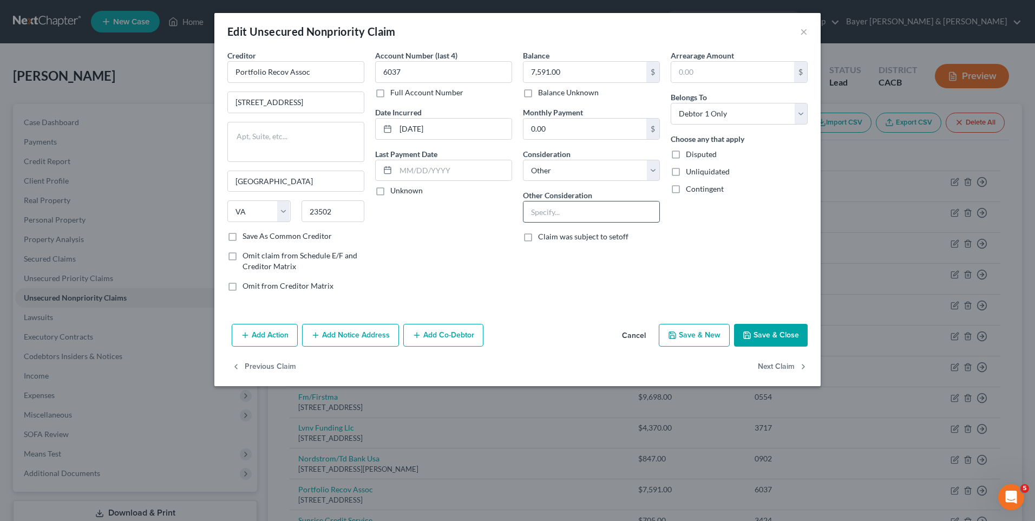
click at [547, 211] on input "text" at bounding box center [591, 211] width 136 height 21
type input "Loan"
click at [772, 336] on button "Save & Close" at bounding box center [771, 335] width 74 height 23
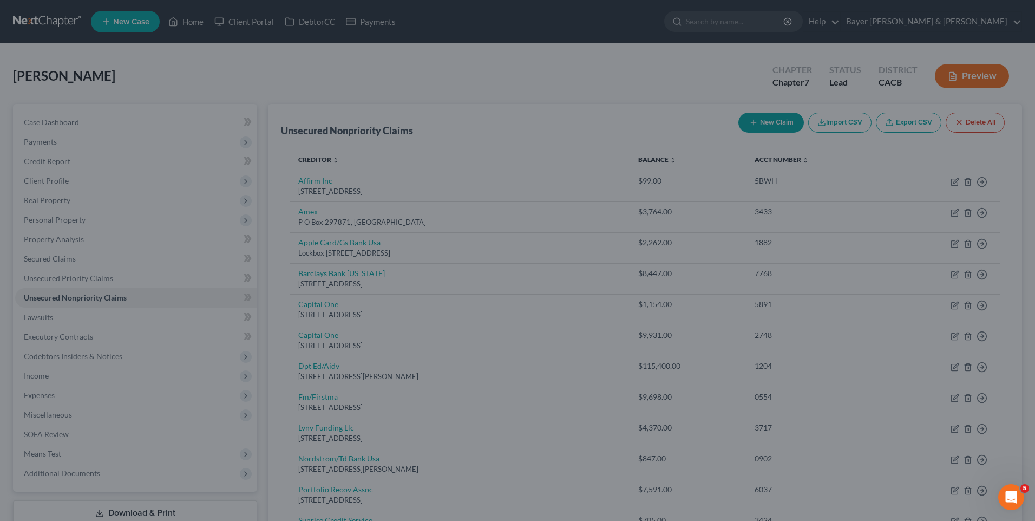
type input "0"
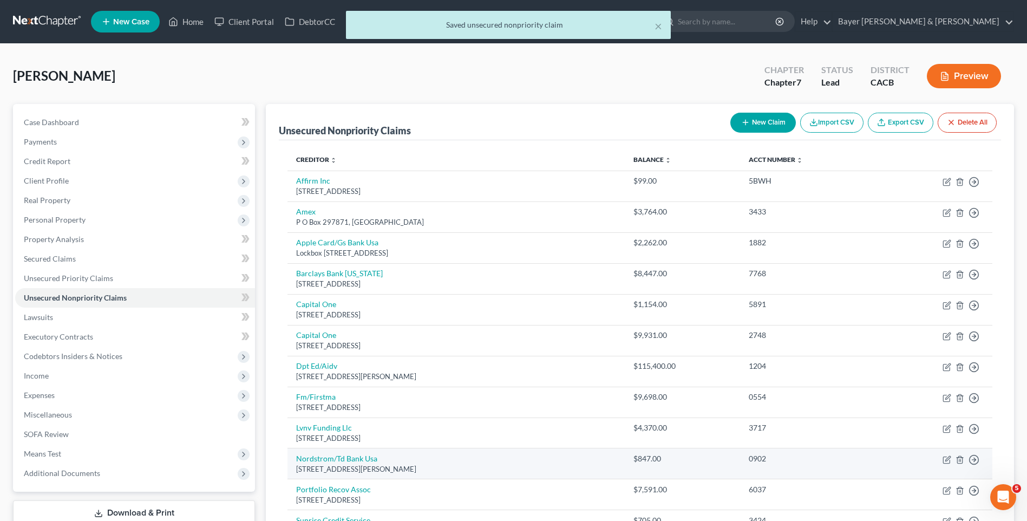
scroll to position [162, 0]
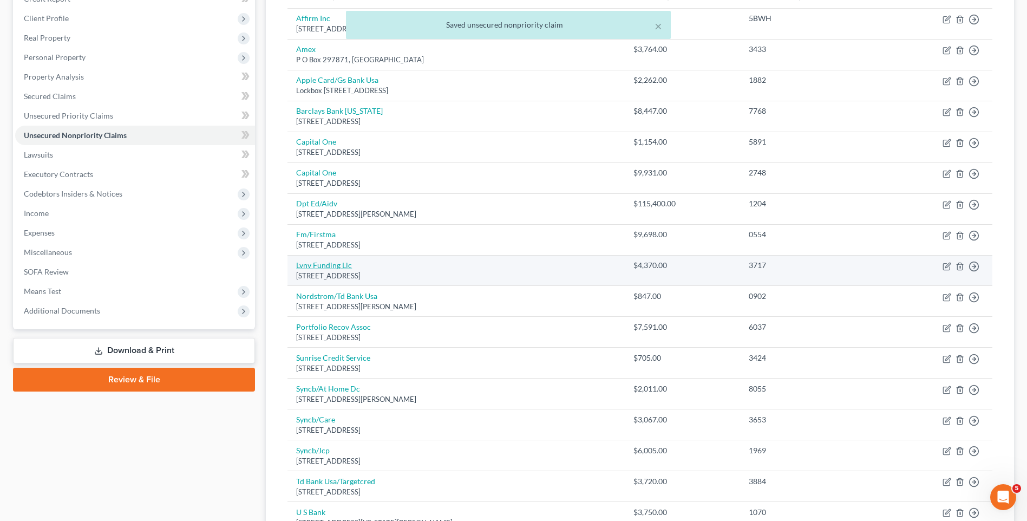
click at [319, 265] on link "Lvnv Funding Llc" at bounding box center [324, 264] width 56 height 9
select select "42"
select select "14"
select select "0"
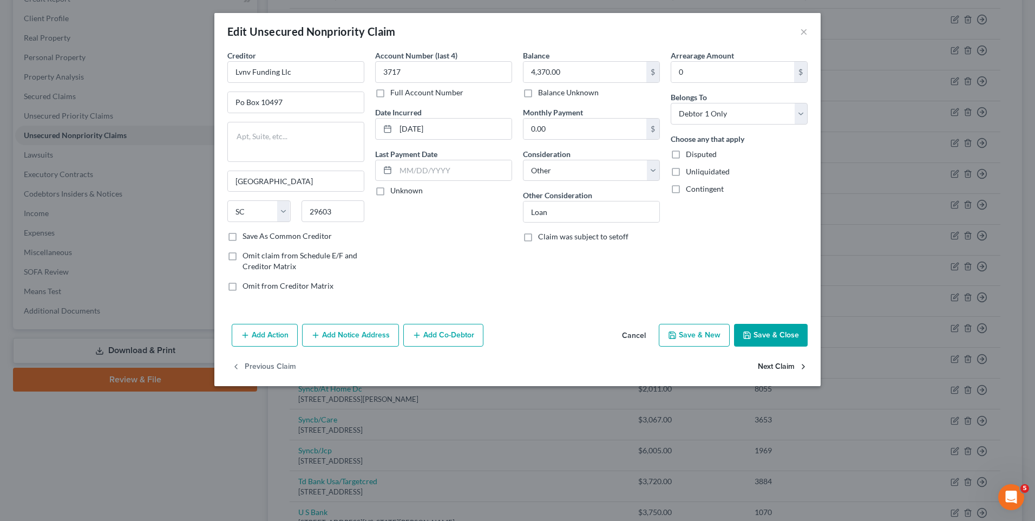
click at [769, 367] on button "Next Claim" at bounding box center [783, 366] width 50 height 23
select select "5"
select select "2"
select select "0"
click at [769, 367] on button "Next Claim" at bounding box center [783, 366] width 50 height 23
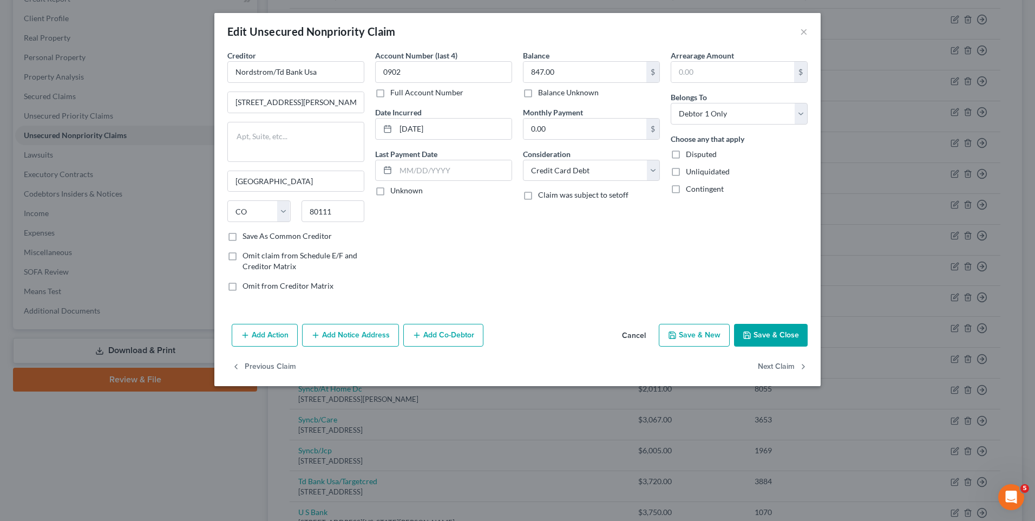
select select "48"
select select "14"
select select "0"
click at [769, 367] on button "Next Claim" at bounding box center [783, 366] width 50 height 23
select select "35"
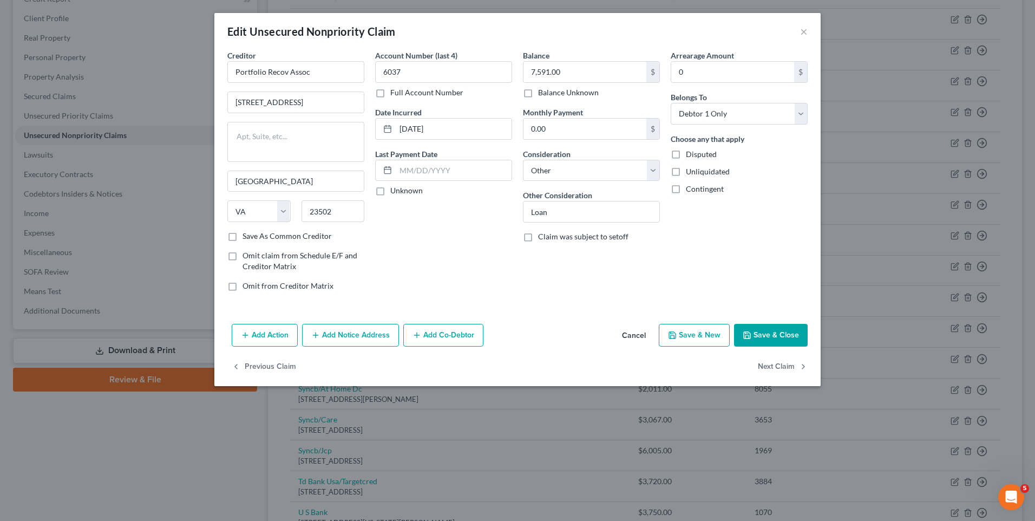
select select "1"
select select "0"
click at [769, 367] on button "Next Claim" at bounding box center [783, 366] width 50 height 23
select select "17"
select select "2"
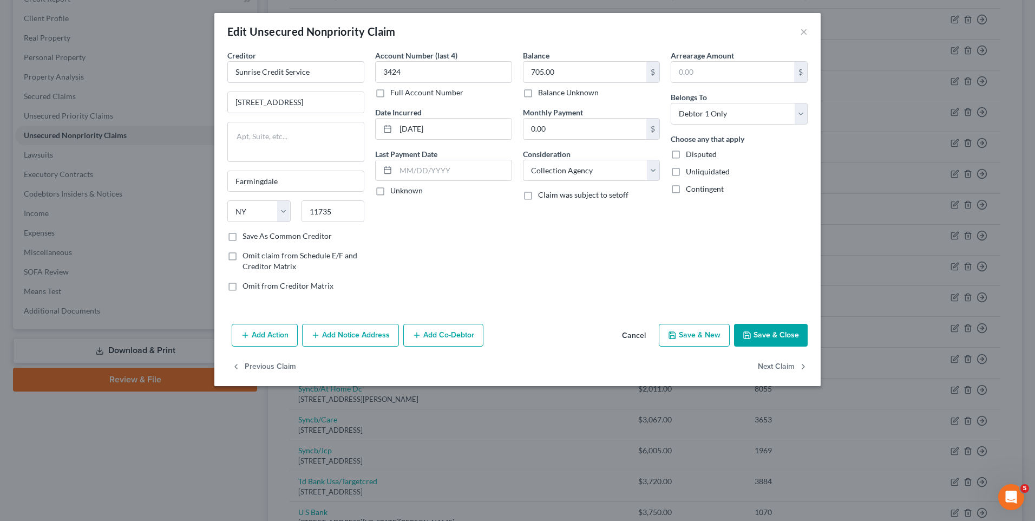
select select "0"
click at [769, 366] on button "Next Claim" at bounding box center [783, 366] width 50 height 23
select select "45"
select select "1"
select select "0"
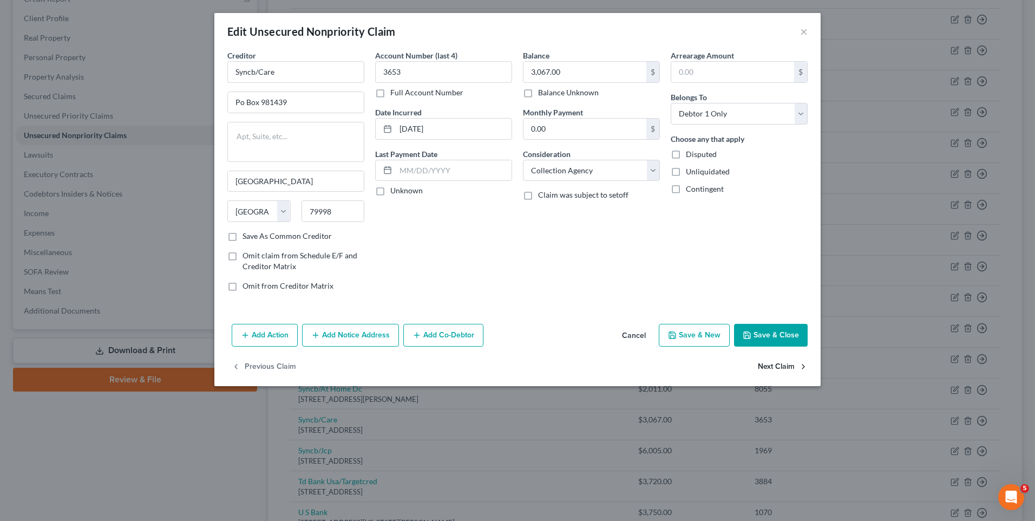
click at [769, 366] on button "Next Claim" at bounding box center [783, 366] width 50 height 23
select select "45"
select select "2"
select select "0"
click at [769, 366] on button "Next Claim" at bounding box center [783, 366] width 50 height 23
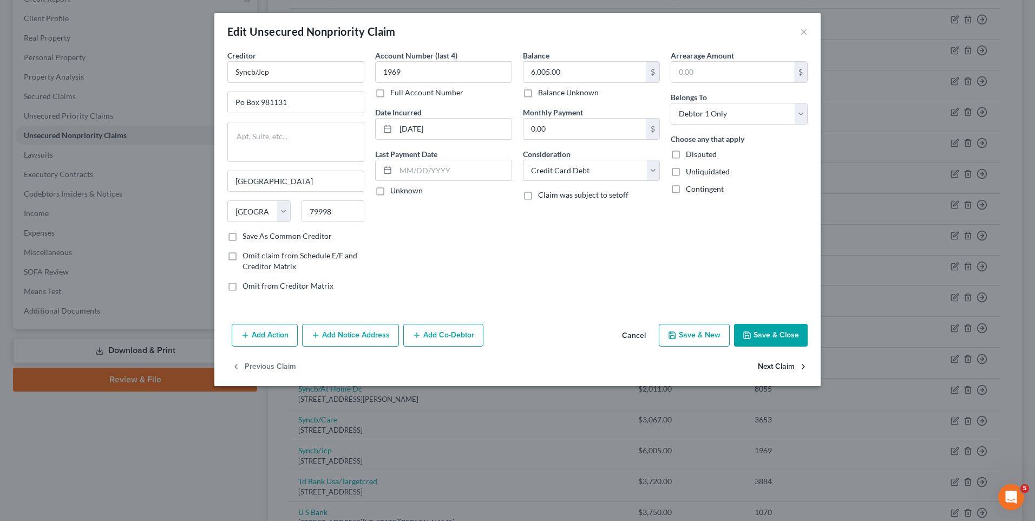
select select "24"
select select "2"
select select "0"
click at [769, 366] on button "Next Claim" at bounding box center [783, 366] width 50 height 23
select select "24"
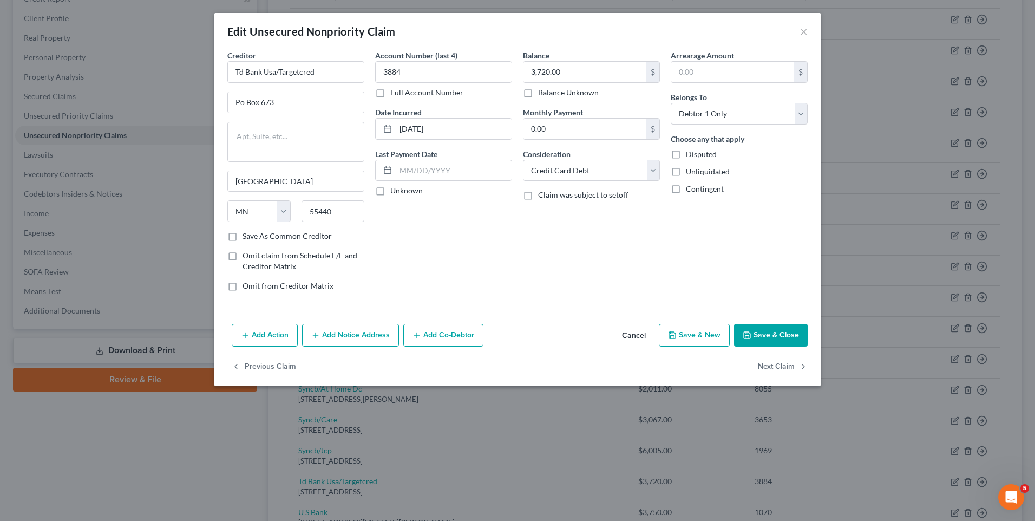
select select "0"
click at [661, 170] on div "Balance 3,750.00 $ Balance Unknown Balance Undetermined 3,750.00 $ Balance Unkn…" at bounding box center [591, 175] width 148 height 250
click at [651, 169] on select "Select Cable / Satellite Services Collection Agency Credit Card Debt Debt Couns…" at bounding box center [591, 171] width 137 height 22
select select "2"
click at [523, 160] on select "Select Cable / Satellite Services Collection Agency Credit Card Debt Debt Couns…" at bounding box center [591, 171] width 137 height 22
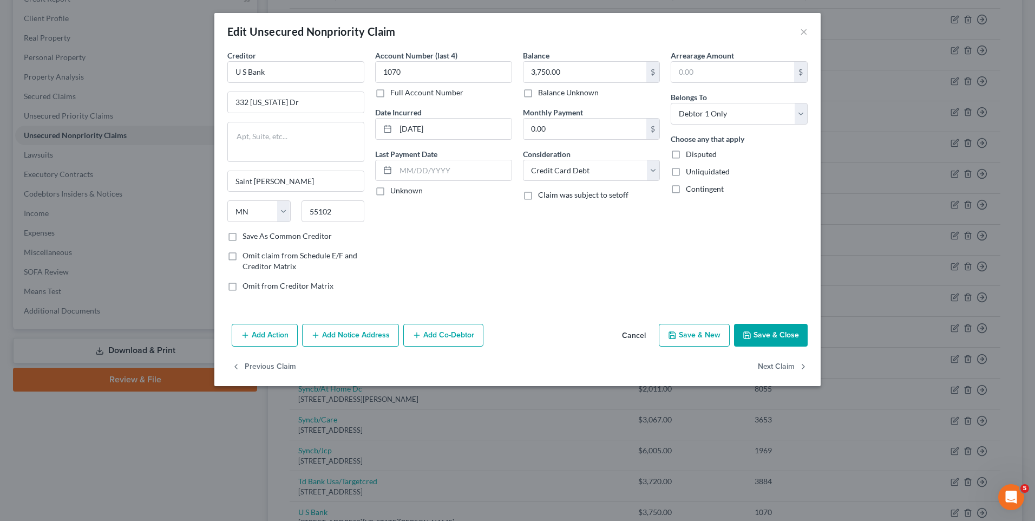
click at [773, 333] on button "Save & Close" at bounding box center [771, 335] width 74 height 23
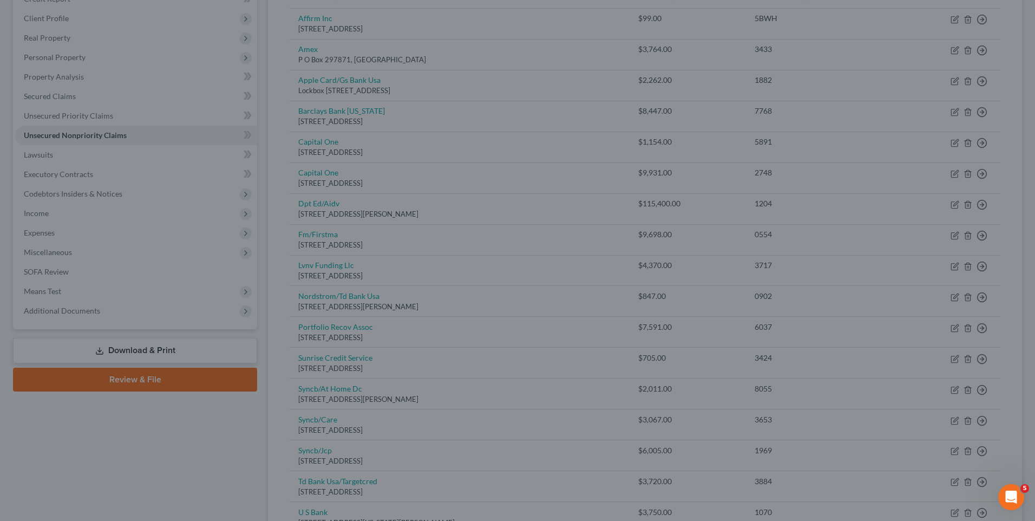
type input "0"
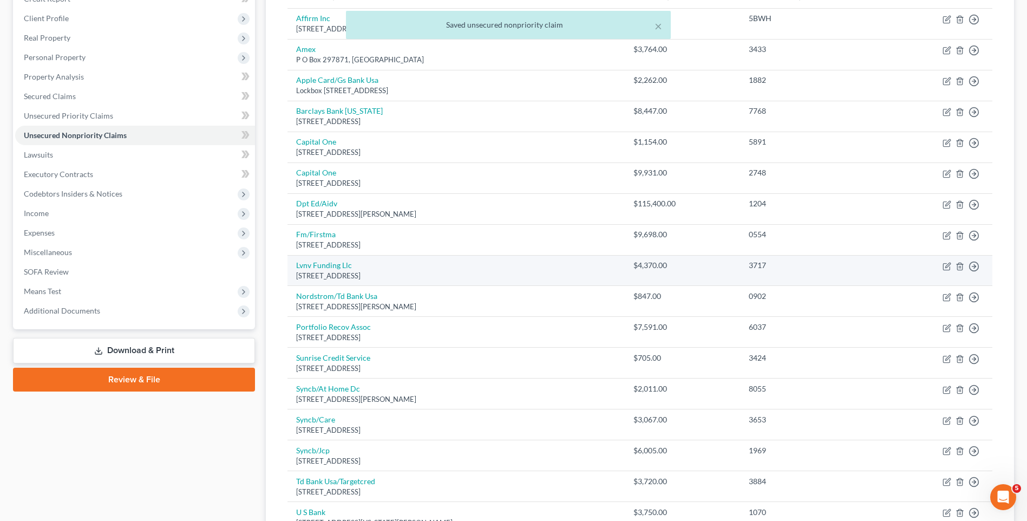
scroll to position [322, 0]
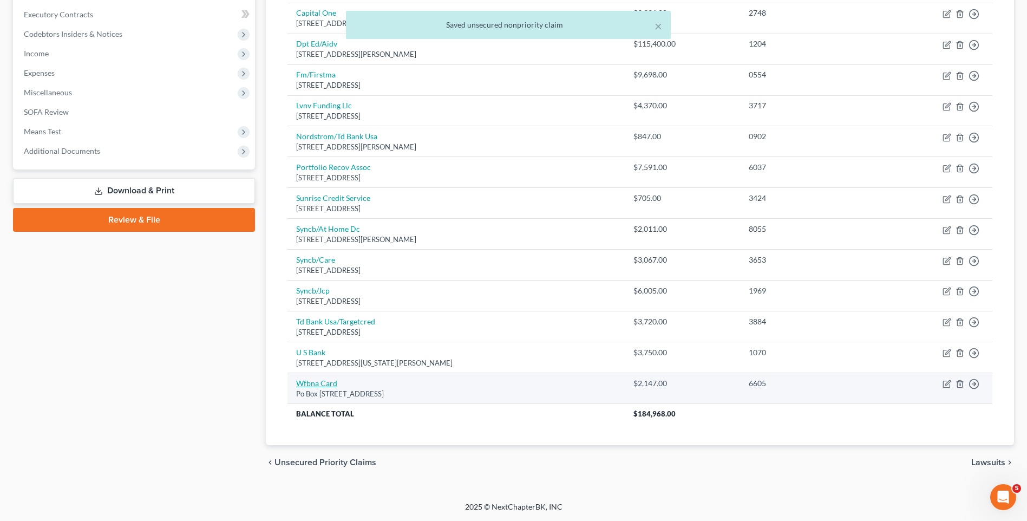
click at [317, 383] on link "Wfbna Card" at bounding box center [316, 382] width 41 height 9
select select "16"
select select "2"
select select "0"
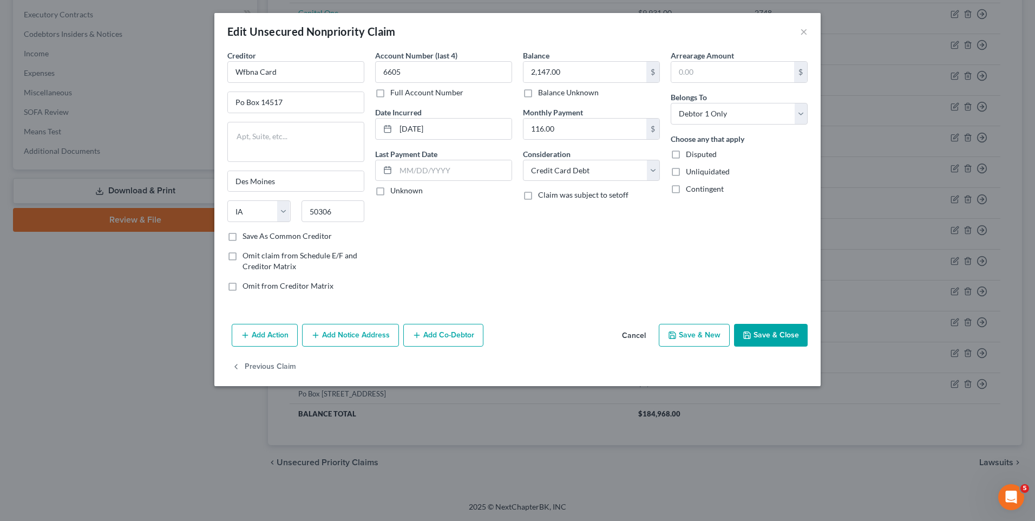
click at [779, 334] on button "Save & Close" at bounding box center [771, 335] width 74 height 23
type input "0"
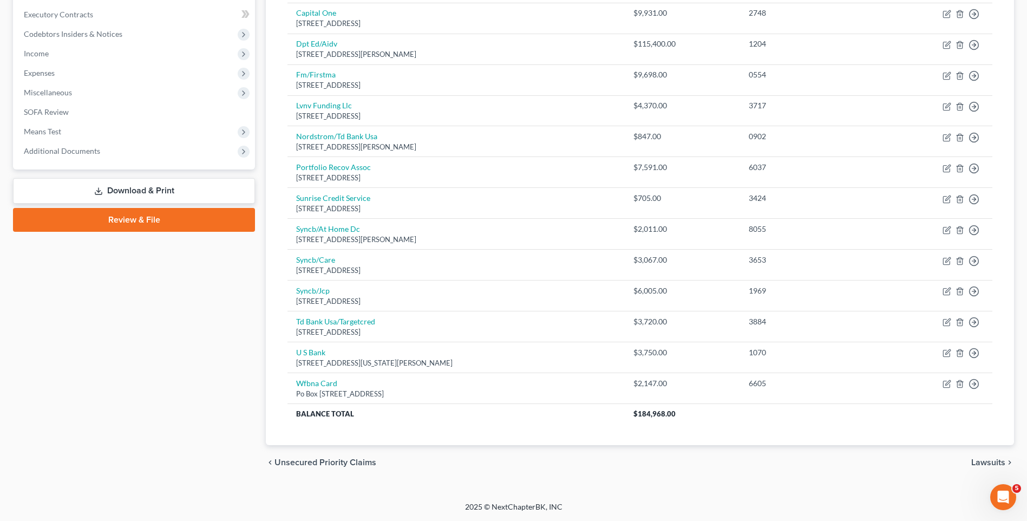
click at [993, 460] on span "Lawsuits" at bounding box center [988, 462] width 34 height 9
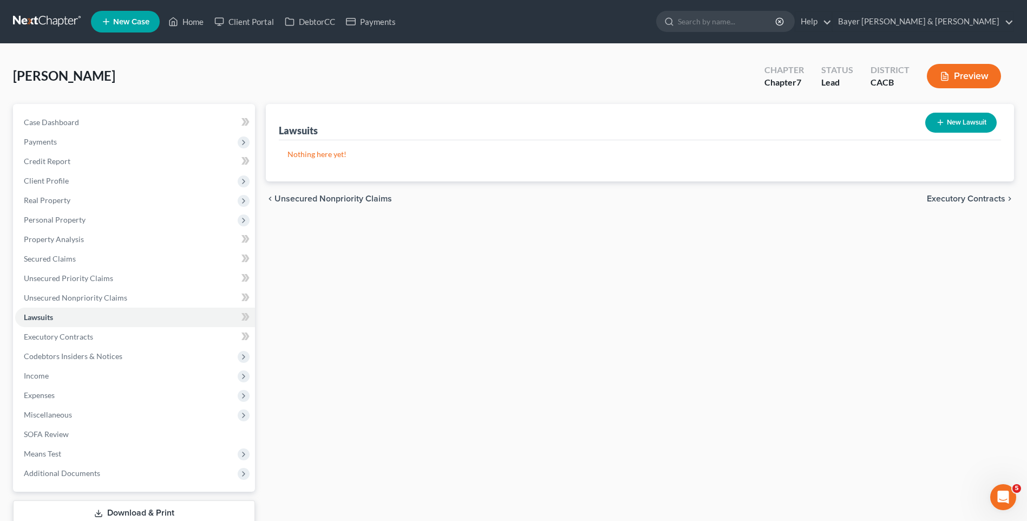
click at [973, 120] on button "New Lawsuit" at bounding box center [960, 123] width 71 height 20
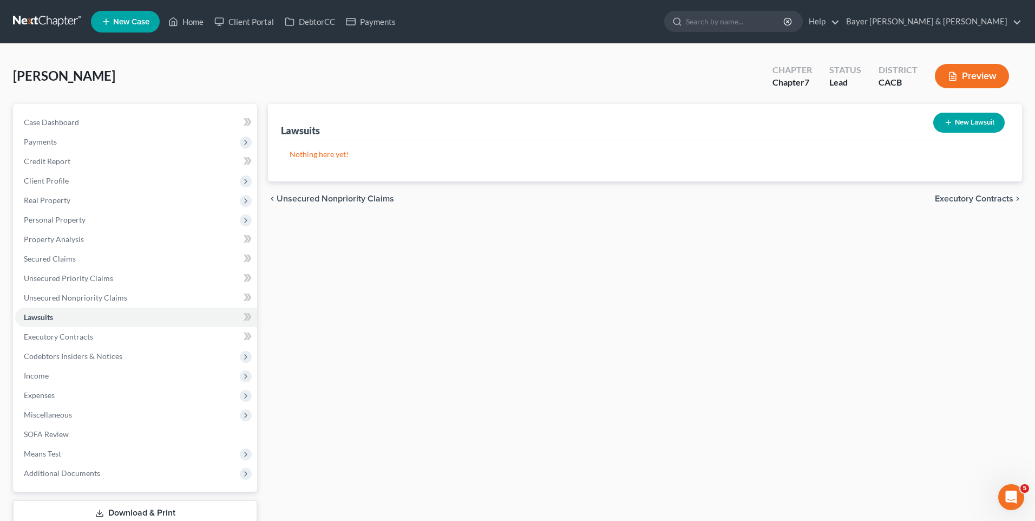
select select "0"
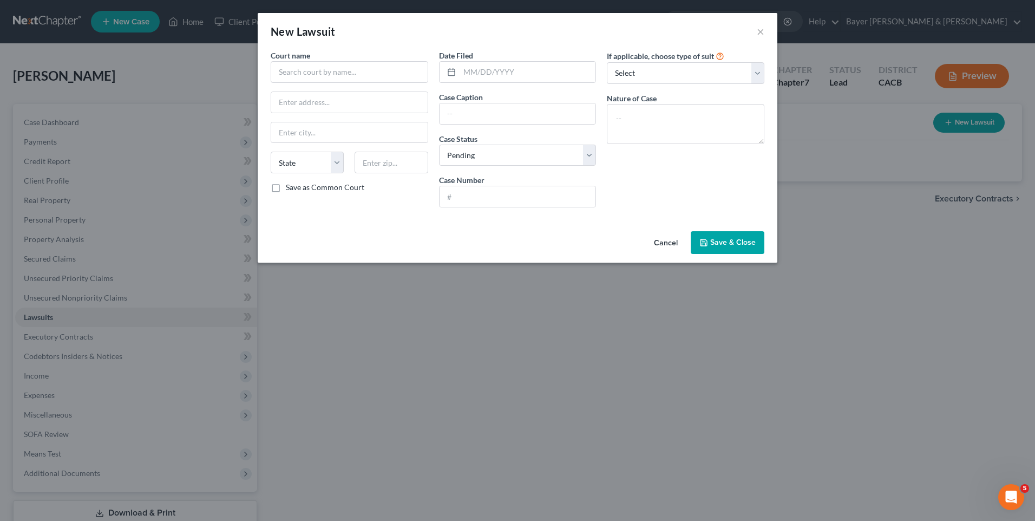
click at [746, 241] on span "Save & Close" at bounding box center [732, 242] width 45 height 9
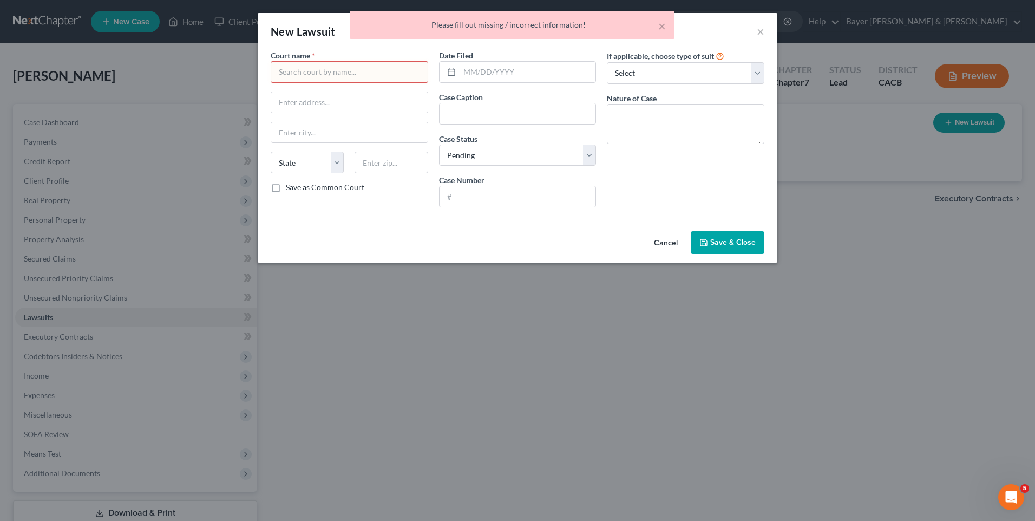
click at [673, 241] on button "Cancel" at bounding box center [665, 243] width 41 height 22
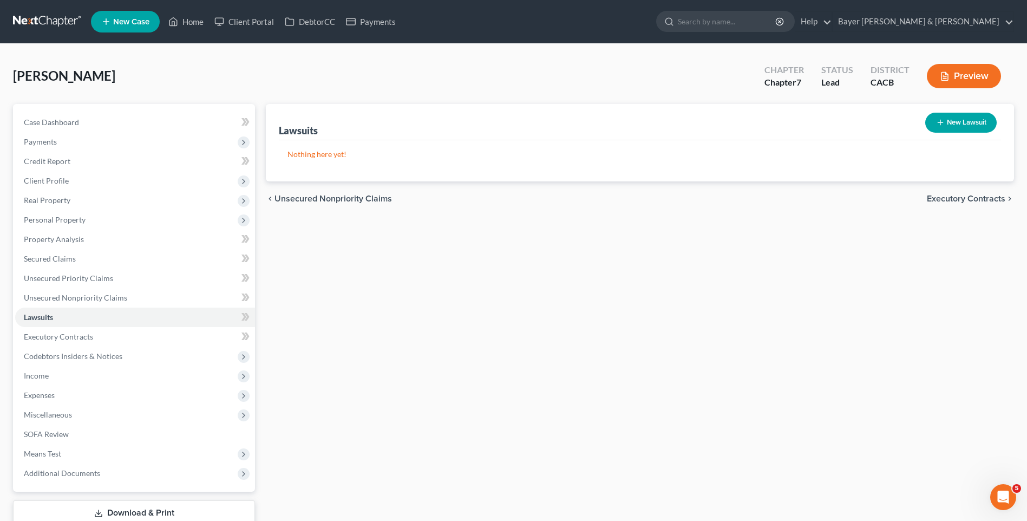
click at [948, 200] on span "Executory Contracts" at bounding box center [966, 198] width 78 height 9
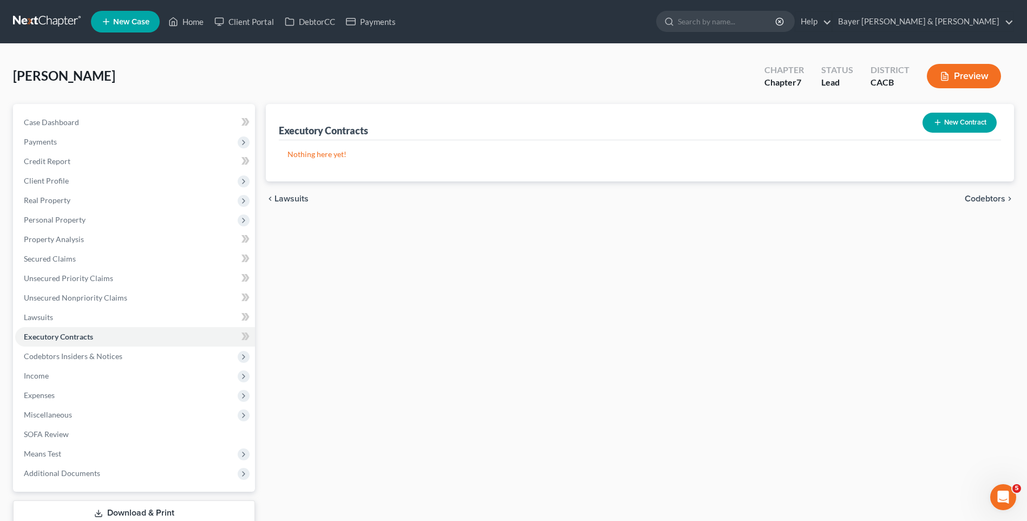
click at [975, 200] on span "Codebtors" at bounding box center [984, 198] width 41 height 9
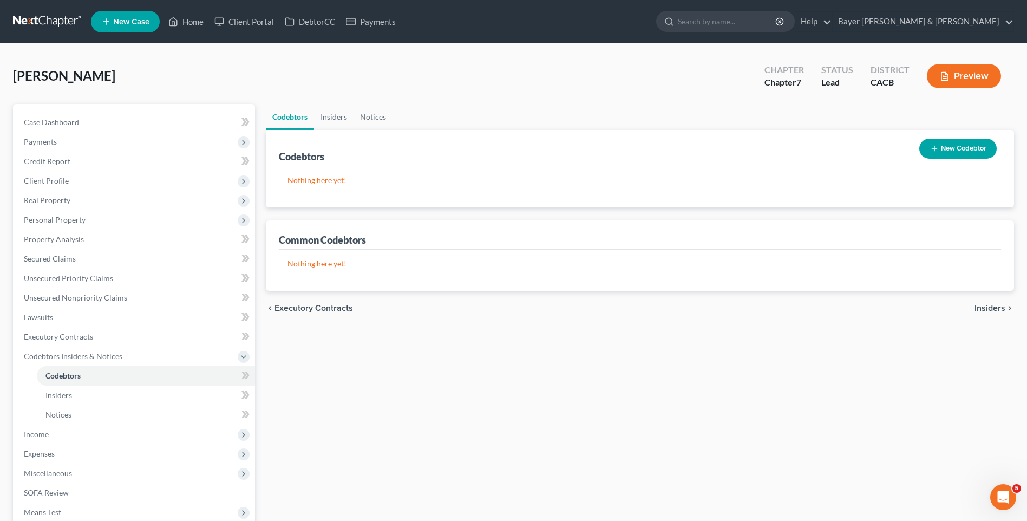
click at [1000, 306] on span "Insiders" at bounding box center [989, 308] width 31 height 9
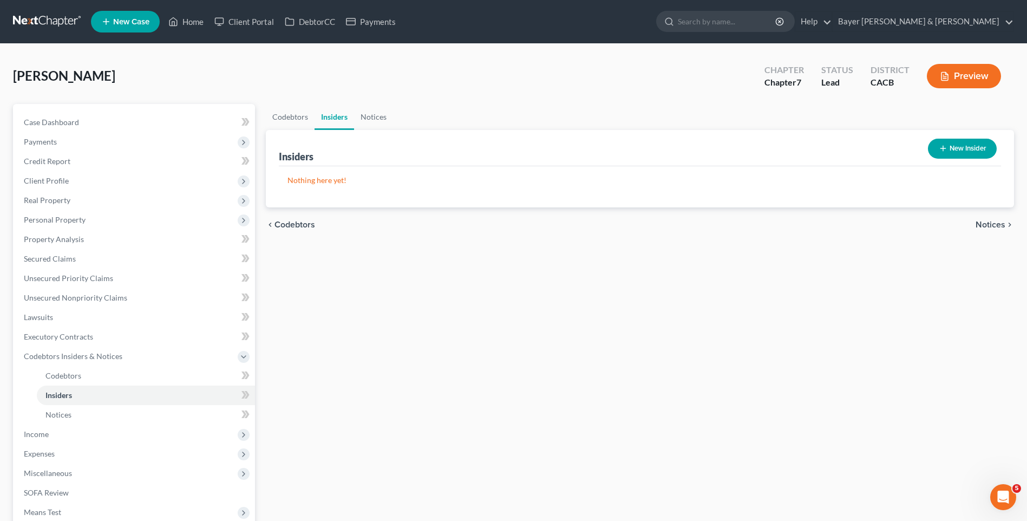
click at [991, 222] on span "Notices" at bounding box center [990, 224] width 30 height 9
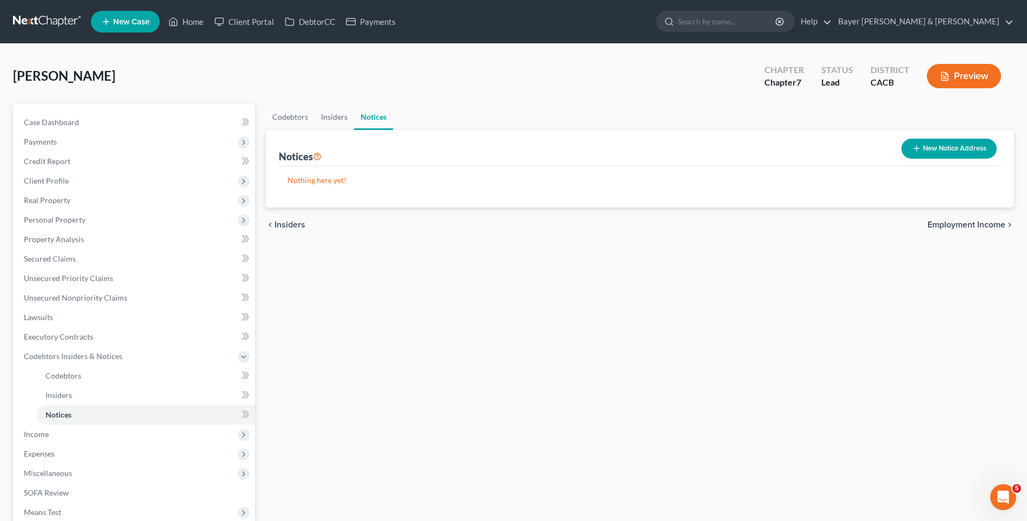
click at [980, 223] on span "Employment Income" at bounding box center [966, 224] width 78 height 9
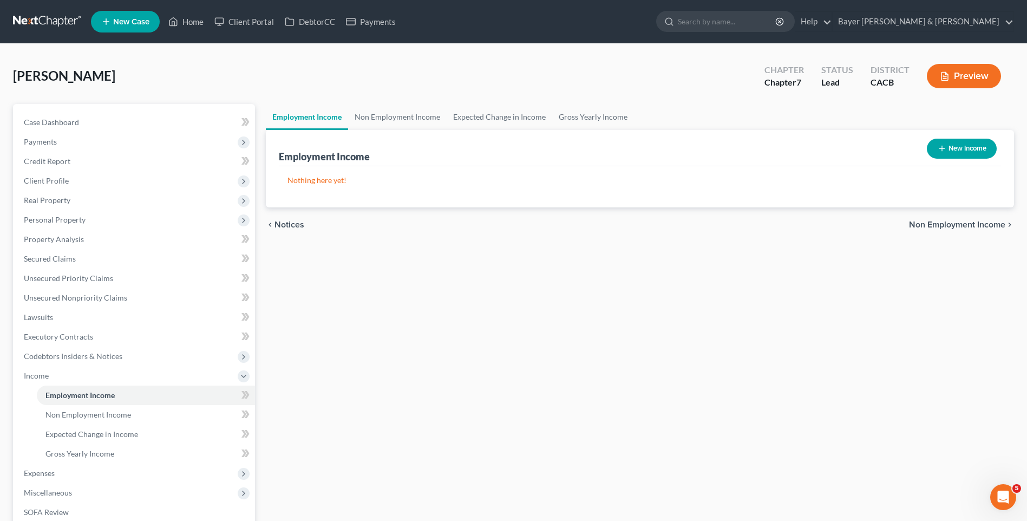
click at [971, 150] on button "New Income" at bounding box center [962, 149] width 70 height 20
select select "0"
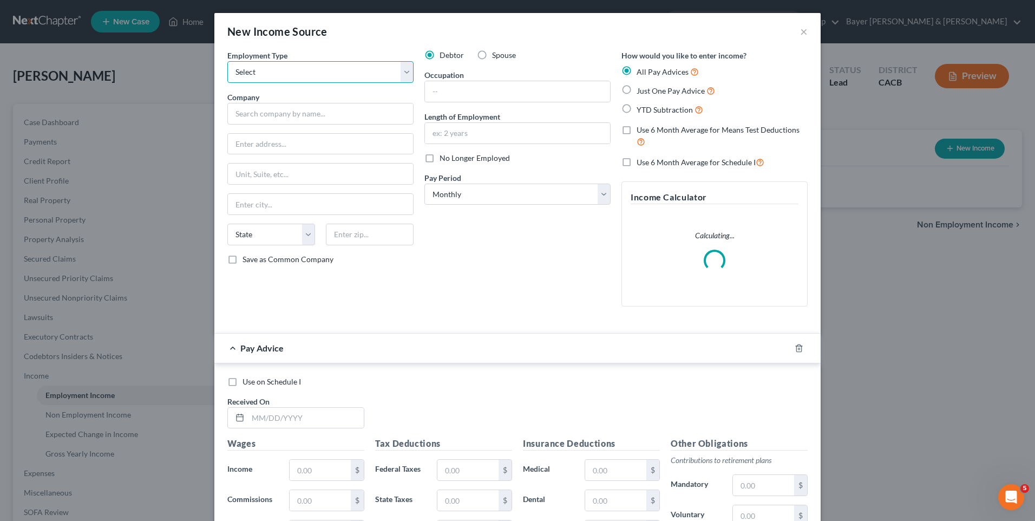
click at [295, 69] on select "Select Full or [DEMOGRAPHIC_DATA] Employment Self Employment" at bounding box center [320, 72] width 186 height 22
select select "0"
click at [227, 61] on select "Select Full or [DEMOGRAPHIC_DATA] Employment Self Employment" at bounding box center [320, 72] width 186 height 22
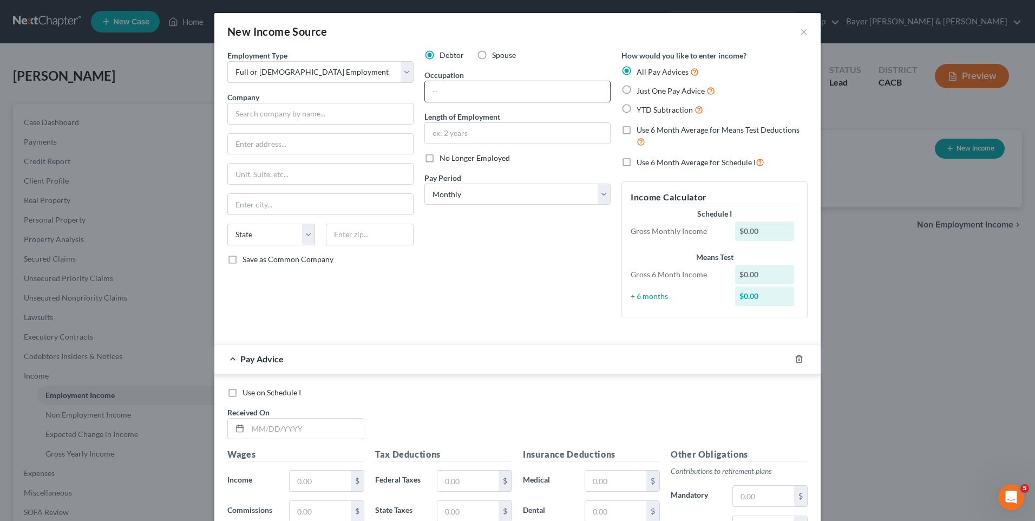
click at [443, 89] on input "text" at bounding box center [517, 91] width 185 height 21
drag, startPoint x: 442, startPoint y: 89, endPoint x: 431, endPoint y: 90, distance: 10.9
click at [431, 90] on input "text" at bounding box center [517, 91] width 185 height 21
type input "Paralegal"
click at [280, 112] on input "text" at bounding box center [320, 114] width 186 height 22
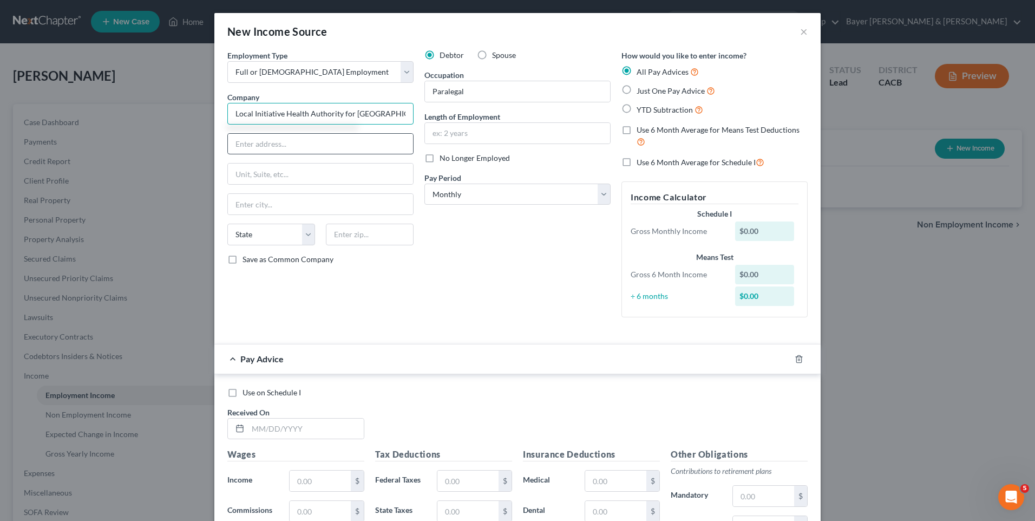
type input "Local Initiative Health Authority for [GEOGRAPHIC_DATA]"
click at [239, 147] on input "text" at bounding box center [320, 144] width 185 height 21
type input "[STREET_ADDRESS]"
click at [252, 203] on input "text" at bounding box center [320, 204] width 185 height 21
type input "[GEOGRAPHIC_DATA]"
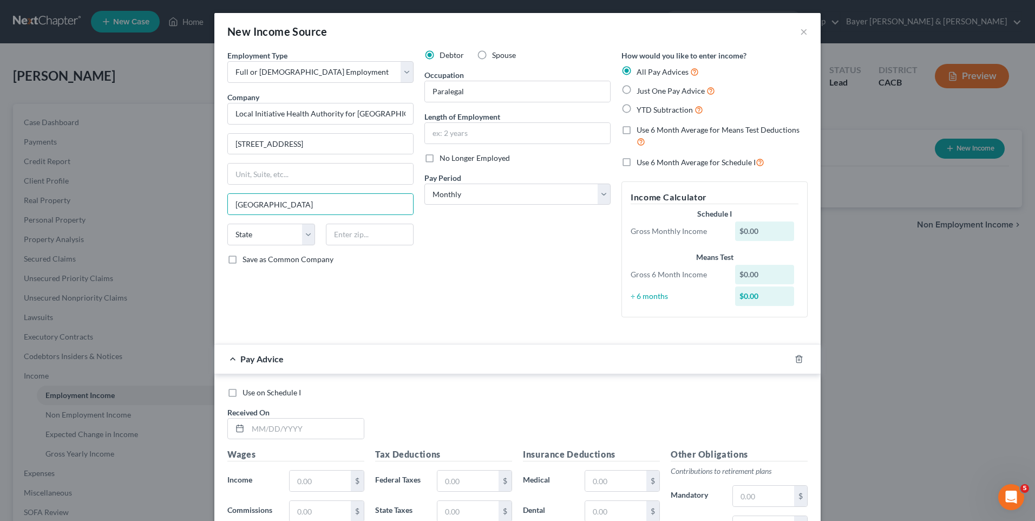
click at [222, 288] on div "Employment Type * Select Full or [DEMOGRAPHIC_DATA] Employment Self Employment …" at bounding box center [320, 188] width 197 height 276
click at [246, 242] on select "State [US_STATE] AK AR AZ CA CO CT DE DC [GEOGRAPHIC_DATA] [GEOGRAPHIC_DATA] GU…" at bounding box center [271, 235] width 88 height 22
select select "4"
click at [227, 224] on select "State [US_STATE] AK AR AZ CA CO CT DE DC [GEOGRAPHIC_DATA] [GEOGRAPHIC_DATA] GU…" at bounding box center [271, 235] width 88 height 22
click at [352, 242] on input "text" at bounding box center [370, 235] width 88 height 22
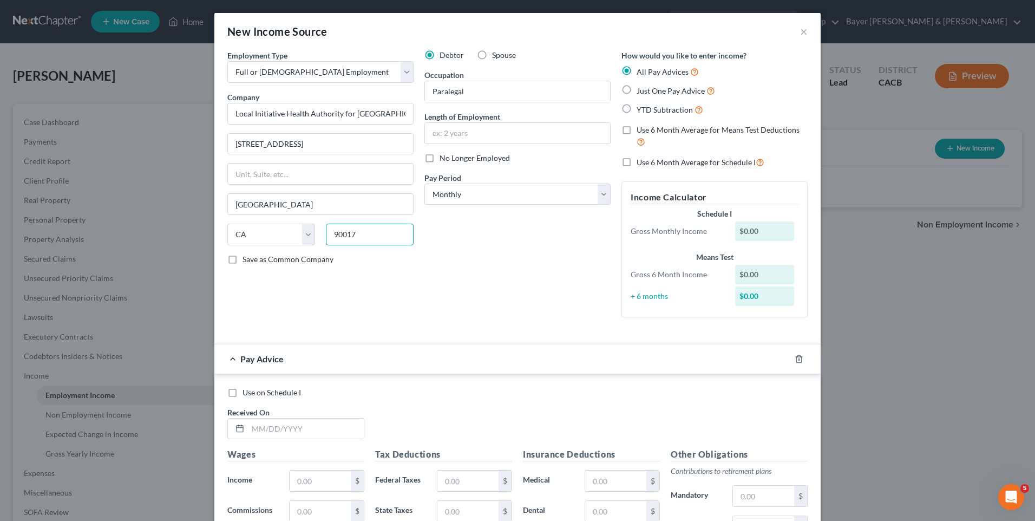
type input "90017"
drag, startPoint x: 305, startPoint y: 286, endPoint x: 304, endPoint y: 280, distance: 6.2
click at [304, 286] on div "Employment Type * Select Full or [DEMOGRAPHIC_DATA] Employment Self Employment …" at bounding box center [320, 188] width 197 height 276
click at [636, 89] on label "Just One Pay Advice" at bounding box center [675, 90] width 78 height 12
click at [641, 89] on input "Just One Pay Advice" at bounding box center [644, 87] width 7 height 7
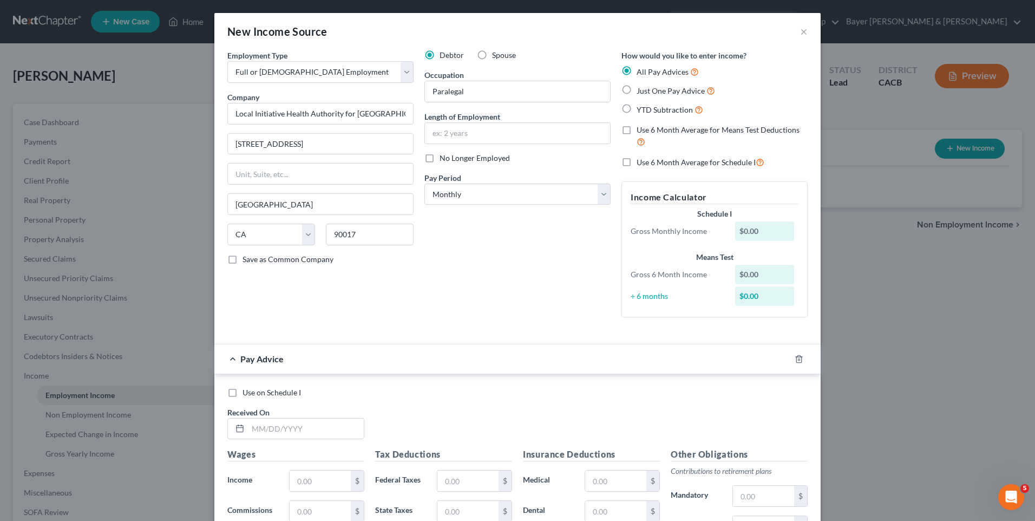
radio input "true"
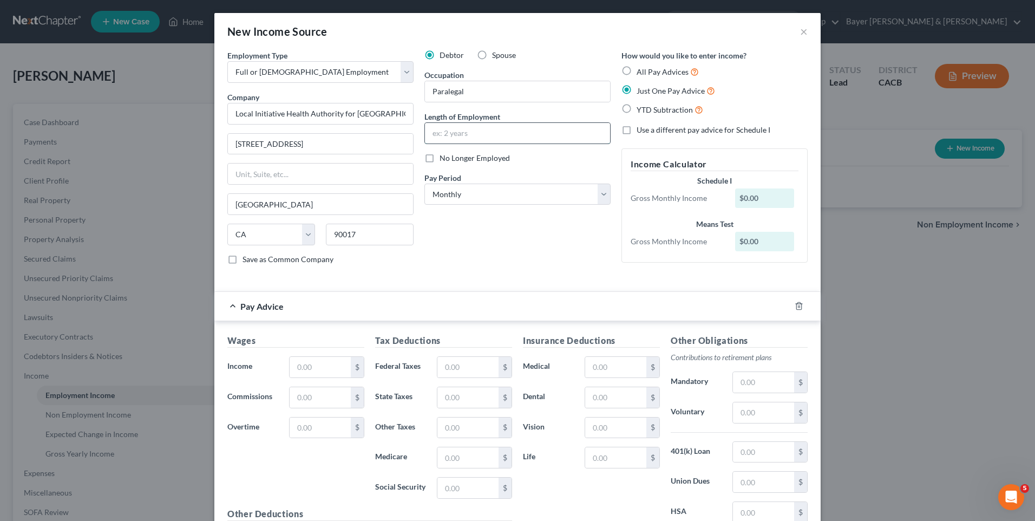
click at [502, 135] on input "text" at bounding box center [517, 133] width 185 height 21
type input "One year"
click at [574, 241] on div "Debtor Spouse Occupation Paralegal Length of Employment One year No Longer Empl…" at bounding box center [517, 162] width 197 height 224
drag, startPoint x: 322, startPoint y: 369, endPoint x: 323, endPoint y: 362, distance: 7.1
click at [323, 365] on input "text" at bounding box center [320, 367] width 61 height 21
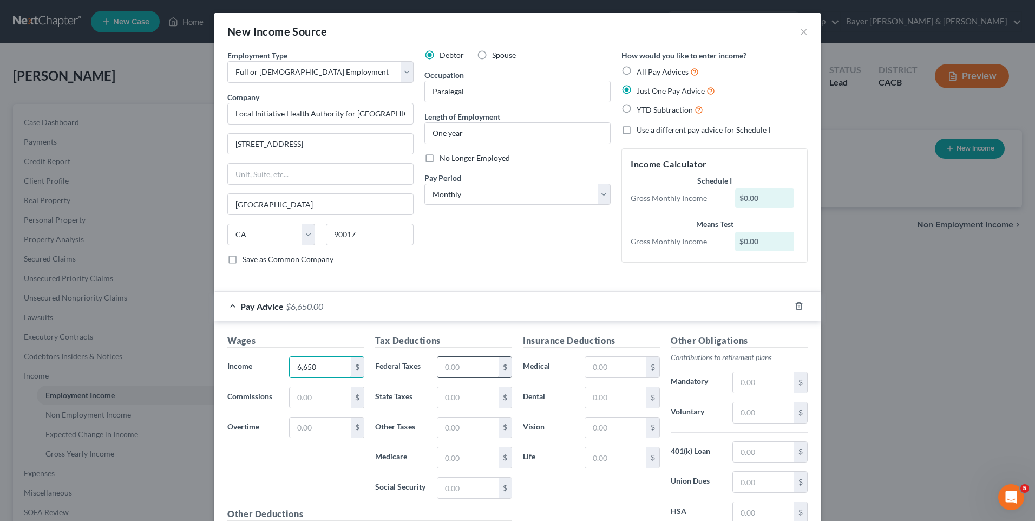
type input "6,650"
click at [446, 369] on input "text" at bounding box center [467, 367] width 61 height 21
type input "3"
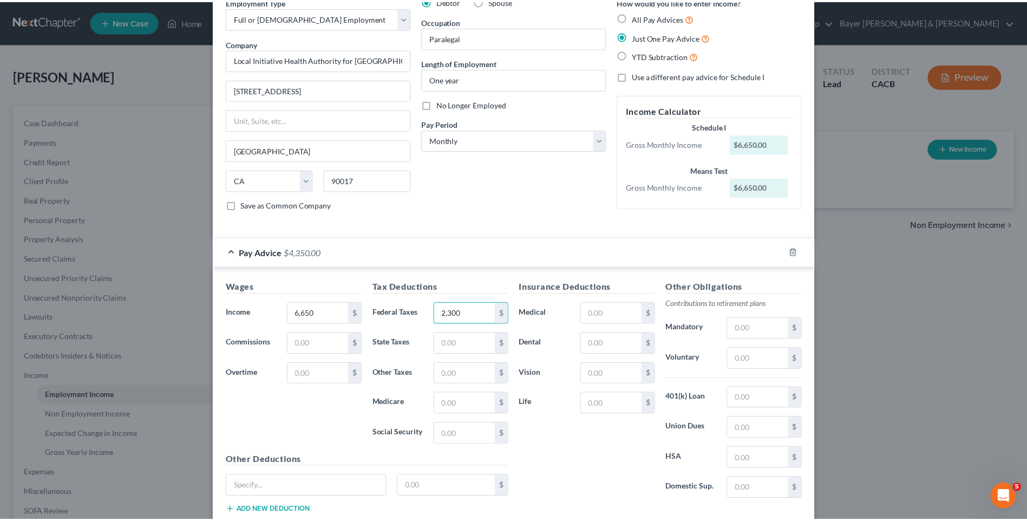
scroll to position [124, 0]
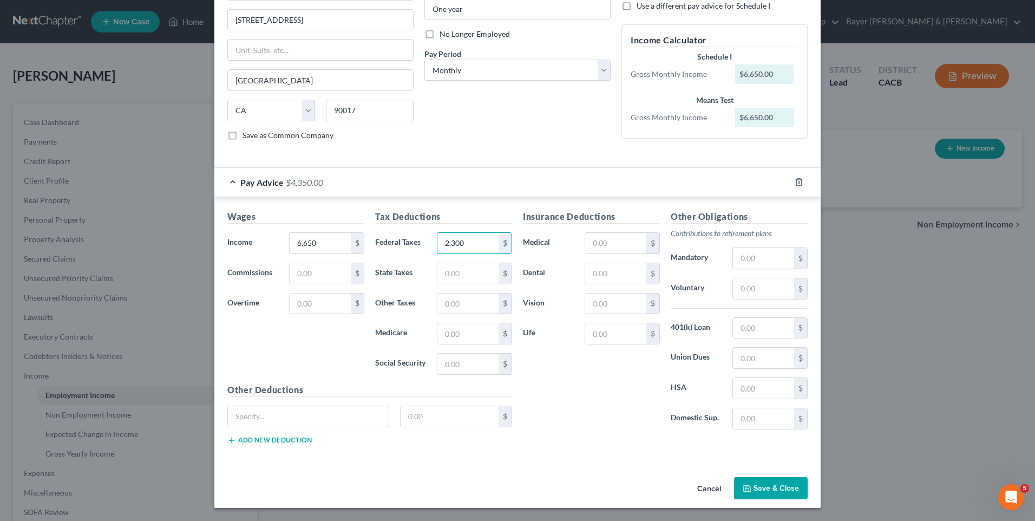
type input "2,300"
drag, startPoint x: 774, startPoint y: 488, endPoint x: 778, endPoint y: 476, distance: 12.9
click at [774, 487] on button "Save & Close" at bounding box center [771, 488] width 74 height 23
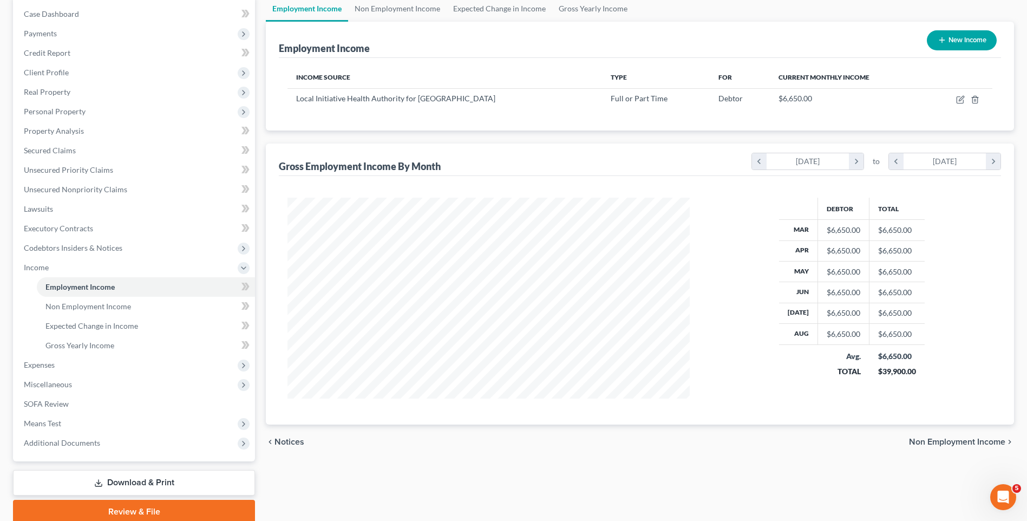
scroll to position [152, 0]
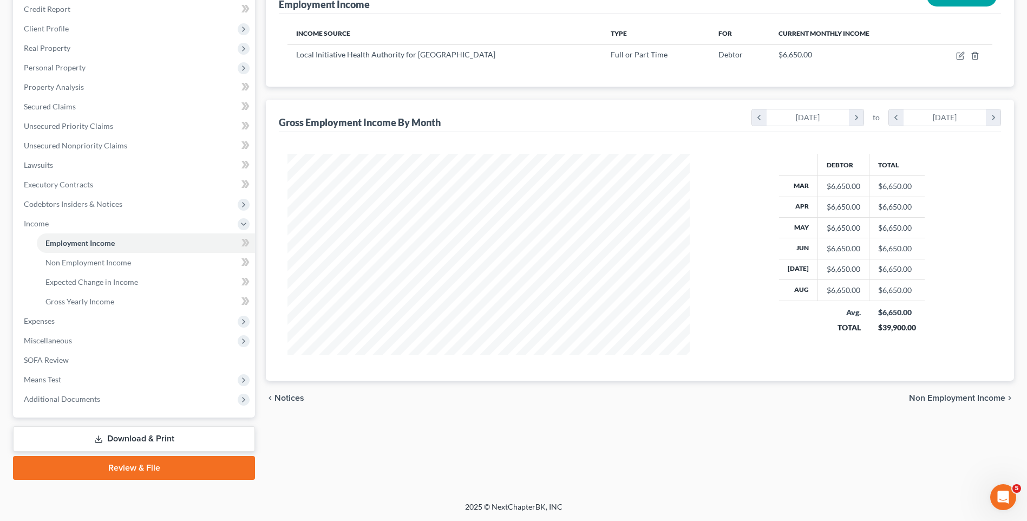
click at [958, 399] on span "Non Employment Income" at bounding box center [957, 397] width 96 height 9
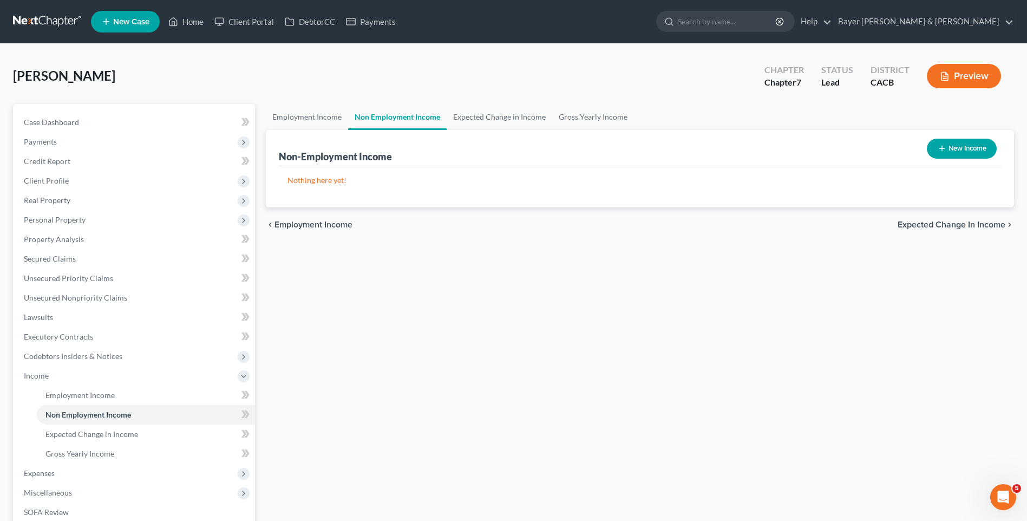
click at [930, 222] on span "Expected Change in Income" at bounding box center [951, 224] width 108 height 9
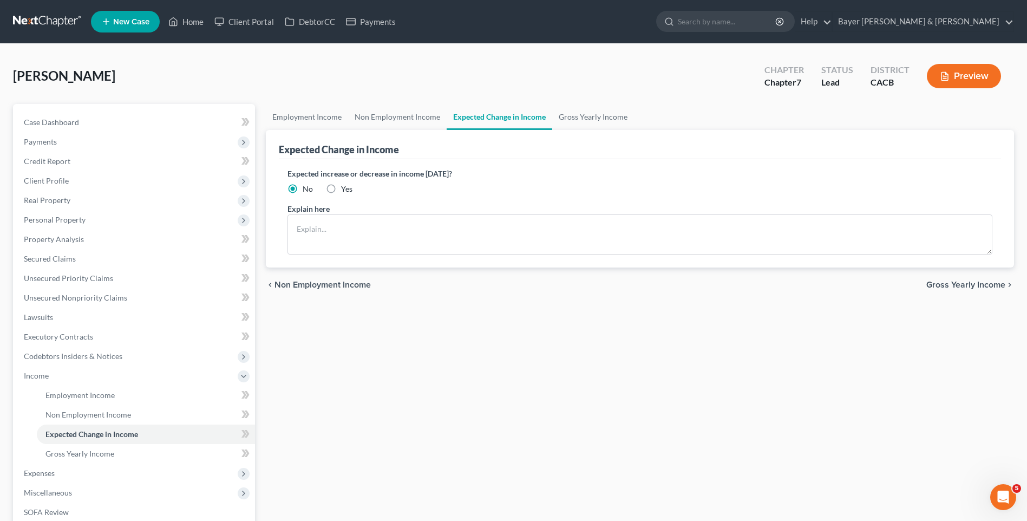
click at [945, 283] on span "Gross Yearly Income" at bounding box center [965, 284] width 79 height 9
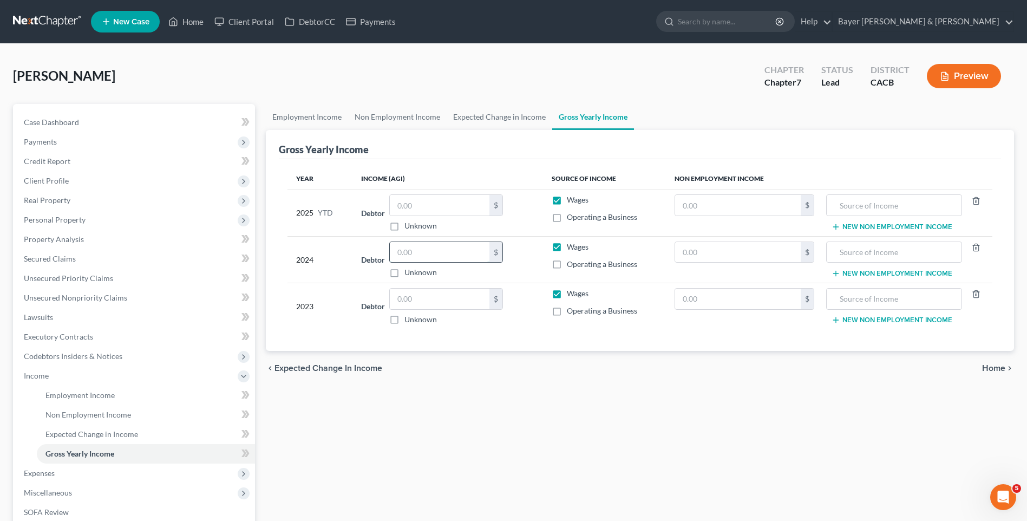
click at [426, 257] on input "text" at bounding box center [440, 252] width 100 height 21
type input "27,549"
drag, startPoint x: 407, startPoint y: 297, endPoint x: 382, endPoint y: 270, distance: 37.5
click at [400, 288] on input "text" at bounding box center [440, 298] width 100 height 21
type input "15,000"
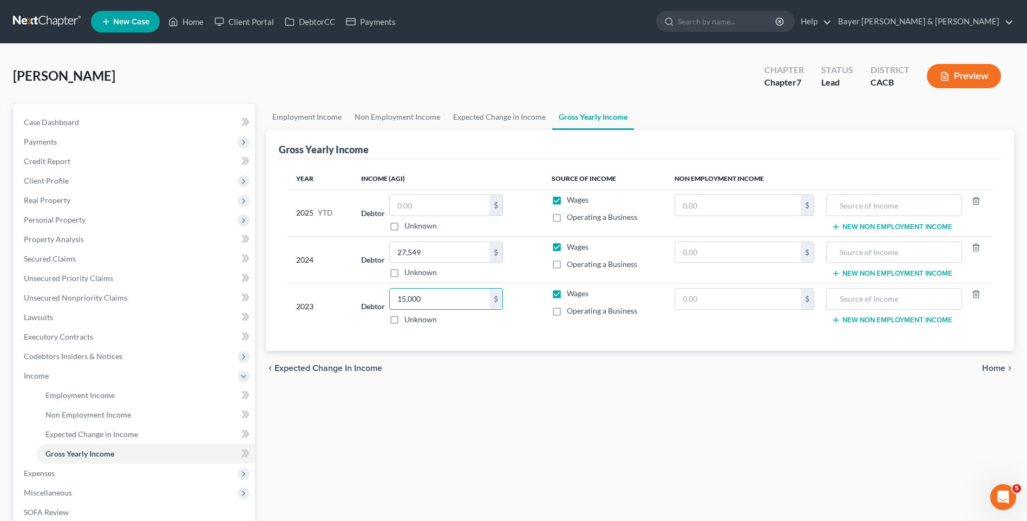
click at [1001, 369] on span "Home" at bounding box center [993, 368] width 23 height 9
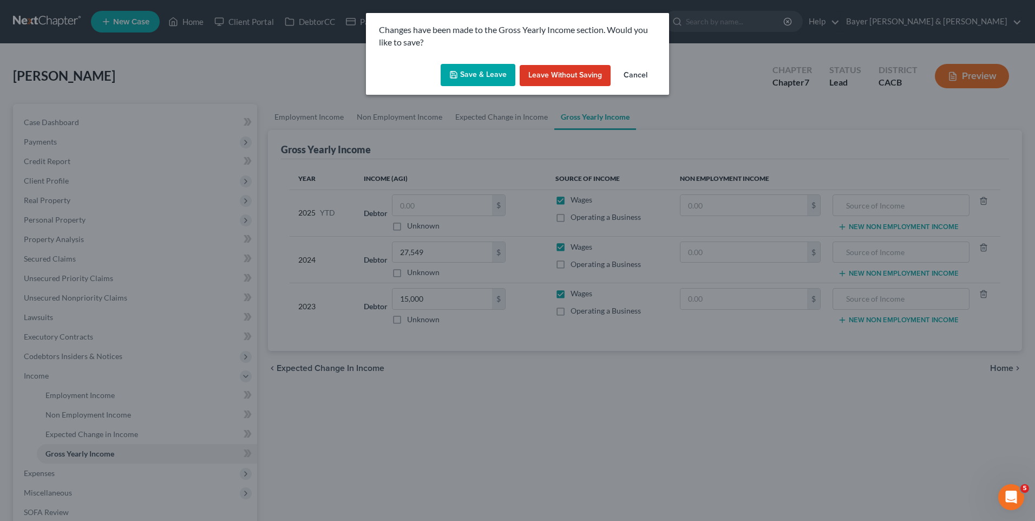
click at [466, 75] on button "Save & Leave" at bounding box center [478, 75] width 75 height 23
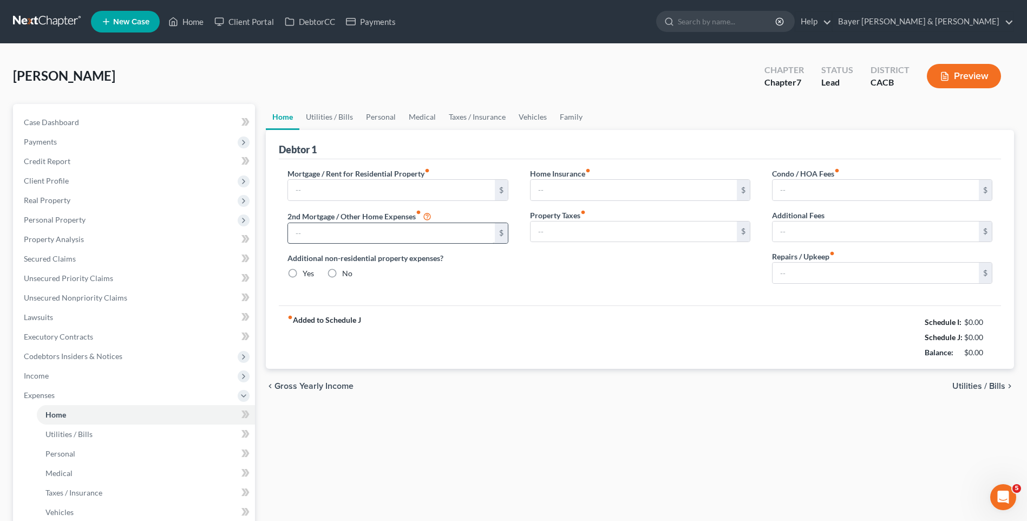
type input "0.00"
radio input "true"
type input "0.00"
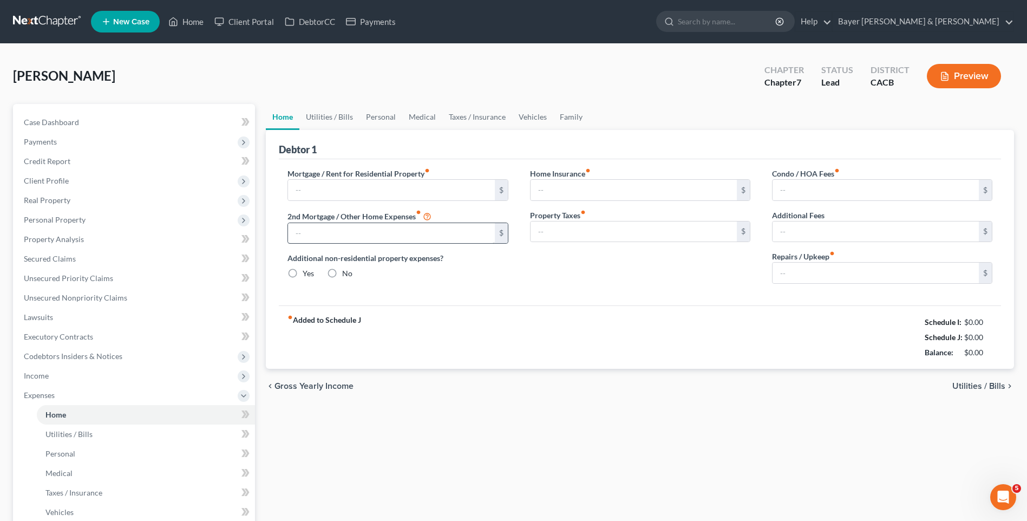
type input "0.00"
drag, startPoint x: 326, startPoint y: 190, endPoint x: 319, endPoint y: 183, distance: 9.6
click at [326, 190] on input "text" at bounding box center [391, 190] width 206 height 21
click at [973, 380] on div "chevron_left Gross Yearly Income Utilities / Bills chevron_right" at bounding box center [640, 386] width 748 height 35
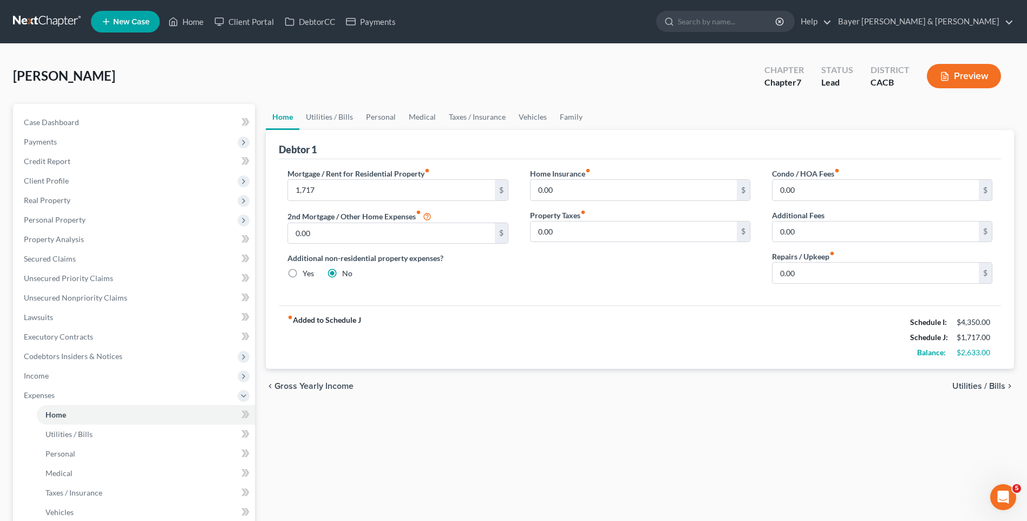
click at [961, 386] on span "Utilities / Bills" at bounding box center [978, 386] width 53 height 9
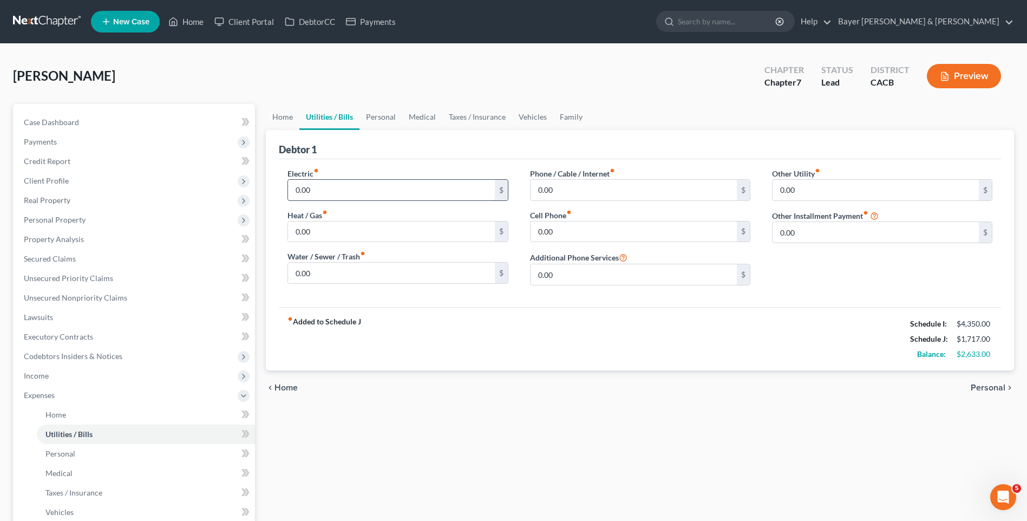
click at [308, 192] on input "0.00" at bounding box center [391, 190] width 206 height 21
click at [391, 162] on div "Electric fiber_manual_record 9 $ Heat / Gas fiber_manual_record 0.00 $ Water / …" at bounding box center [640, 233] width 722 height 148
click at [572, 188] on input "0.00" at bounding box center [633, 190] width 206 height 21
click at [991, 381] on div "chevron_left Home Personal chevron_right" at bounding box center [640, 387] width 748 height 35
click at [993, 389] on span "Personal" at bounding box center [987, 387] width 35 height 9
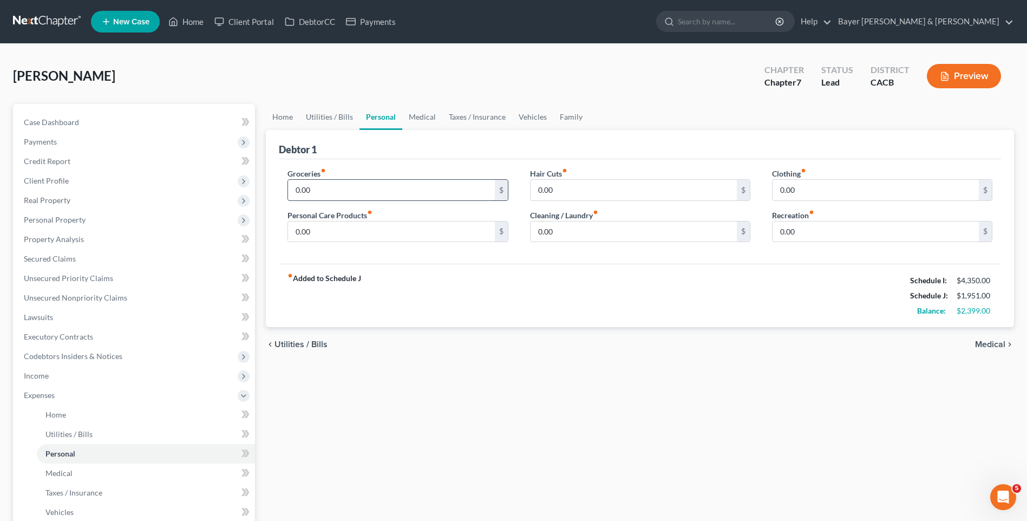
click at [358, 191] on input "0.00" at bounding box center [391, 190] width 206 height 21
click at [802, 193] on input "0.00" at bounding box center [875, 190] width 206 height 21
click at [361, 230] on input "0.00" at bounding box center [391, 231] width 206 height 21
click at [575, 279] on div "fiber_manual_record Added to Schedule J Schedule I: $4,350.00 Schedule J: $3,05…" at bounding box center [640, 295] width 722 height 63
click at [816, 235] on input "0.00" at bounding box center [875, 231] width 206 height 21
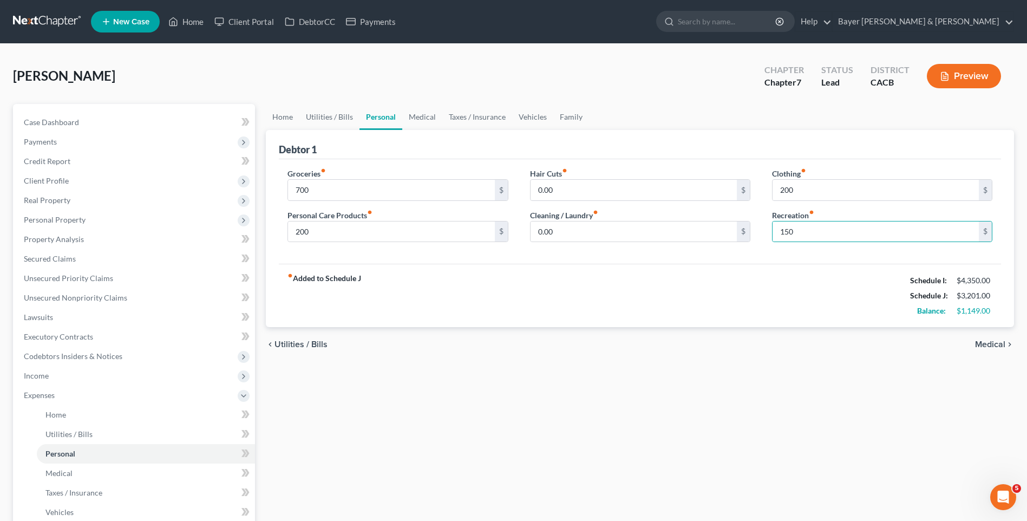
click at [986, 344] on span "Medical" at bounding box center [990, 344] width 30 height 9
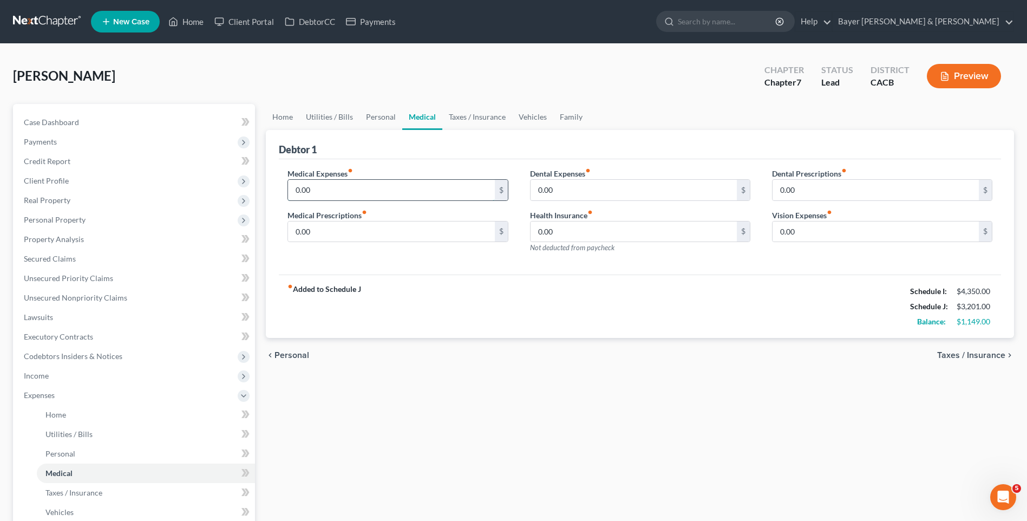
click at [325, 194] on input "0.00" at bounding box center [391, 190] width 206 height 21
click at [971, 353] on span "Taxes / Insurance" at bounding box center [971, 355] width 68 height 9
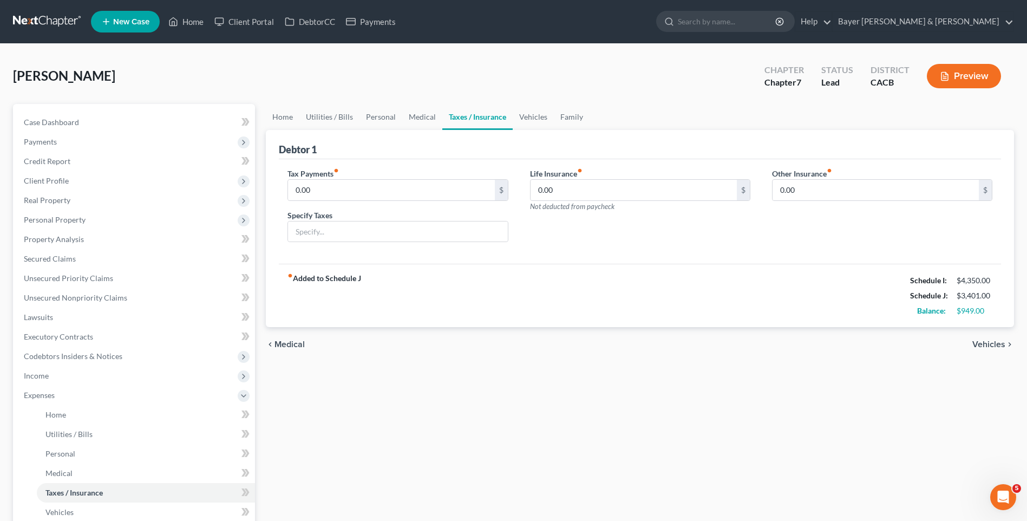
click at [977, 342] on span "Vehicles" at bounding box center [988, 344] width 33 height 9
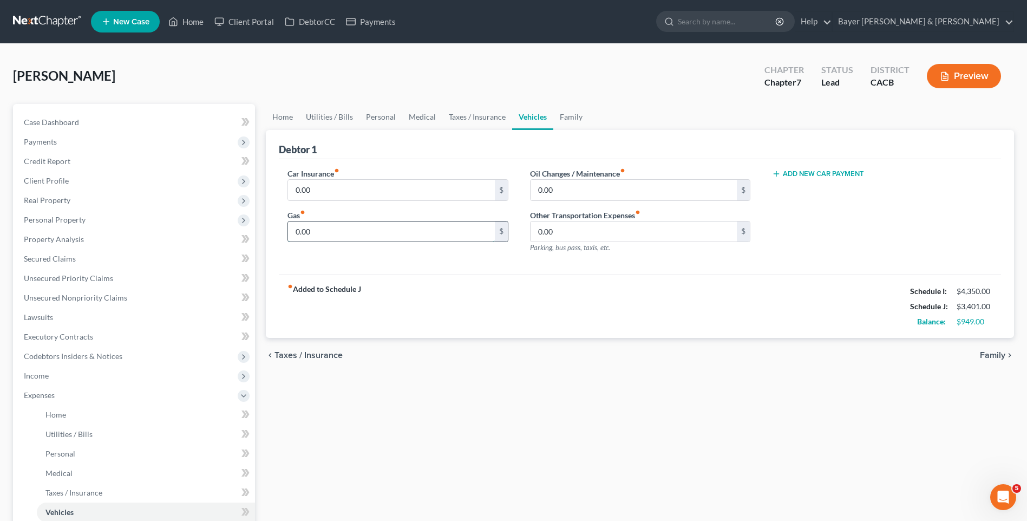
click at [313, 232] on input "0.00" at bounding box center [391, 231] width 206 height 21
click at [618, 425] on div "Home Utilities / Bills Personal Medical Taxes / Insurance Vehicles Family Debto…" at bounding box center [639, 397] width 759 height 586
click at [993, 356] on span "Family" at bounding box center [992, 355] width 25 height 9
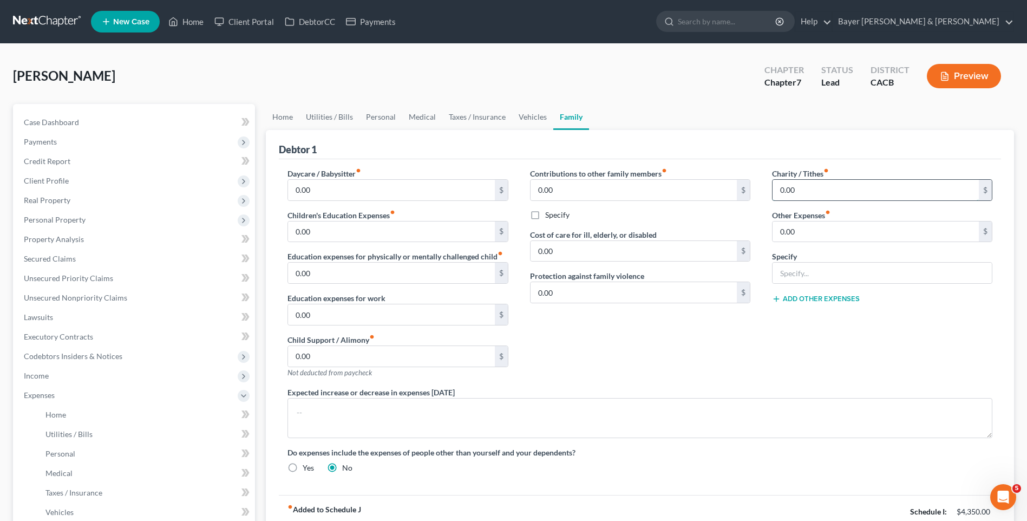
click at [814, 195] on input "0.00" at bounding box center [875, 190] width 206 height 21
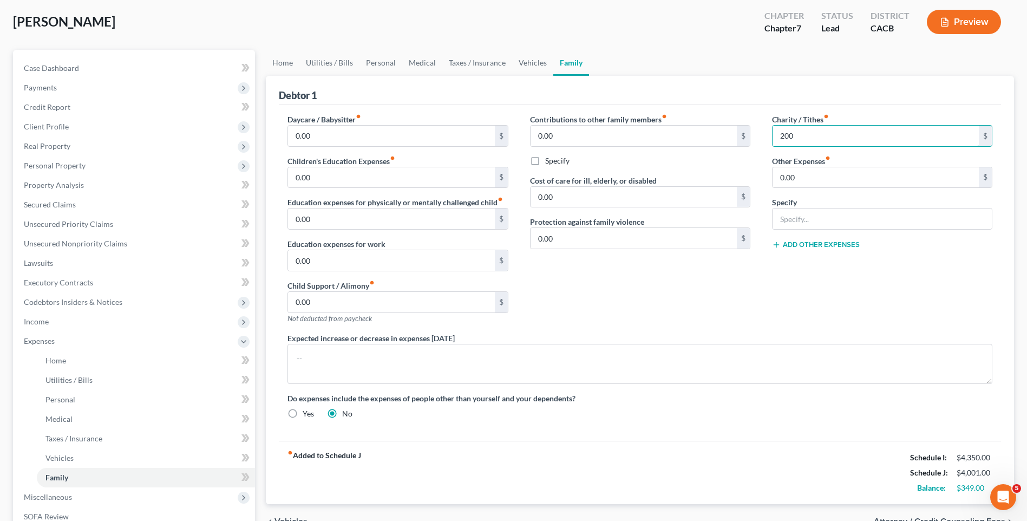
scroll to position [108, 0]
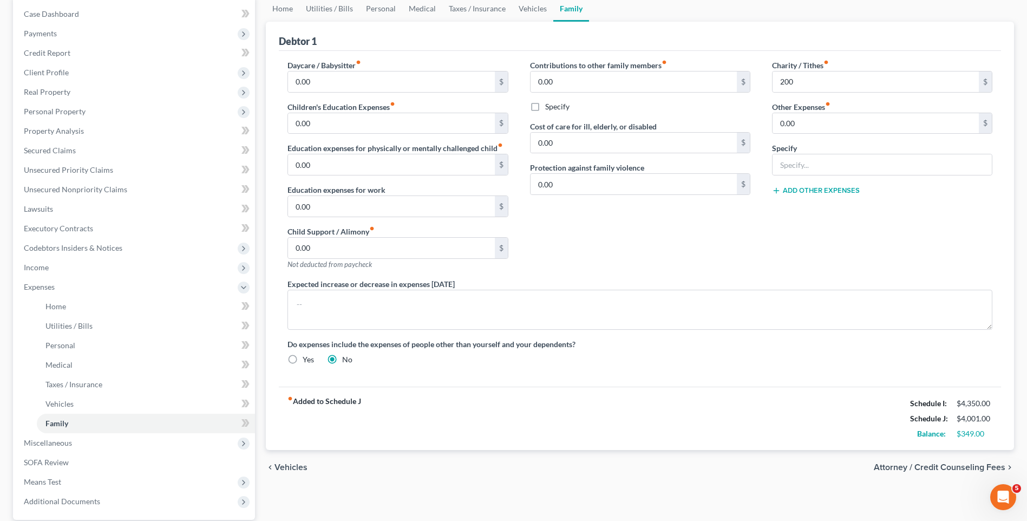
click at [297, 467] on span "Vehicles" at bounding box center [290, 467] width 33 height 9
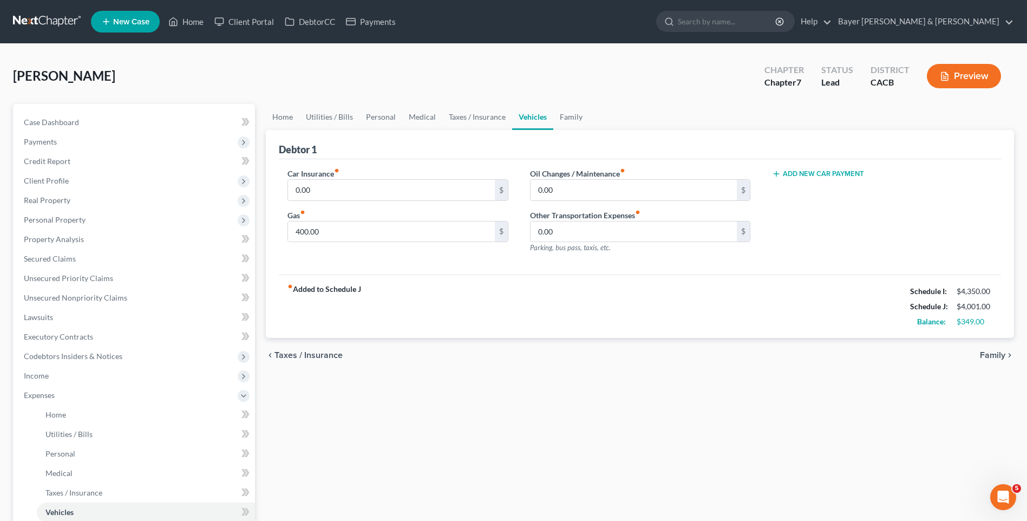
click at [302, 356] on span "Taxes / Insurance" at bounding box center [308, 355] width 68 height 9
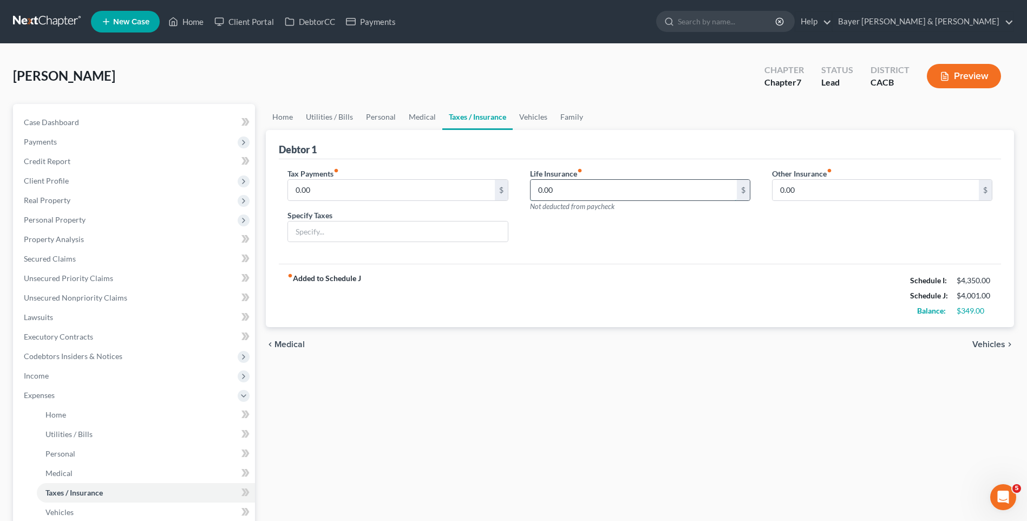
click at [580, 191] on input "0.00" at bounding box center [633, 190] width 206 height 21
click at [528, 304] on div "fiber_manual_record Added to Schedule J Schedule I: $4,350.00 Schedule J: $4,30…" at bounding box center [640, 295] width 722 height 63
click at [1002, 344] on span "Vehicles" at bounding box center [988, 344] width 33 height 9
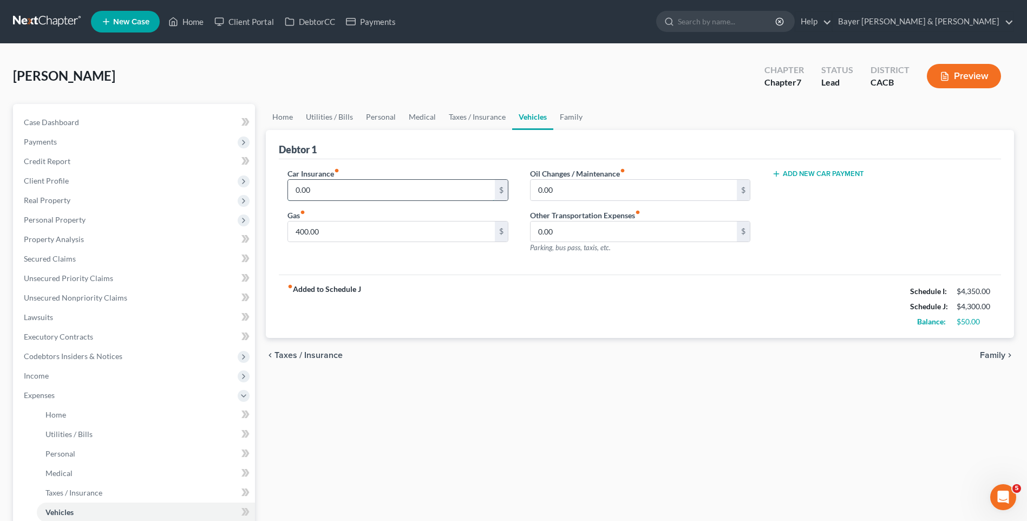
click at [332, 186] on input "0.00" at bounding box center [391, 190] width 206 height 21
drag, startPoint x: 303, startPoint y: 354, endPoint x: 988, endPoint y: 425, distance: 688.8
click at [982, 428] on div "Home Utilities / Bills Personal Medical Taxes / Insurance Vehicles Family Debto…" at bounding box center [639, 397] width 759 height 586
click at [999, 351] on span "Family" at bounding box center [992, 355] width 25 height 9
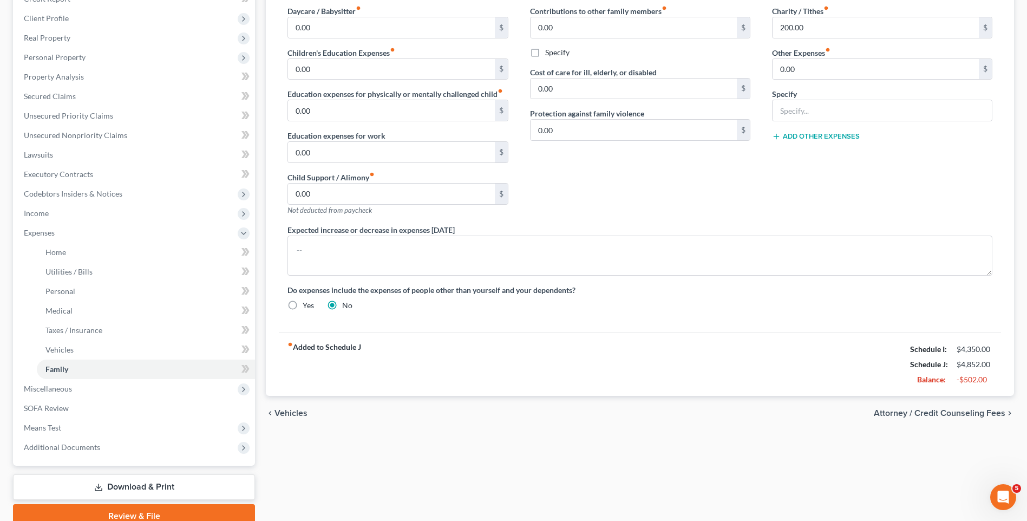
scroll to position [211, 0]
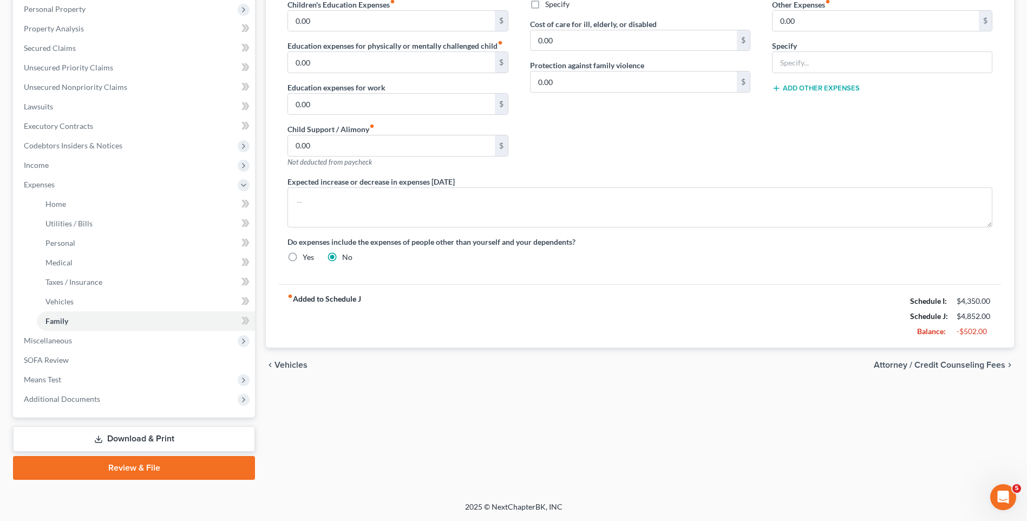
click at [280, 364] on span "Vehicles" at bounding box center [290, 364] width 33 height 9
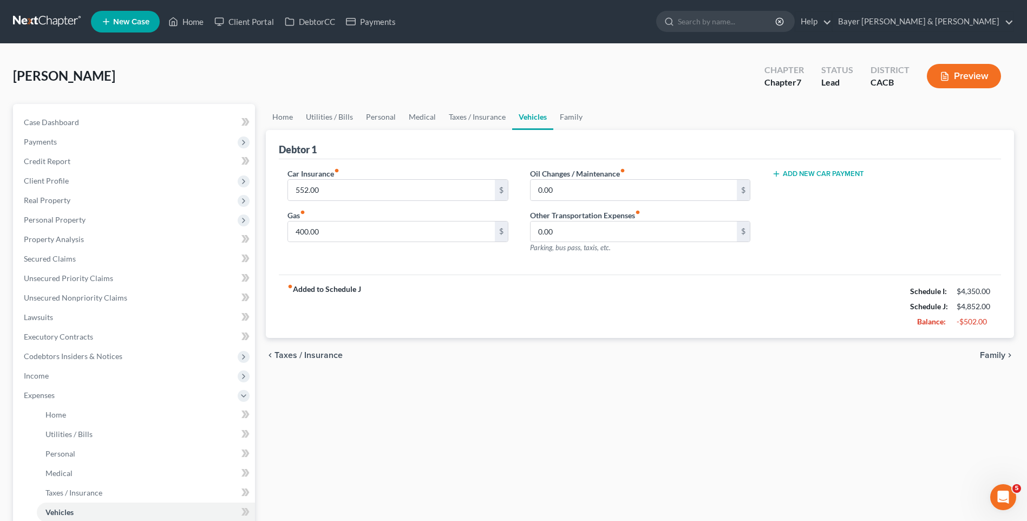
click at [292, 353] on span "Taxes / Insurance" at bounding box center [308, 355] width 68 height 9
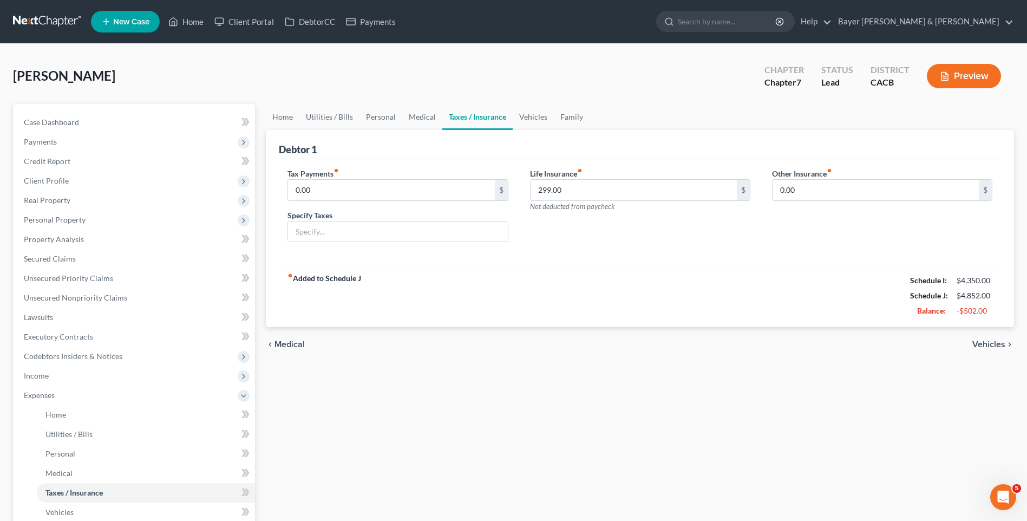
click at [294, 345] on span "Medical" at bounding box center [289, 344] width 30 height 9
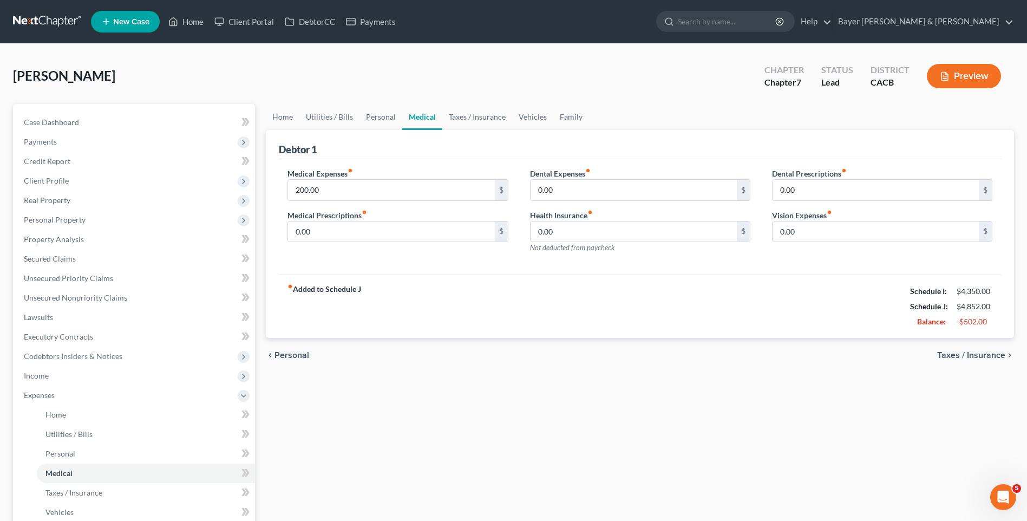
click at [297, 354] on span "Personal" at bounding box center [291, 355] width 35 height 9
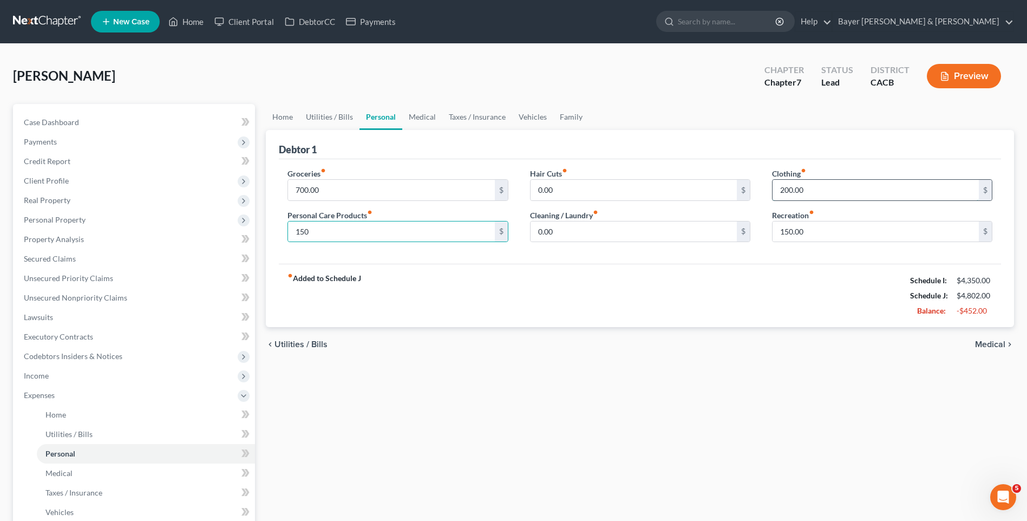
click at [818, 193] on input "200.00" at bounding box center [875, 190] width 206 height 21
click at [729, 310] on div "fiber_manual_record Added to Schedule J Schedule I: $4,350.00 Schedule J: $4,75…" at bounding box center [640, 295] width 722 height 63
click at [802, 233] on input "150.00" at bounding box center [875, 231] width 206 height 21
click at [502, 295] on div "fiber_manual_record Added to Schedule J Schedule I: $4,350.00 Schedule J: $4,70…" at bounding box center [640, 295] width 722 height 63
click at [300, 346] on span "Utilities / Bills" at bounding box center [300, 344] width 53 height 9
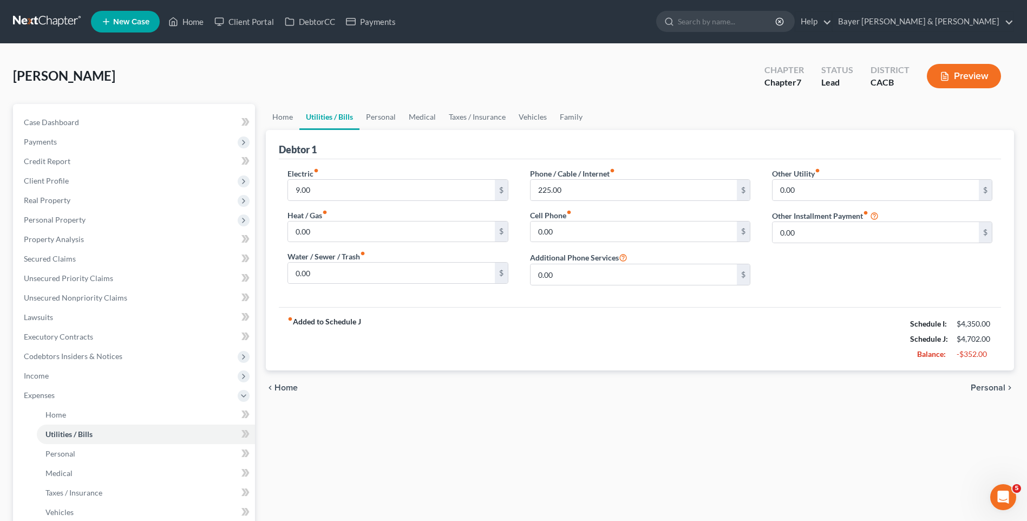
click at [287, 386] on span "Home" at bounding box center [285, 387] width 23 height 9
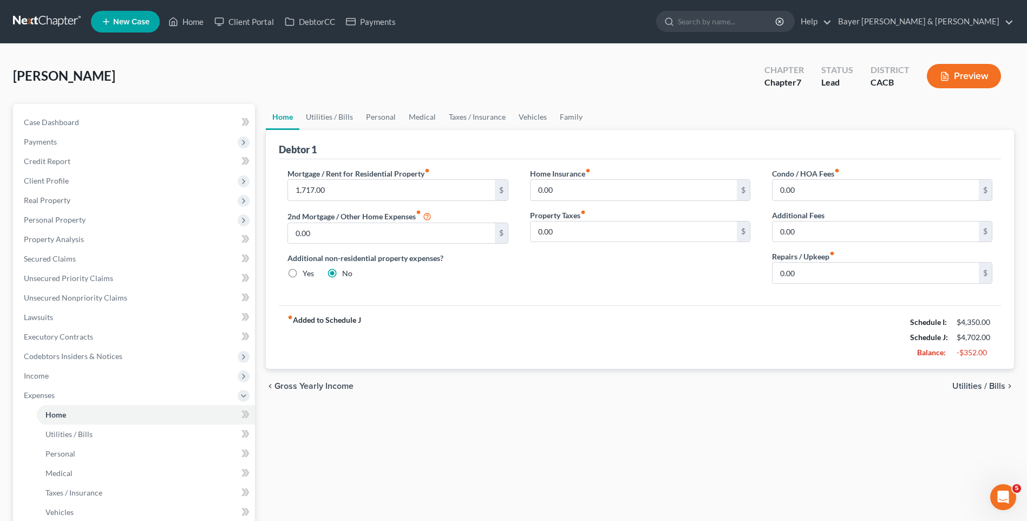
click at [978, 387] on span "Utilities / Bills" at bounding box center [978, 386] width 53 height 9
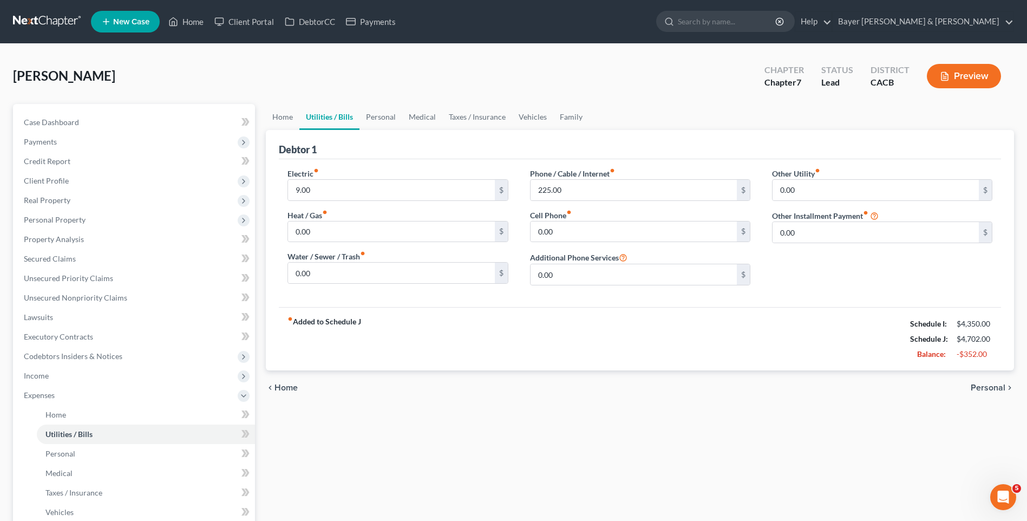
click at [978, 387] on span "Personal" at bounding box center [987, 387] width 35 height 9
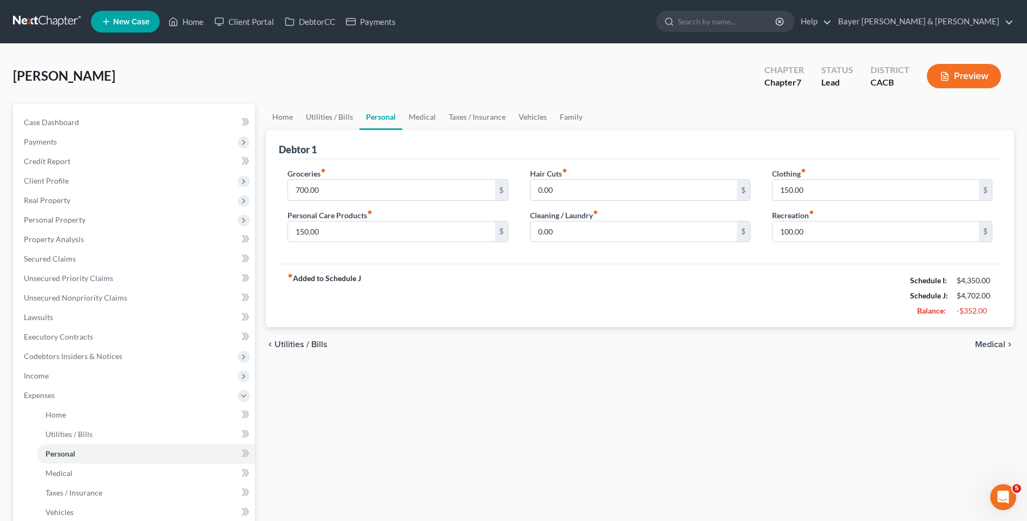
click at [987, 343] on span "Medical" at bounding box center [990, 344] width 30 height 9
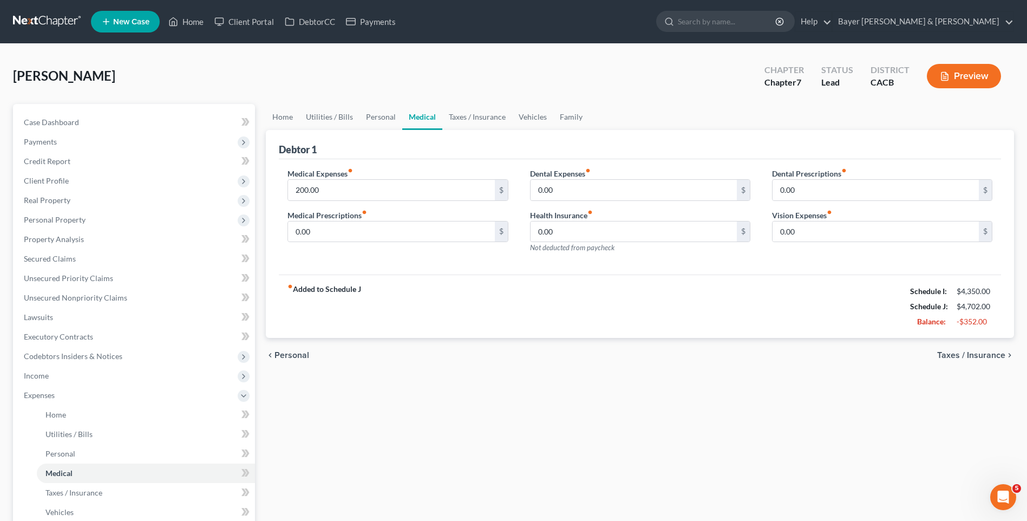
click at [983, 352] on span "Taxes / Insurance" at bounding box center [971, 355] width 68 height 9
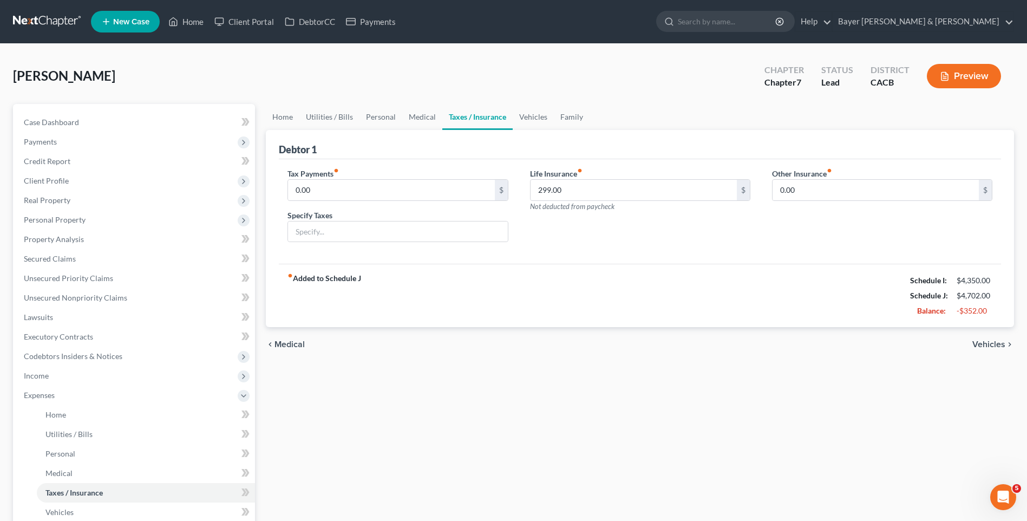
click at [981, 345] on span "Vehicles" at bounding box center [988, 344] width 33 height 9
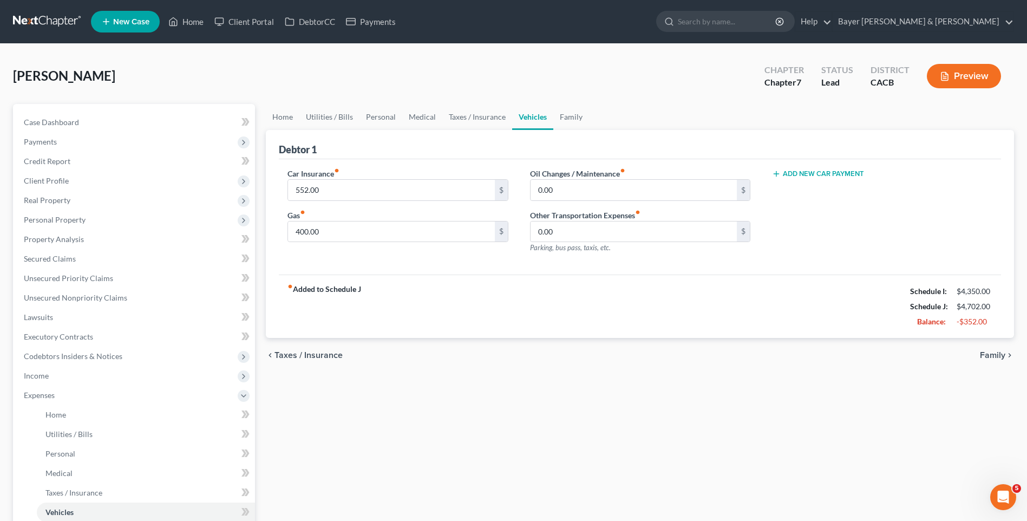
click at [981, 345] on div "chevron_left Taxes / Insurance Family chevron_right" at bounding box center [640, 355] width 748 height 35
click at [981, 356] on span "Family" at bounding box center [992, 355] width 25 height 9
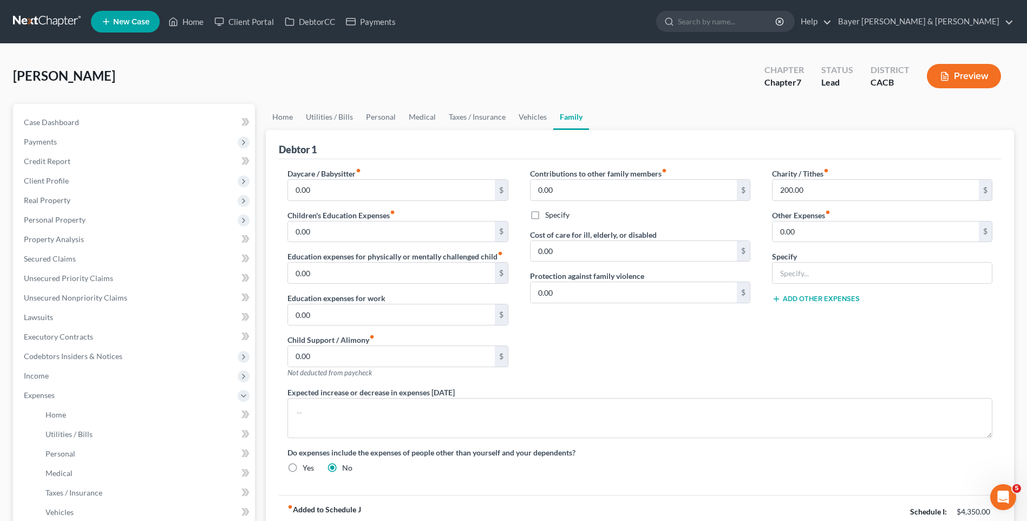
scroll to position [211, 0]
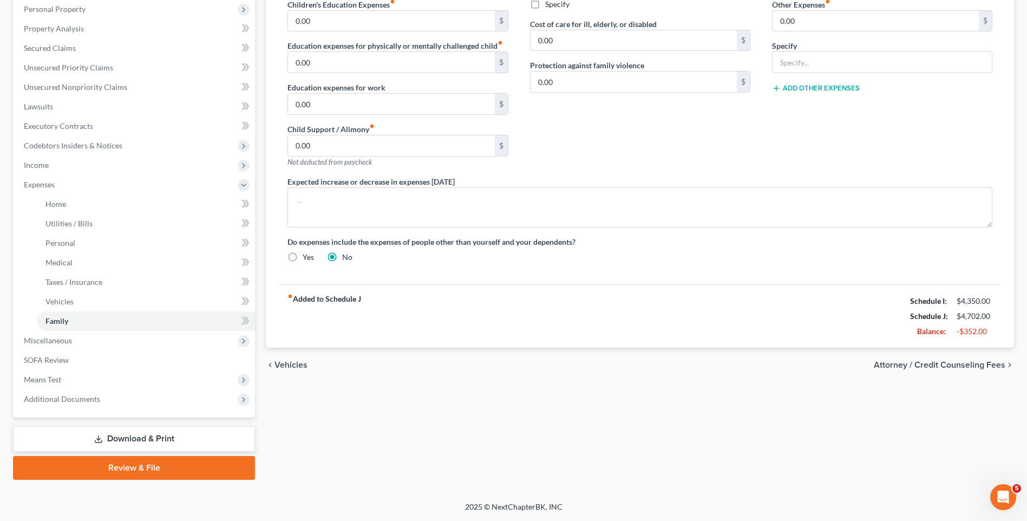
click at [940, 365] on span "Attorney / Credit Counseling Fees" at bounding box center [940, 364] width 132 height 9
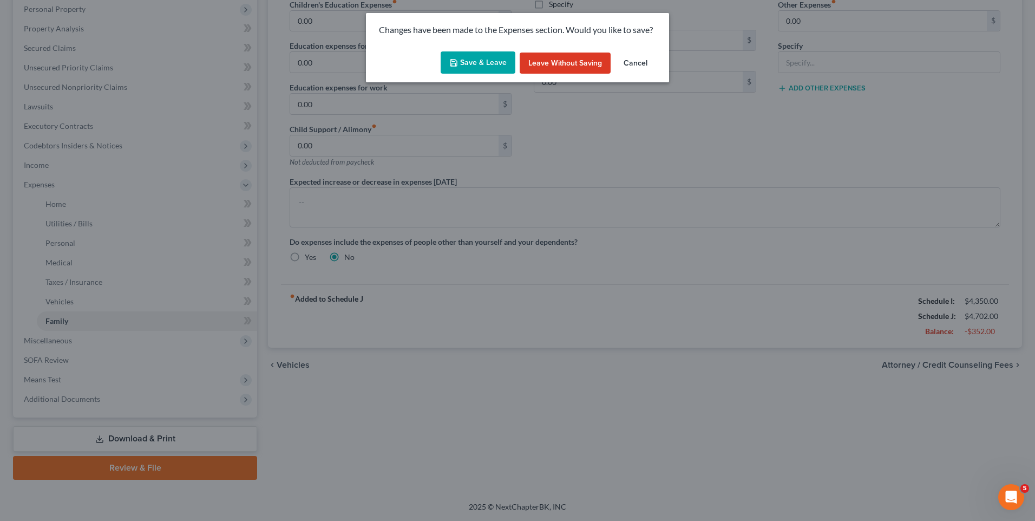
click at [479, 65] on button "Save & Leave" at bounding box center [478, 62] width 75 height 23
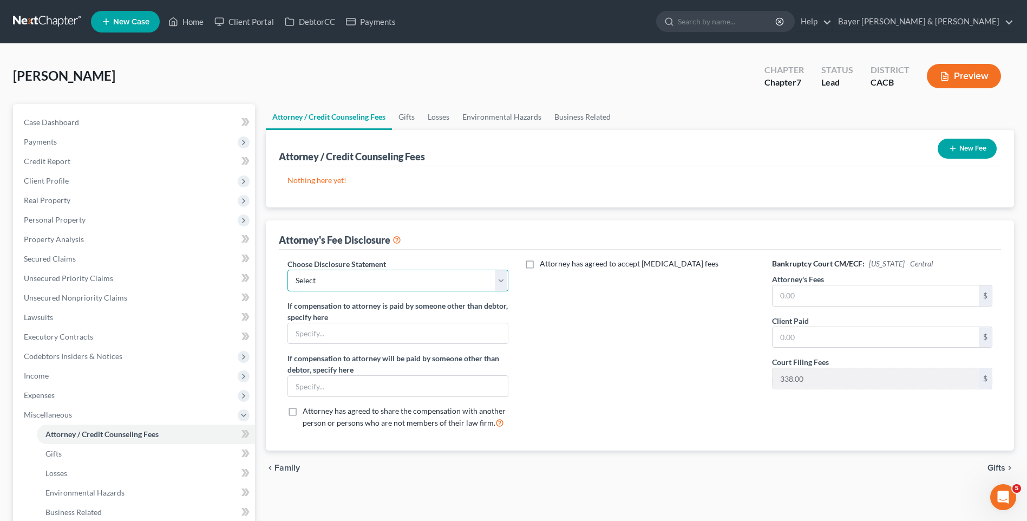
drag, startPoint x: 370, startPoint y: 277, endPoint x: 366, endPoint y: 282, distance: 6.2
click at [370, 277] on select "Select Substitution in Ch 7 (when UST requests docs) Chapter 11 Standard Ch7 Fe…" at bounding box center [397, 281] width 220 height 22
click at [287, 270] on select "Select Substitution in Ch 7 (when UST requests docs) Chapter 11 Standard Ch7 Fe…" at bounding box center [397, 281] width 220 height 22
click at [806, 293] on input "text" at bounding box center [875, 295] width 206 height 21
click at [811, 337] on input "text" at bounding box center [875, 337] width 206 height 21
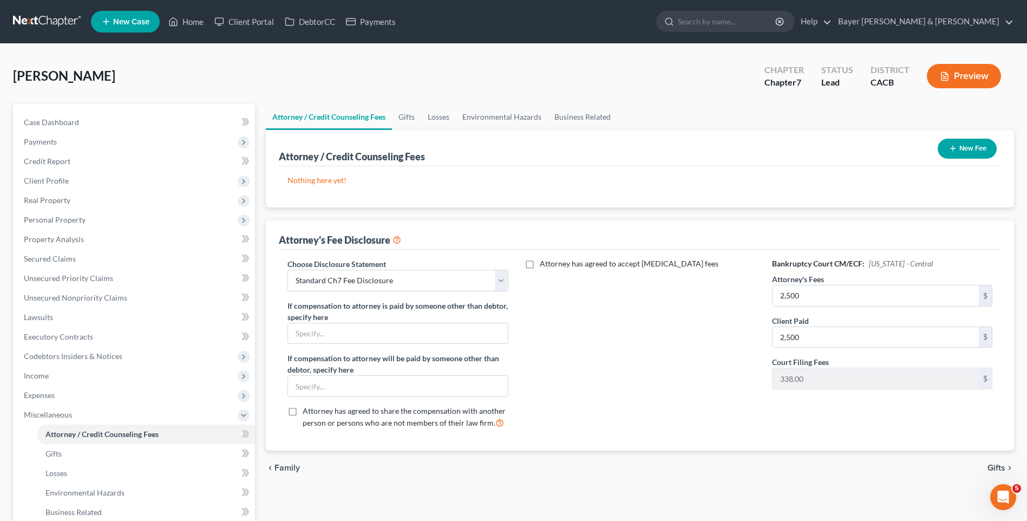
click at [991, 464] on span "Gifts" at bounding box center [996, 467] width 18 height 9
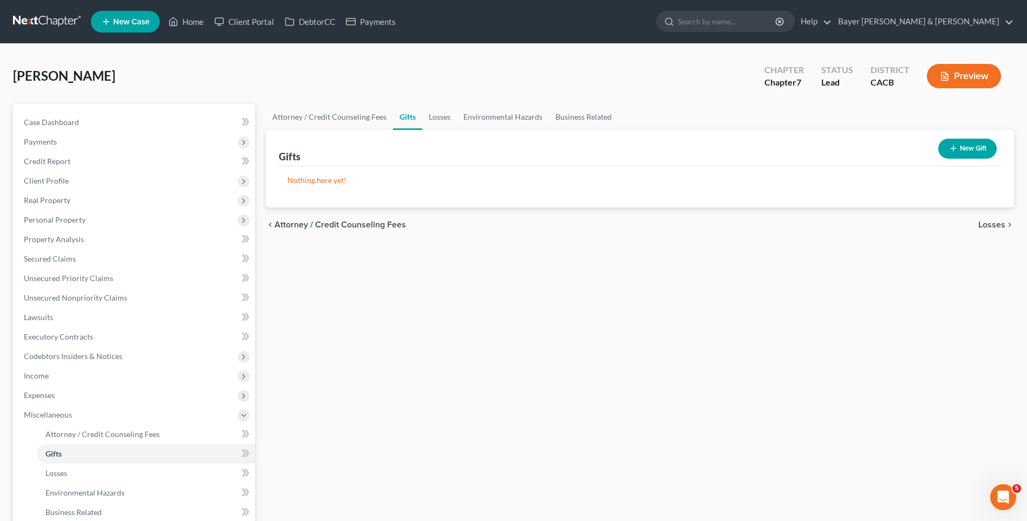
click at [995, 221] on span "Losses" at bounding box center [991, 224] width 27 height 9
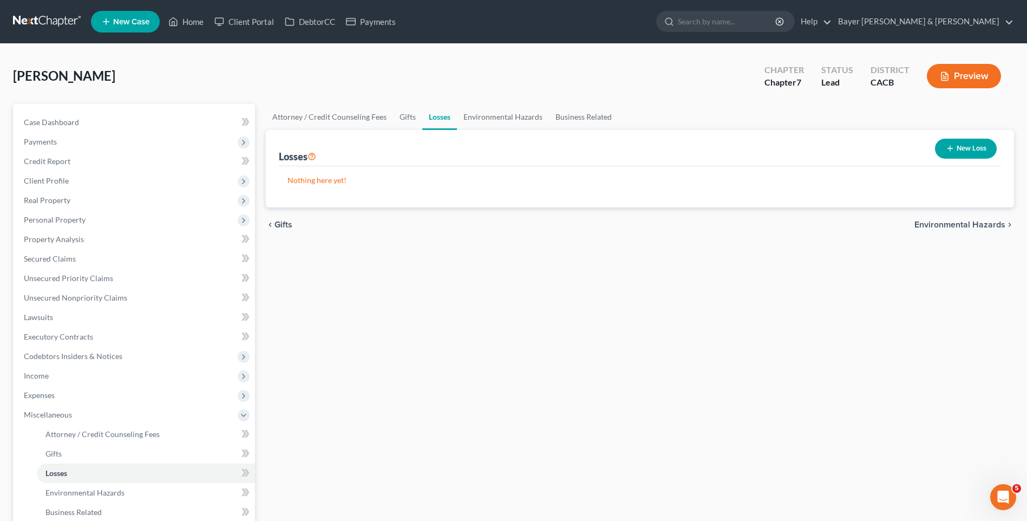
click at [974, 224] on span "Environmental Hazards" at bounding box center [959, 224] width 91 height 9
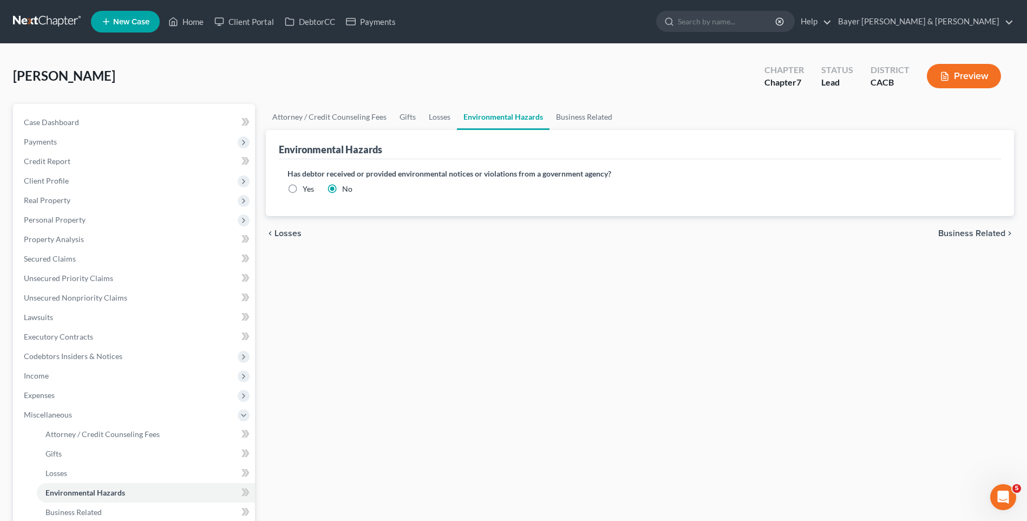
click at [974, 232] on span "Business Related" at bounding box center [971, 233] width 67 height 9
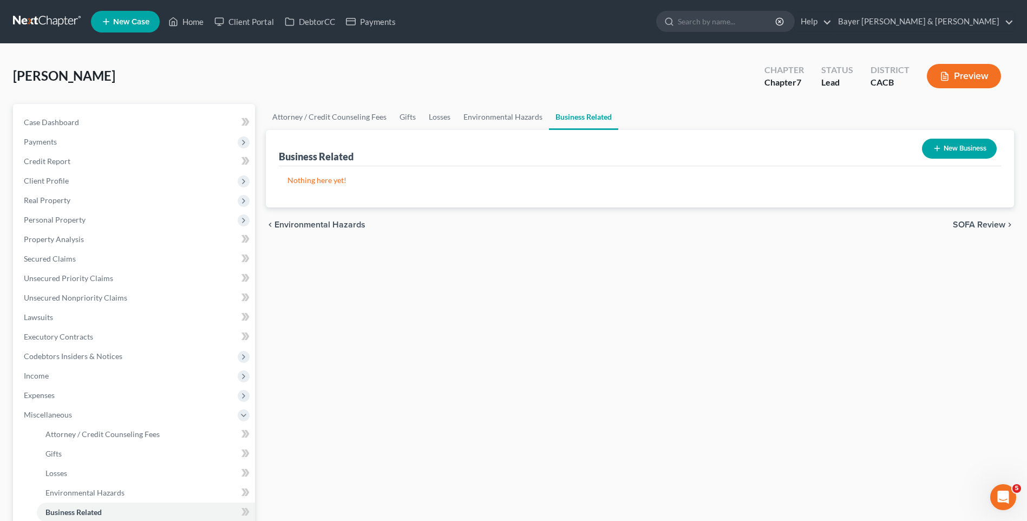
click at [959, 226] on span "SOFA Review" at bounding box center [979, 224] width 52 height 9
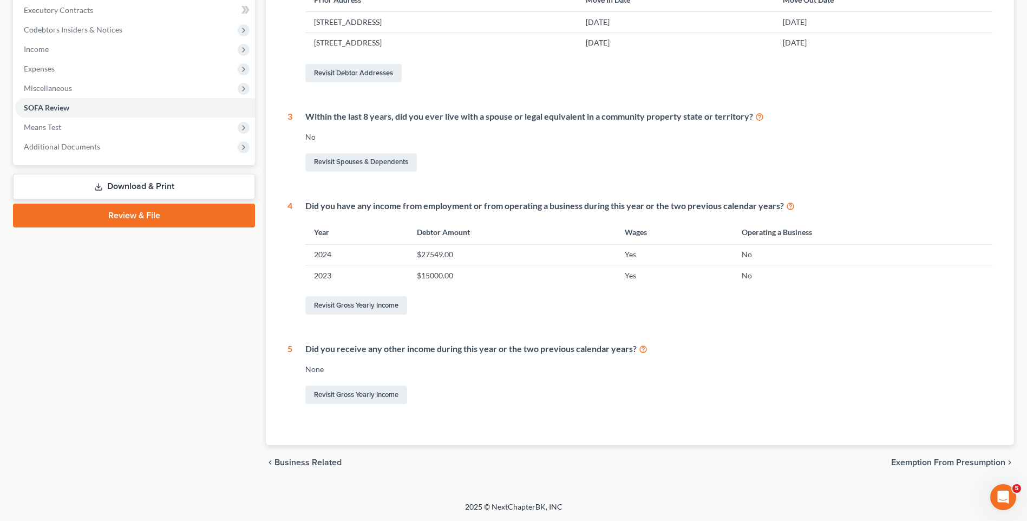
scroll to position [56, 0]
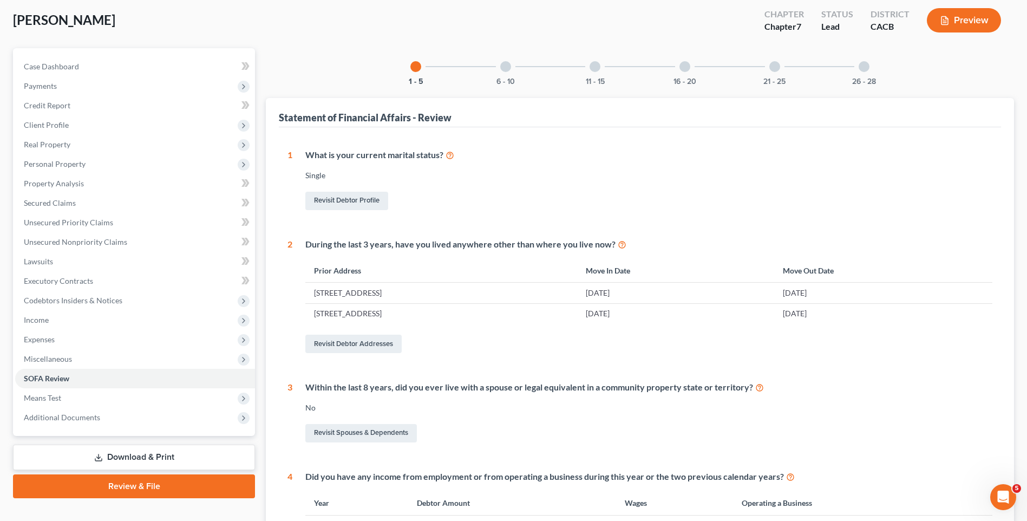
click at [502, 68] on div at bounding box center [505, 66] width 11 height 11
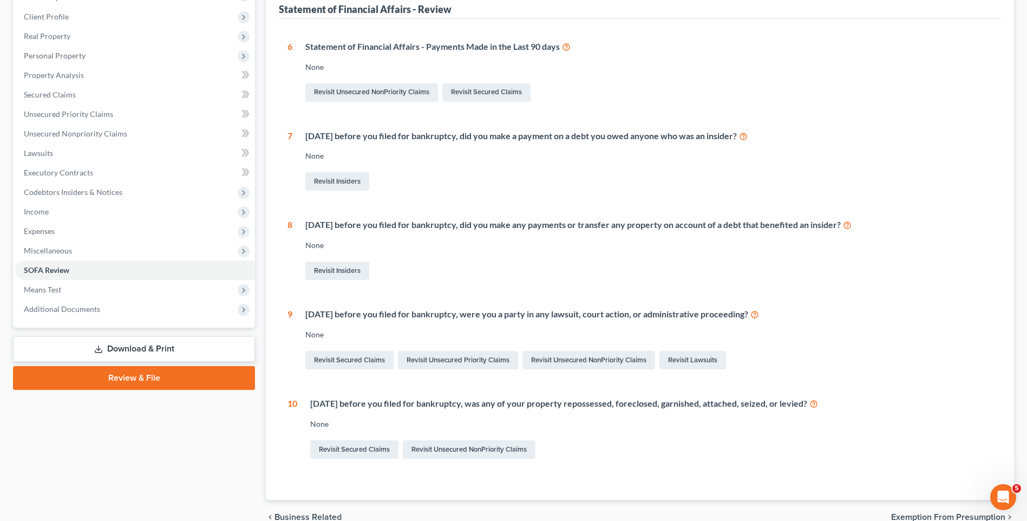
scroll to position [0, 0]
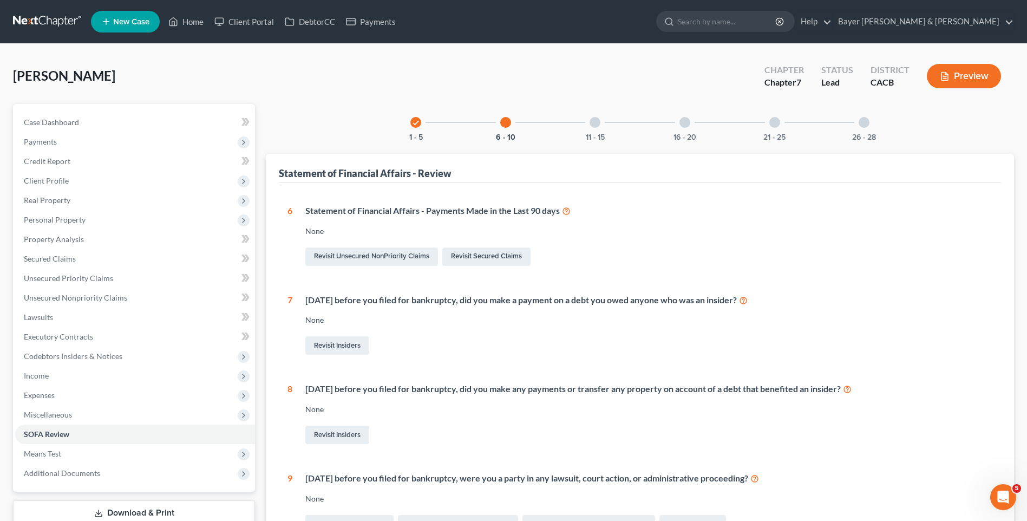
click at [596, 121] on div at bounding box center [594, 122] width 11 height 11
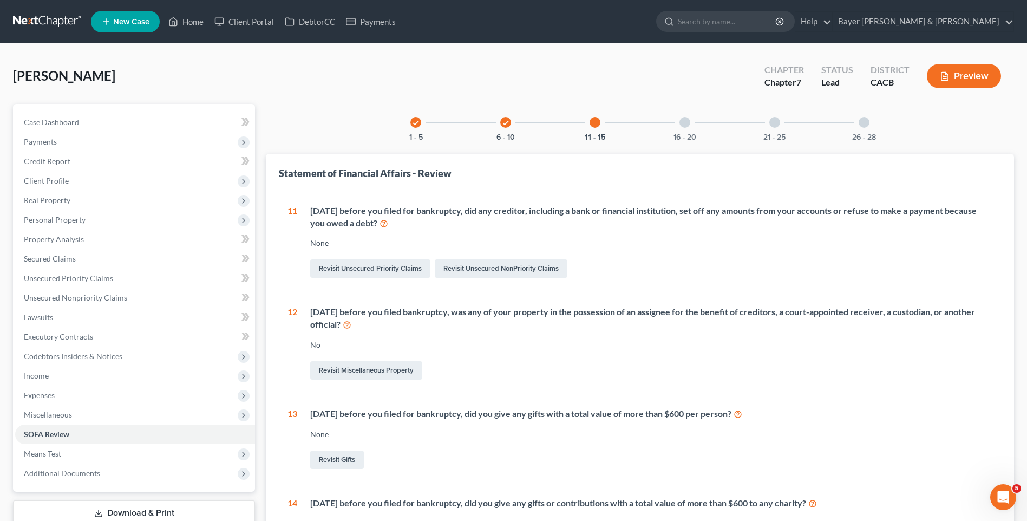
click at [687, 122] on div at bounding box center [684, 122] width 11 height 11
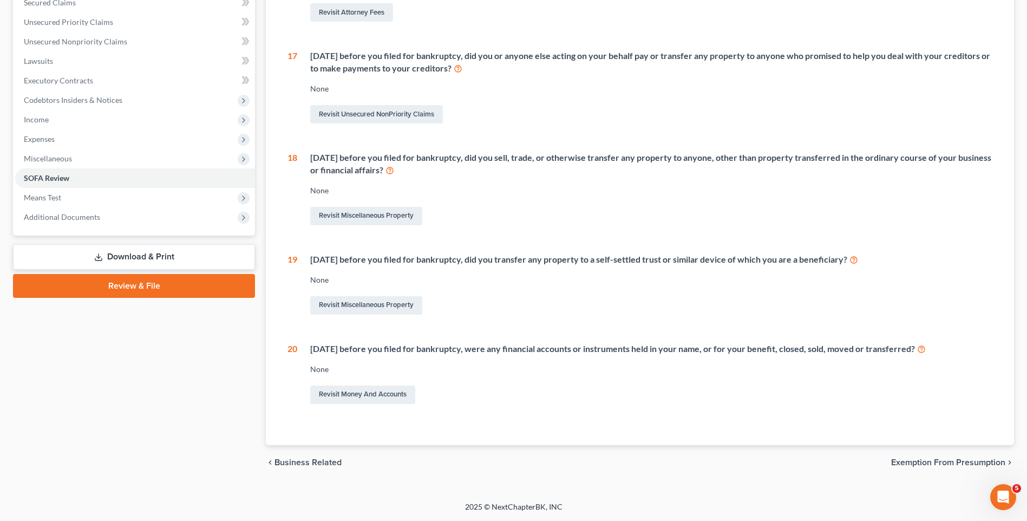
scroll to position [40, 0]
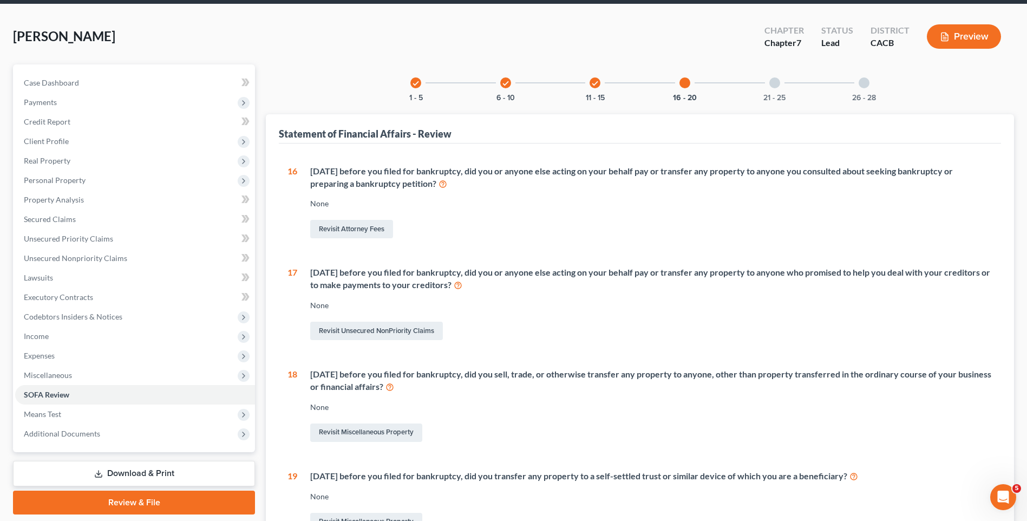
click at [775, 86] on div at bounding box center [774, 82] width 11 height 11
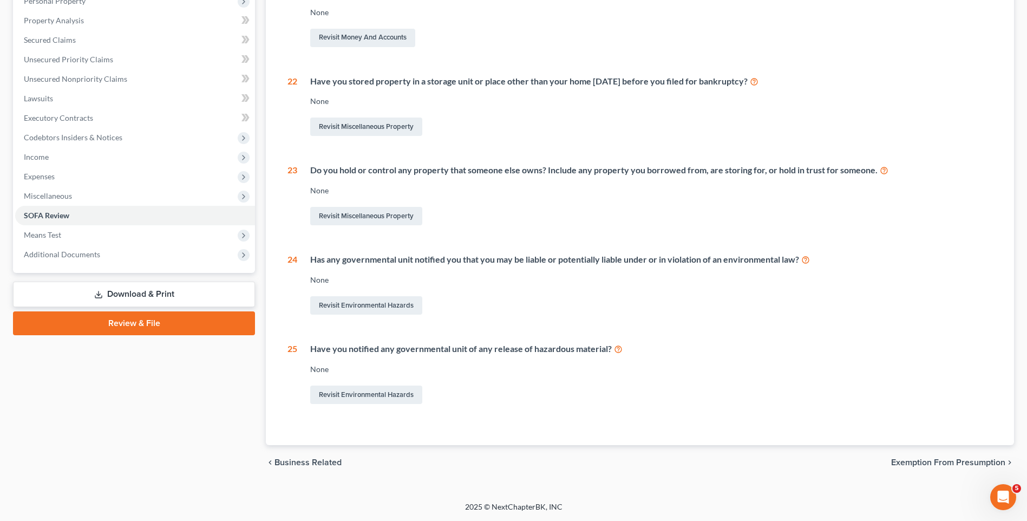
scroll to position [2, 0]
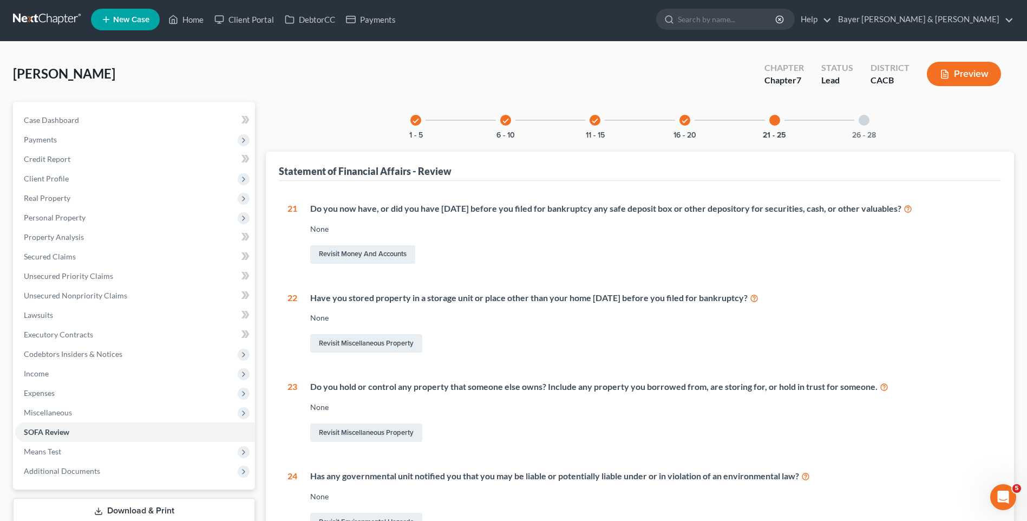
click at [864, 115] on div at bounding box center [863, 120] width 11 height 11
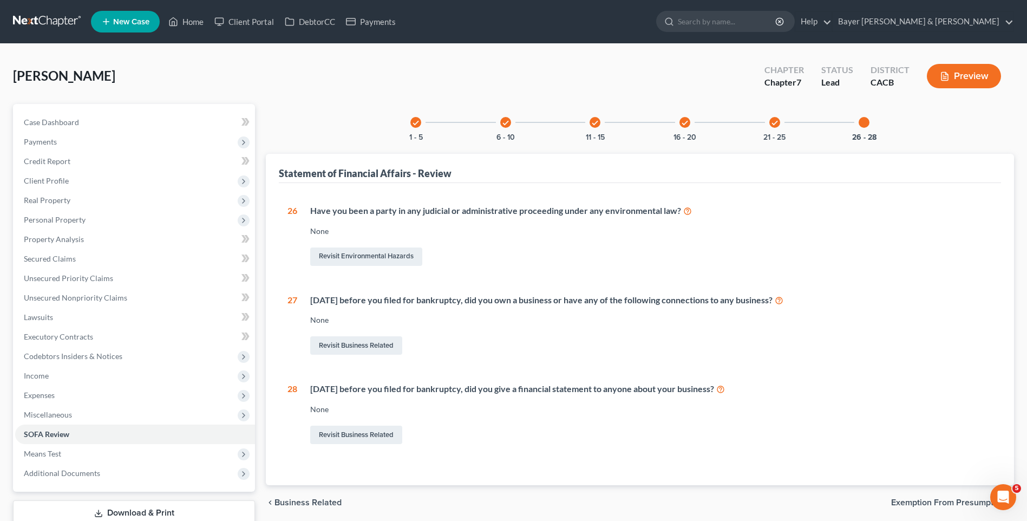
scroll to position [74, 0]
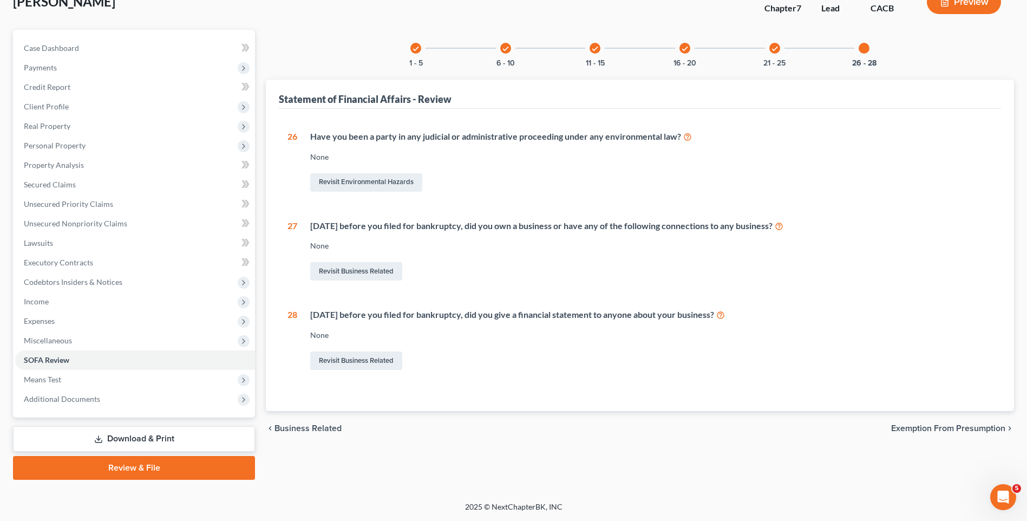
click at [922, 429] on span "Exemption from Presumption" at bounding box center [948, 428] width 114 height 9
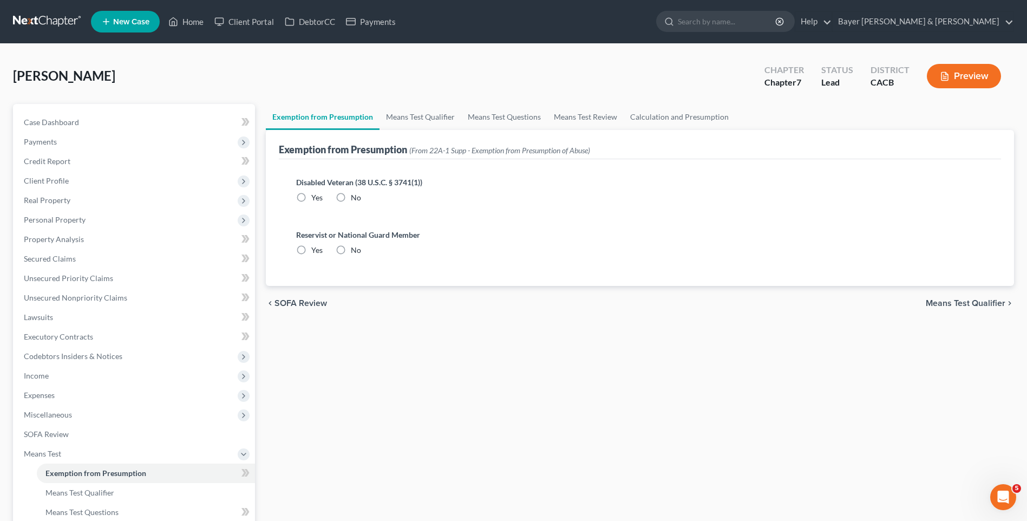
drag, startPoint x: 340, startPoint y: 197, endPoint x: 350, endPoint y: 245, distance: 49.0
click at [351, 196] on label "No" at bounding box center [356, 197] width 10 height 11
click at [355, 196] on input "No" at bounding box center [358, 195] width 7 height 7
click at [351, 249] on label "No" at bounding box center [356, 250] width 10 height 11
click at [355, 249] on input "No" at bounding box center [358, 248] width 7 height 7
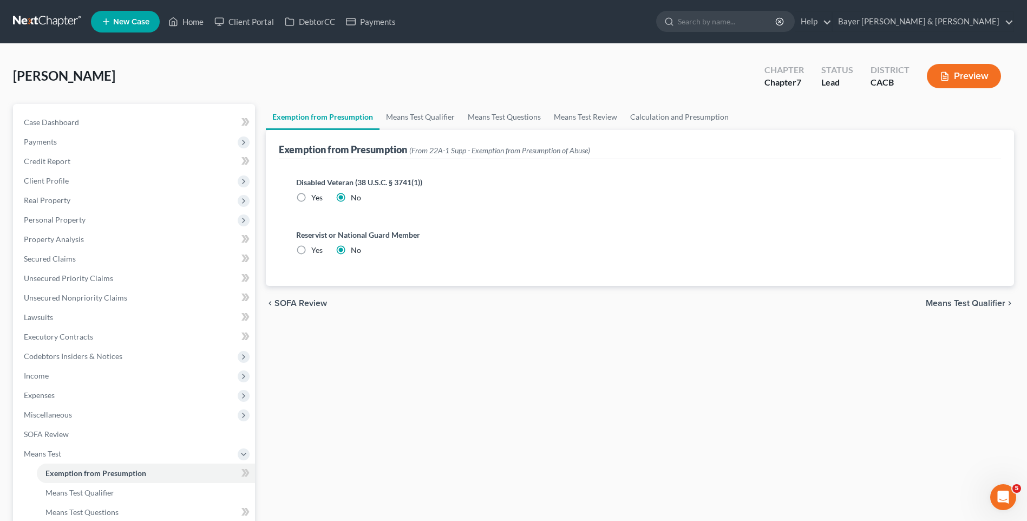
click at [931, 303] on span "Means Test Qualifier" at bounding box center [965, 303] width 80 height 9
